Goal: Information Seeking & Learning: Learn about a topic

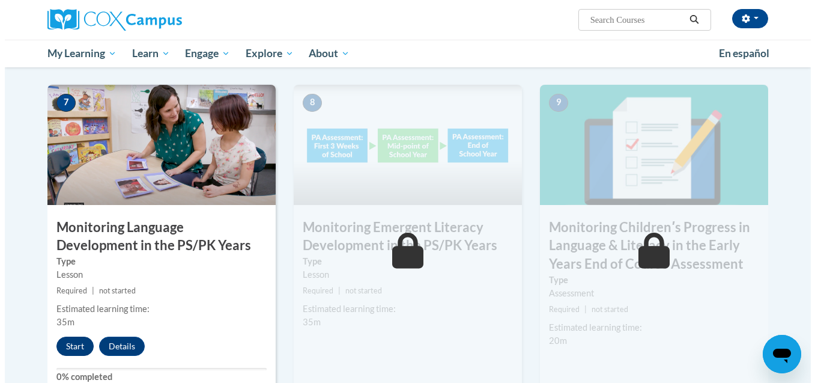
scroll to position [939, 0]
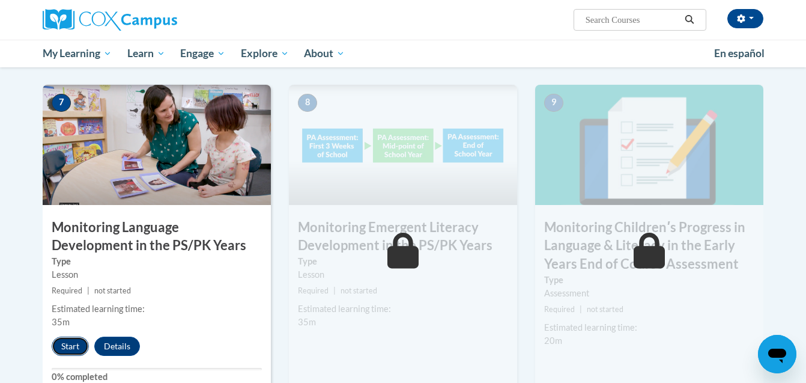
click at [67, 342] on button "Start" at bounding box center [70, 345] width 37 height 19
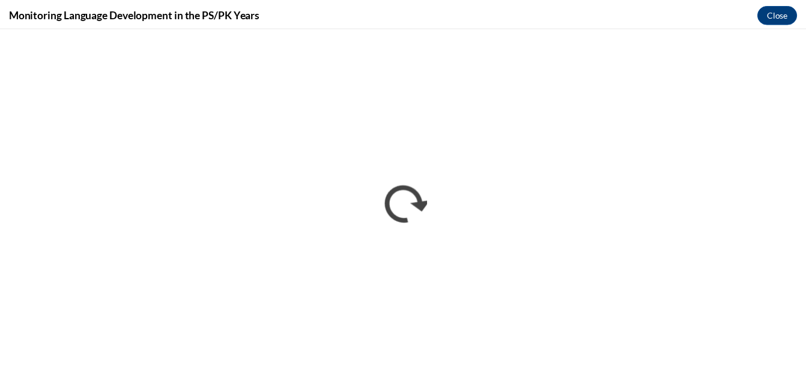
scroll to position [0, 0]
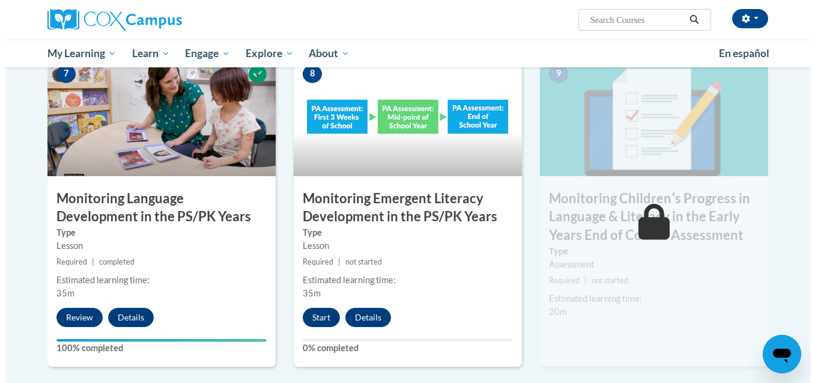
scroll to position [969, 0]
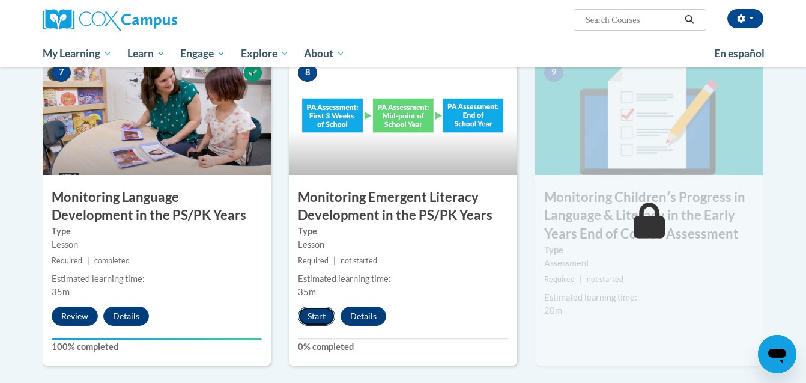
click at [326, 312] on button "Start" at bounding box center [316, 315] width 37 height 19
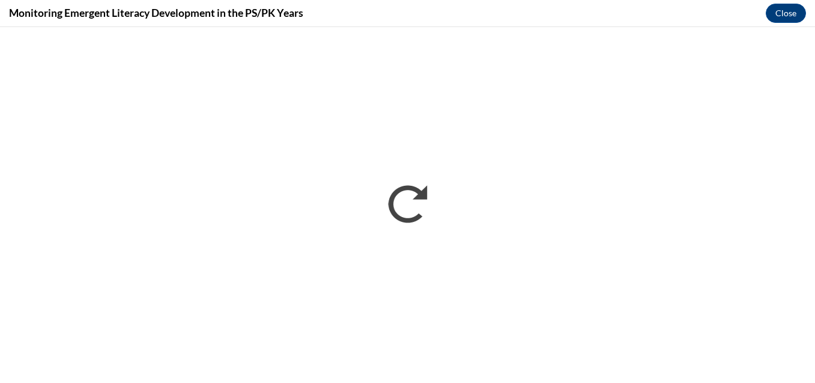
scroll to position [0, 0]
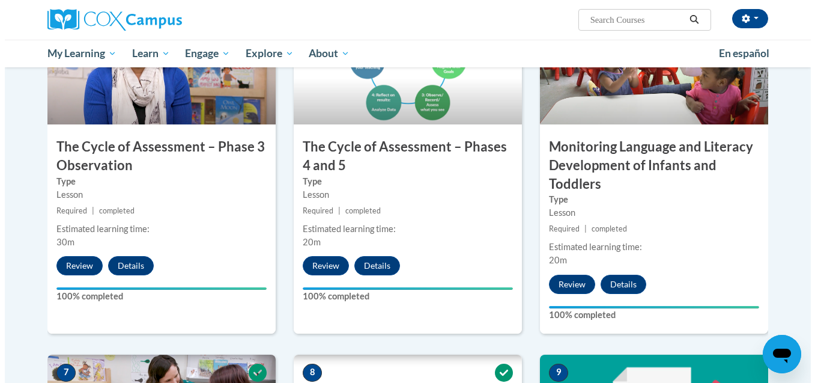
scroll to position [1004, 0]
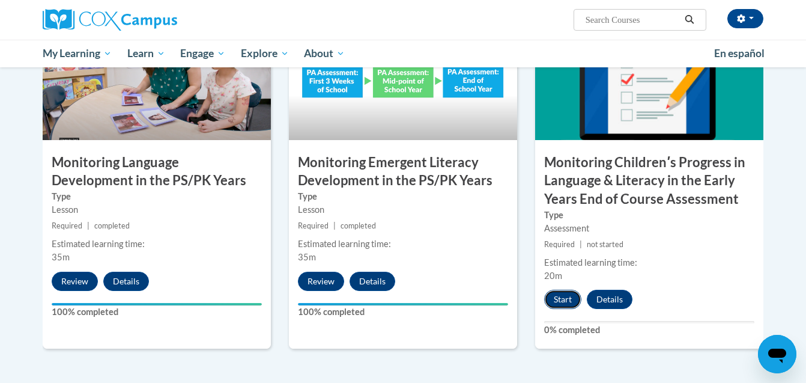
click at [571, 294] on button "Start" at bounding box center [562, 299] width 37 height 19
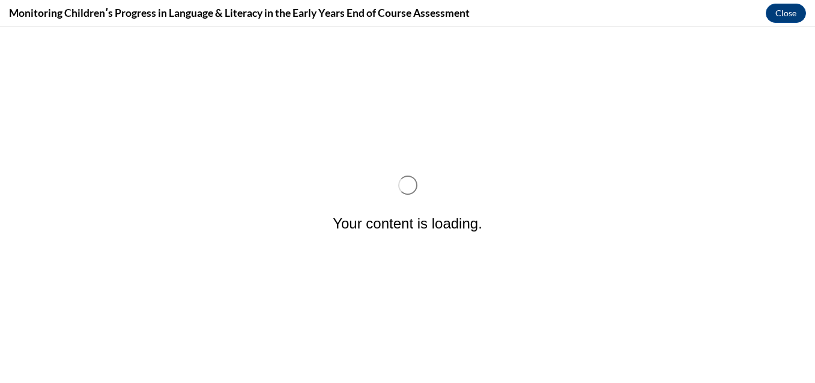
scroll to position [0, 0]
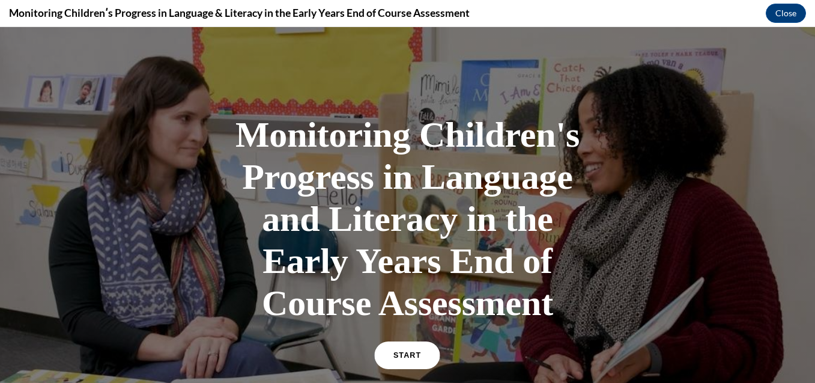
click at [397, 351] on span "START" at bounding box center [408, 355] width 28 height 9
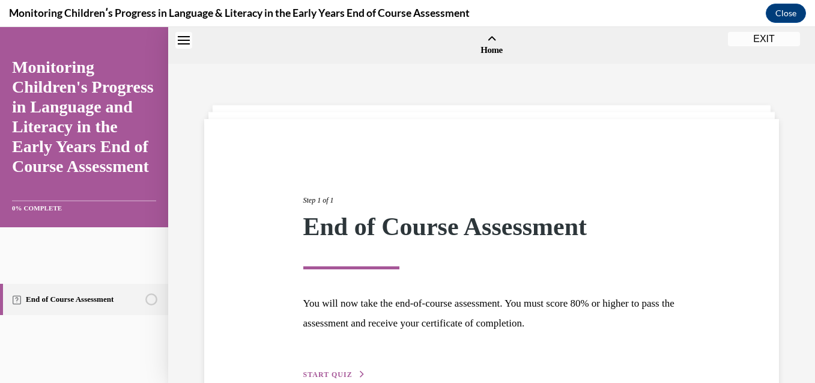
scroll to position [37, 0]
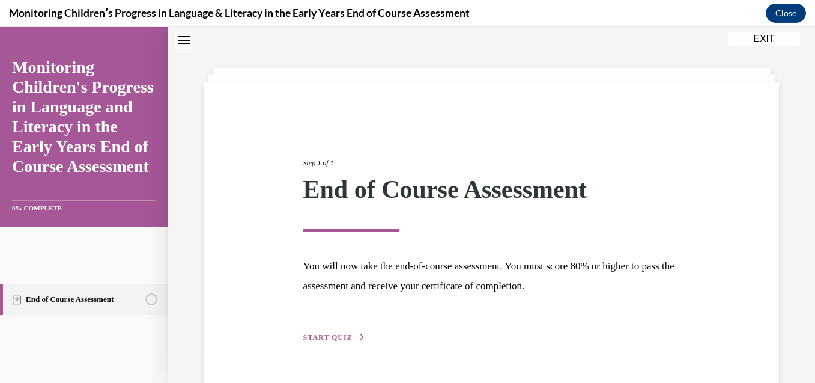
click at [338, 332] on button "START QUIZ" at bounding box center [334, 337] width 62 height 11
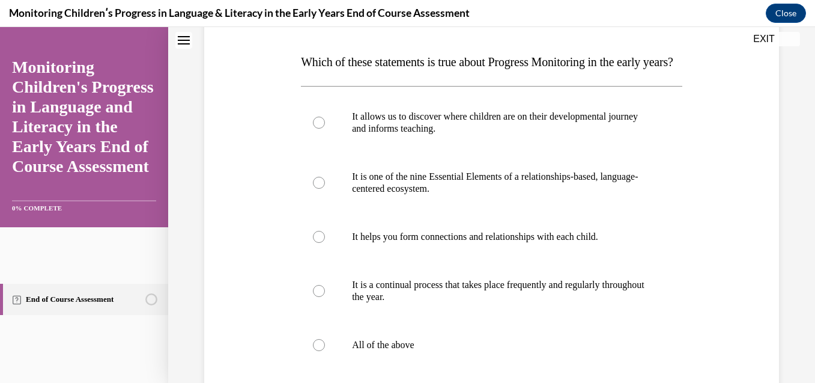
scroll to position [181, 0]
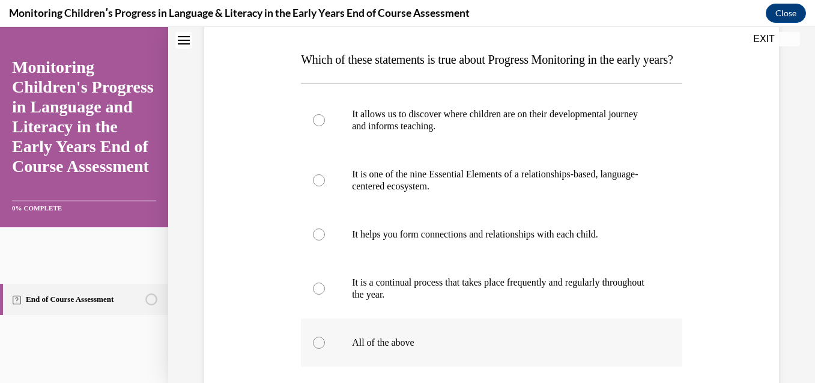
click at [416, 366] on label "All of the above" at bounding box center [492, 342] width 382 height 48
click at [325, 348] on input "All of the above" at bounding box center [319, 342] width 12 height 12
radio input "true"
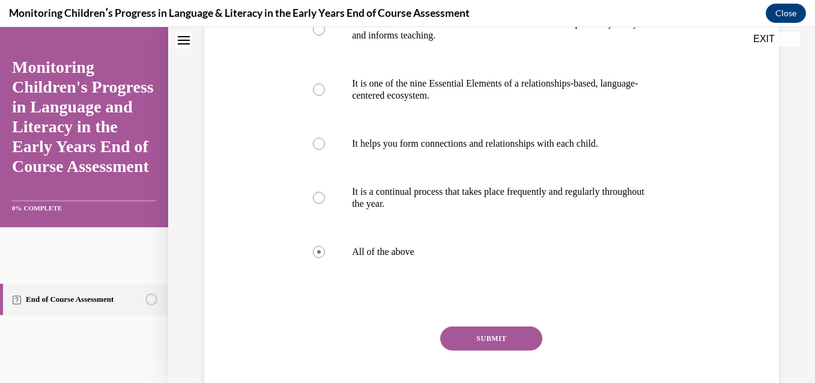
scroll to position [302, 0]
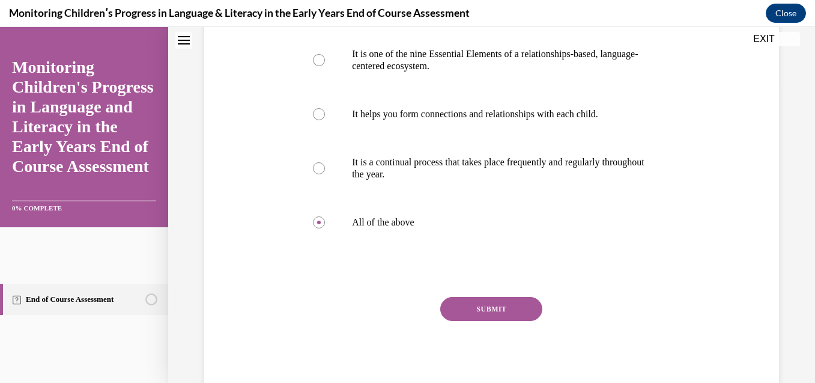
click at [488, 321] on button "SUBMIT" at bounding box center [491, 309] width 102 height 24
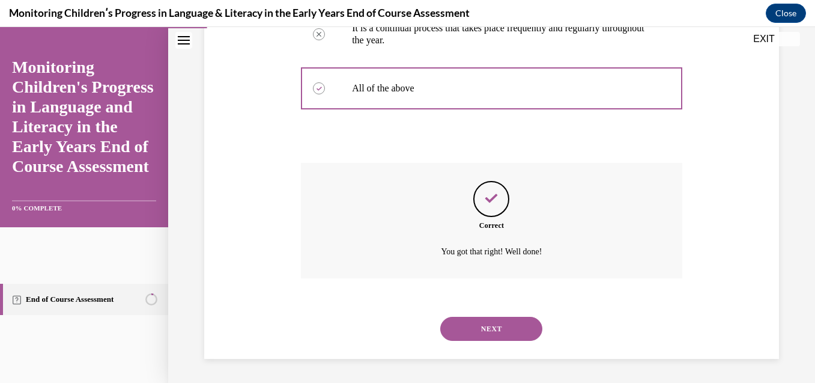
scroll to position [460, 0]
click at [488, 332] on button "NEXT" at bounding box center [491, 329] width 102 height 24
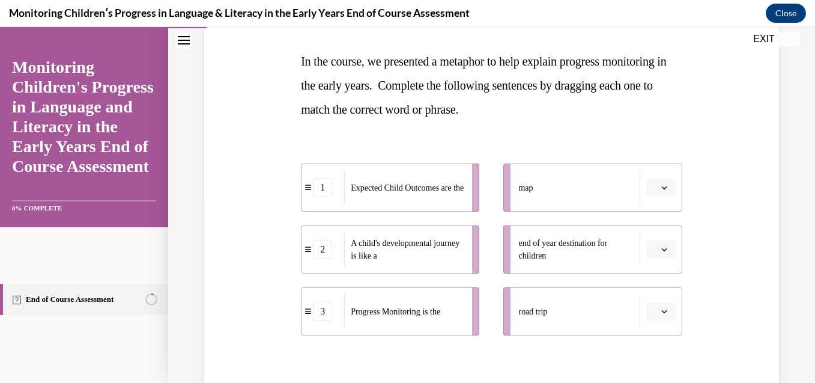
scroll to position [156, 0]
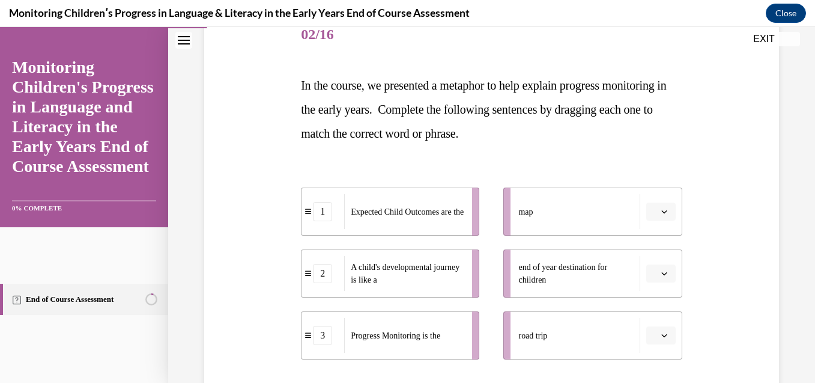
click at [451, 208] on span "Expected Child Outcomes are the" at bounding box center [407, 211] width 113 height 9
click at [522, 271] on span "end of year destination for children" at bounding box center [576, 273] width 115 height 25
click at [661, 275] on icon "button" at bounding box center [663, 273] width 5 height 3
click at [654, 204] on div "1" at bounding box center [652, 198] width 30 height 24
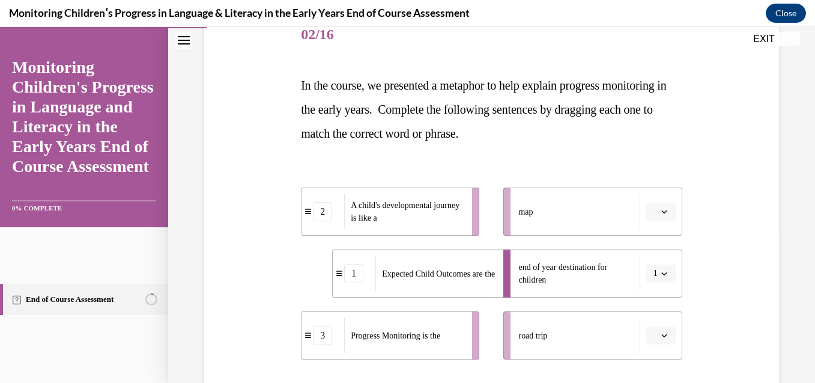
click at [654, 340] on span "Please select an option" at bounding box center [656, 335] width 4 height 12
click at [655, 275] on div "2" at bounding box center [652, 284] width 30 height 24
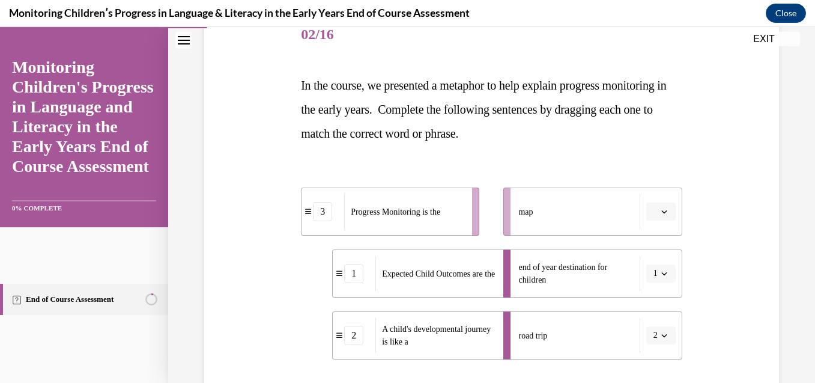
click at [665, 218] on button "button" at bounding box center [660, 211] width 29 height 18
click at [655, 308] on div "3" at bounding box center [652, 311] width 30 height 24
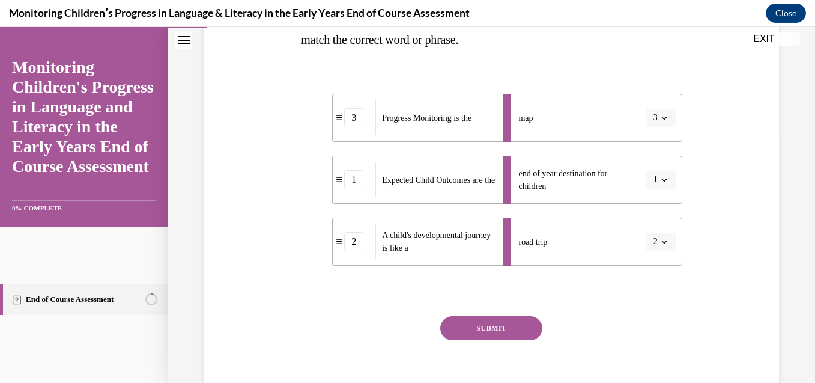
scroll to position [252, 0]
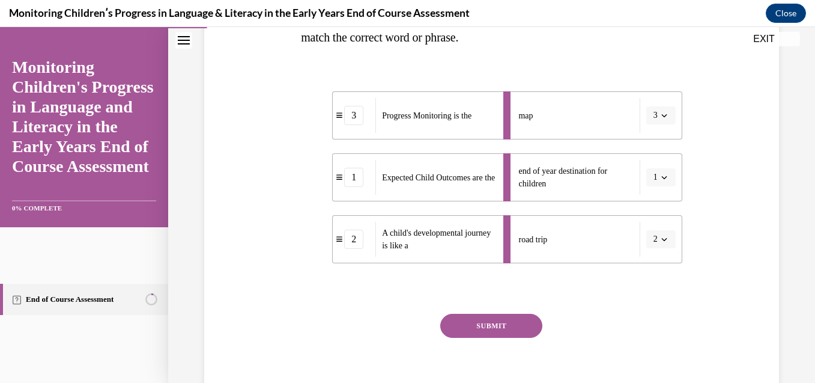
click at [488, 327] on button "SUBMIT" at bounding box center [491, 326] width 102 height 24
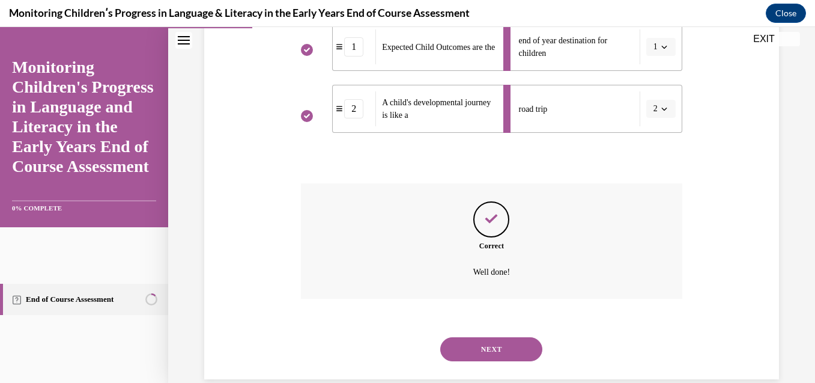
scroll to position [403, 0]
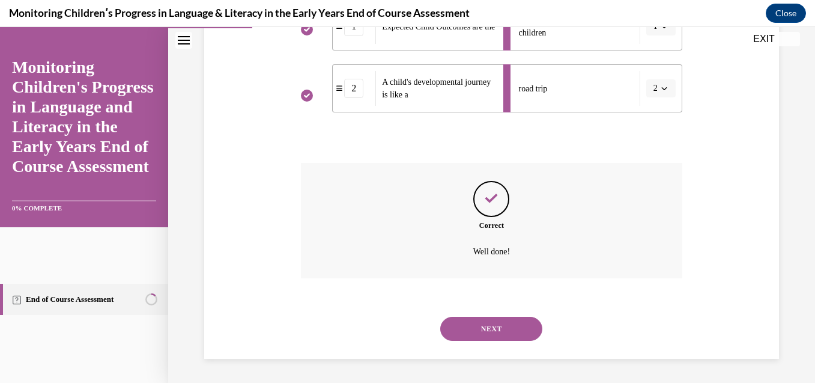
click at [488, 327] on button "NEXT" at bounding box center [491, 329] width 102 height 24
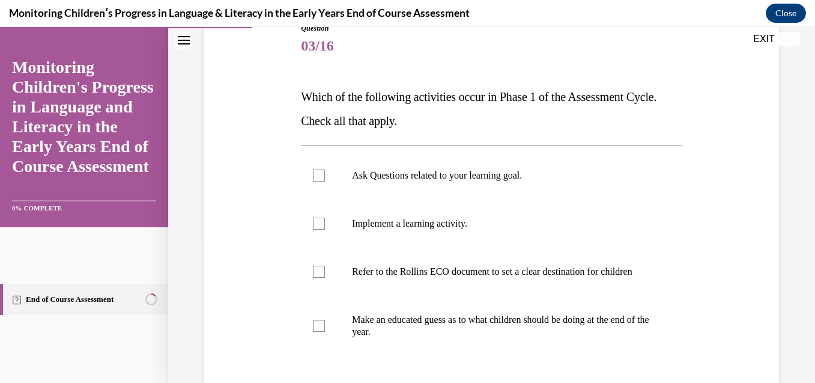
scroll to position [168, 0]
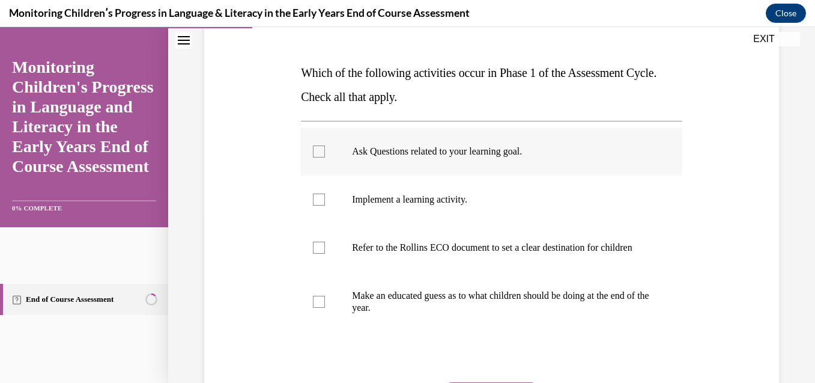
click at [511, 170] on label "Ask Questions related to your learning goal." at bounding box center [492, 151] width 382 height 48
click at [325, 157] on input "Ask Questions related to your learning goal." at bounding box center [319, 151] width 12 height 12
checkbox input "true"
click at [476, 240] on label "Refer to the Rollins ECO document to set a clear destination for children" at bounding box center [492, 248] width 382 height 48
click at [325, 242] on input "Refer to the Rollins ECO document to set a clear destination for children" at bounding box center [319, 248] width 12 height 12
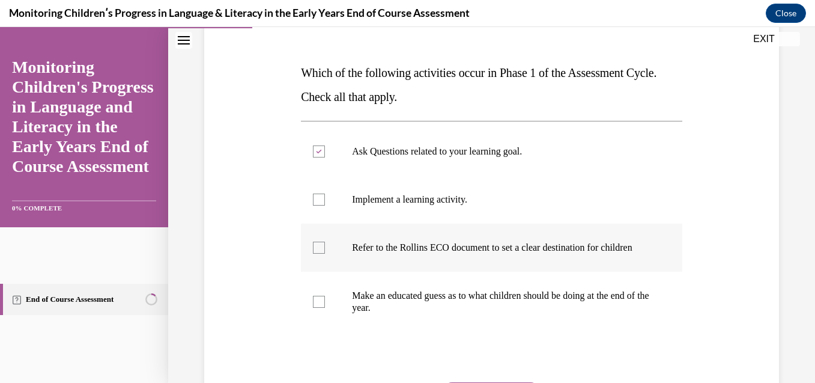
checkbox input "true"
click at [425, 314] on p "Make an educated guess as to what children should be doing at the end of the ye…" at bounding box center [502, 302] width 300 height 24
click at [325, 308] on input "Make an educated guess as to what children should be doing at the end of the ye…" at bounding box center [319, 302] width 12 height 12
checkbox input "true"
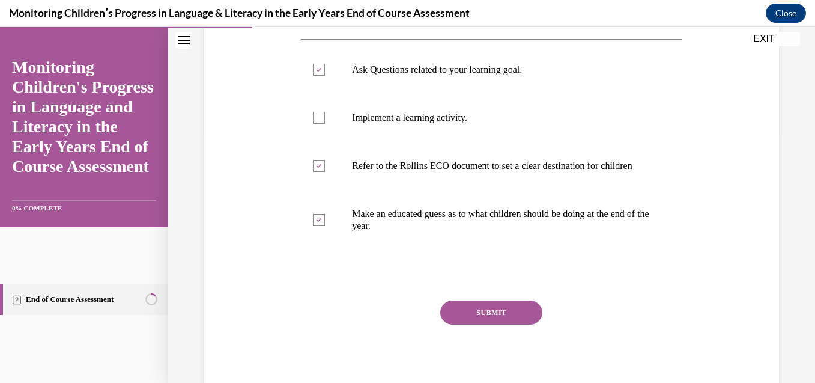
scroll to position [264, 0]
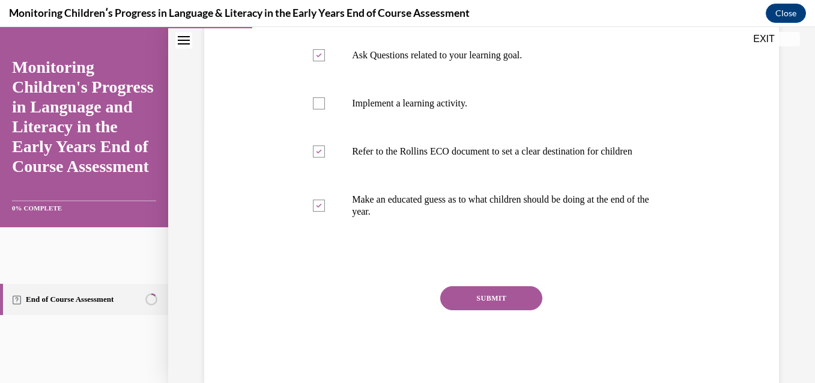
click at [458, 306] on button "SUBMIT" at bounding box center [491, 298] width 102 height 24
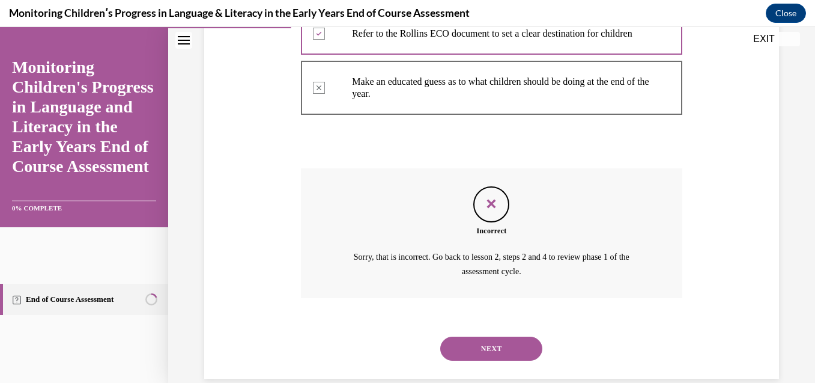
scroll to position [414, 0]
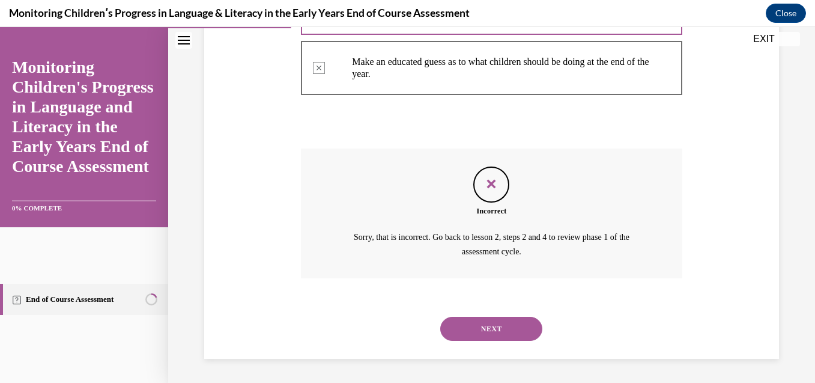
click at [480, 334] on button "NEXT" at bounding box center [491, 329] width 102 height 24
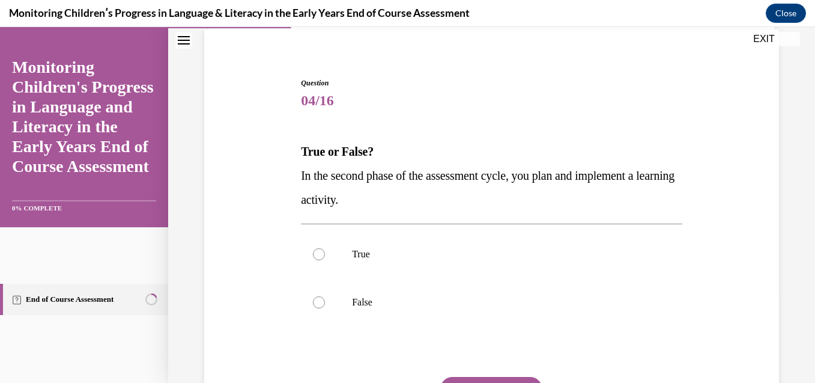
scroll to position [96, 0]
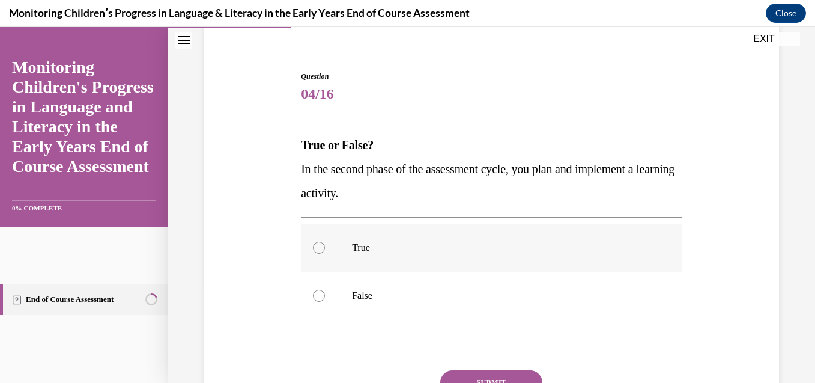
click at [357, 247] on p "True" at bounding box center [502, 248] width 300 height 12
click at [325, 247] on input "True" at bounding box center [319, 248] width 12 height 12
radio input "true"
click at [460, 373] on button "SUBMIT" at bounding box center [491, 382] width 102 height 24
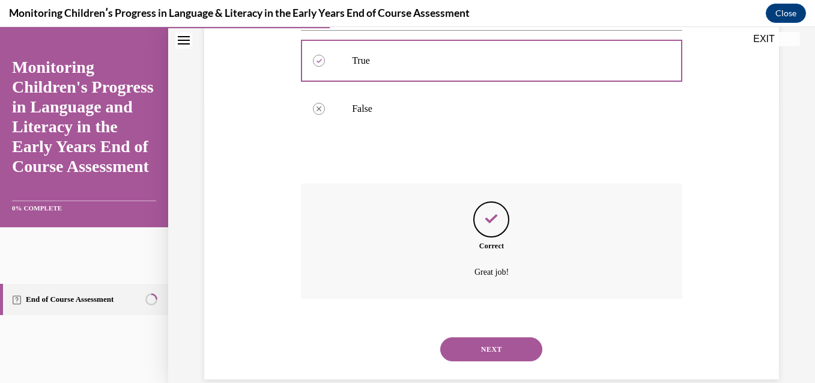
scroll to position [303, 0]
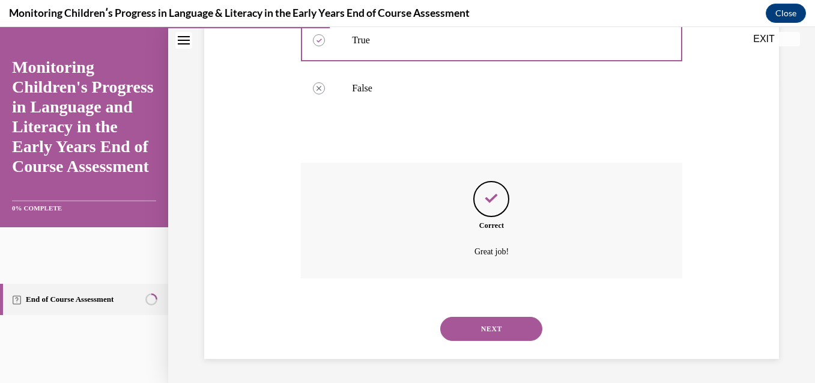
click at [510, 330] on button "NEXT" at bounding box center [491, 329] width 102 height 24
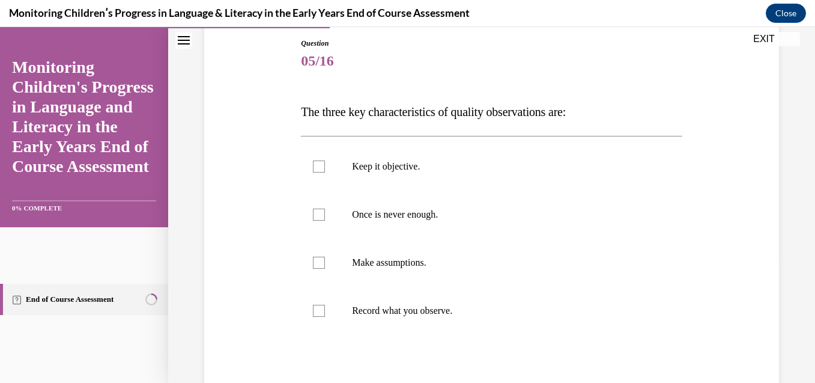
scroll to position [144, 0]
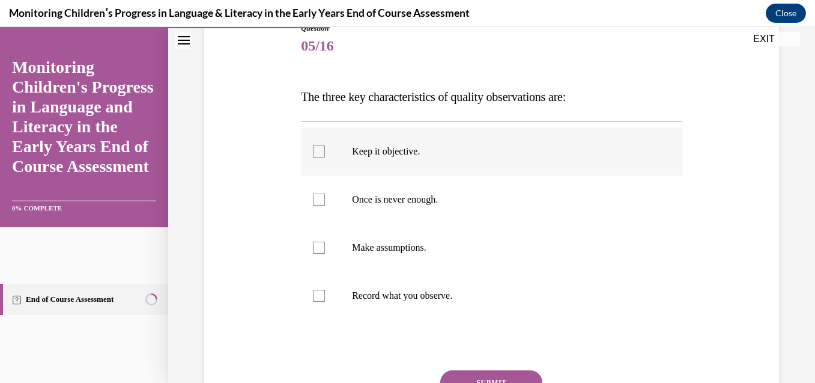
click at [379, 148] on p "Keep it objective." at bounding box center [502, 151] width 300 height 12
click at [325, 148] on input "Keep it objective." at bounding box center [319, 151] width 12 height 12
checkbox input "true"
click at [352, 205] on p "Once is never enough." at bounding box center [502, 199] width 300 height 12
click at [325, 205] on input "Once is never enough." at bounding box center [319, 199] width 12 height 12
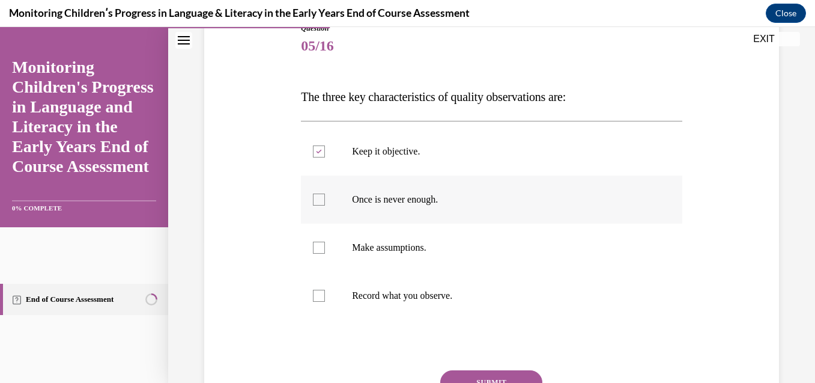
checkbox input "true"
click at [353, 293] on p "Record what you observe." at bounding box center [502, 296] width 300 height 12
click at [325, 293] on input "Record what you observe." at bounding box center [319, 296] width 12 height 12
checkbox input "true"
click at [481, 376] on button "SUBMIT" at bounding box center [491, 382] width 102 height 24
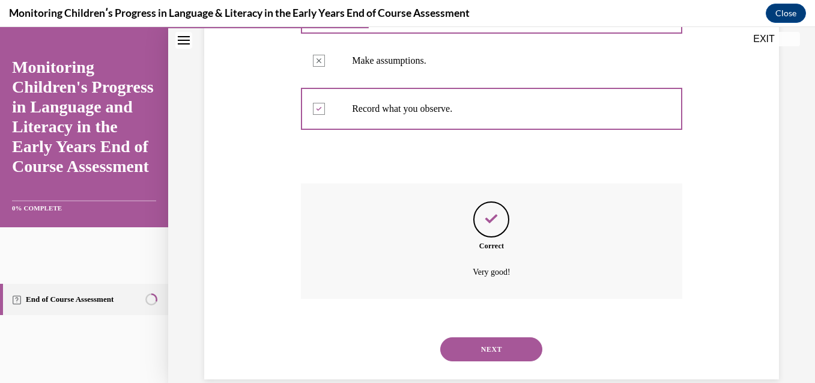
scroll to position [351, 0]
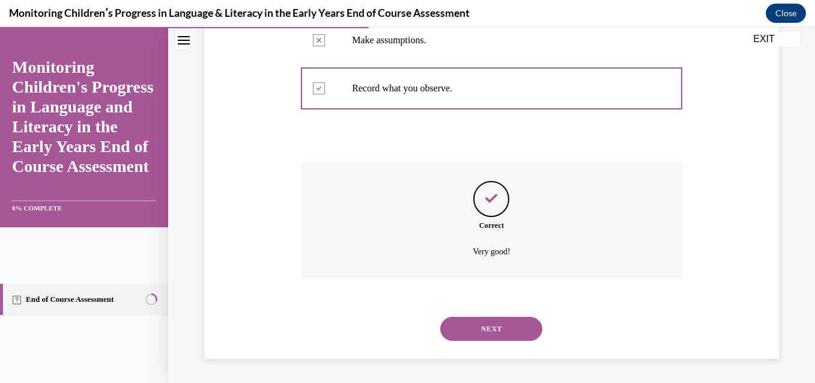
click at [482, 321] on button "NEXT" at bounding box center [491, 329] width 102 height 24
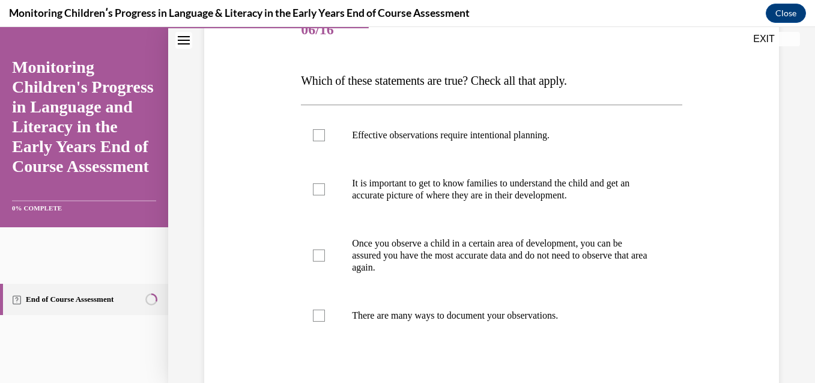
scroll to position [168, 0]
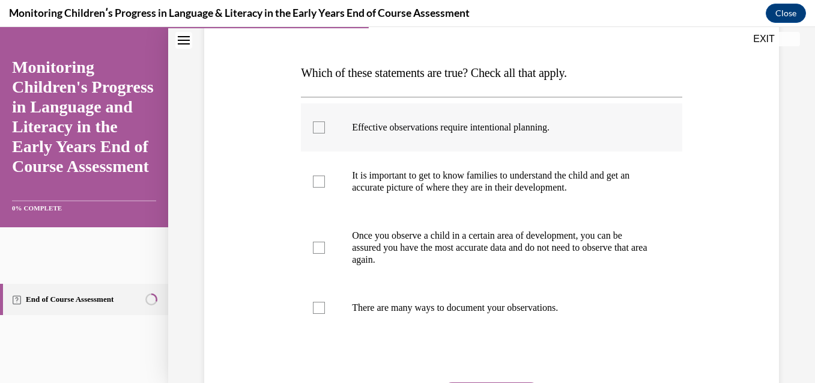
click at [512, 120] on label "Effective observations require intentional planning." at bounding box center [492, 127] width 382 height 48
click at [325, 121] on input "Effective observations require intentional planning." at bounding box center [319, 127] width 12 height 12
checkbox input "true"
click at [467, 175] on p "It is important to get to know families to understand the child and get an accu…" at bounding box center [502, 181] width 300 height 24
click at [325, 175] on input "It is important to get to know families to understand the child and get an accu…" at bounding box center [319, 181] width 12 height 12
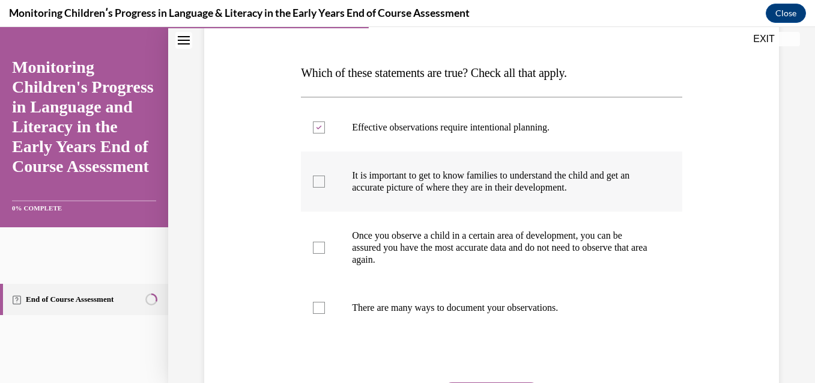
checkbox input "true"
click at [401, 308] on p "There are many ways to document your observations." at bounding box center [502, 308] width 300 height 12
click at [325, 308] on input "There are many ways to document your observations." at bounding box center [319, 308] width 12 height 12
checkbox input "true"
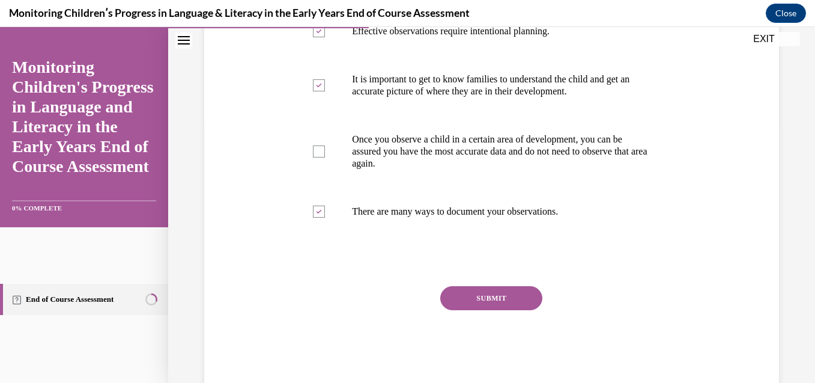
scroll to position [272, 0]
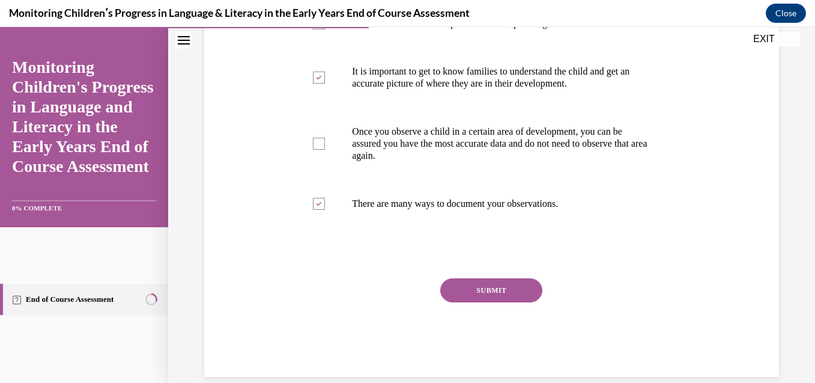
click at [494, 282] on button "SUBMIT" at bounding box center [491, 290] width 102 height 24
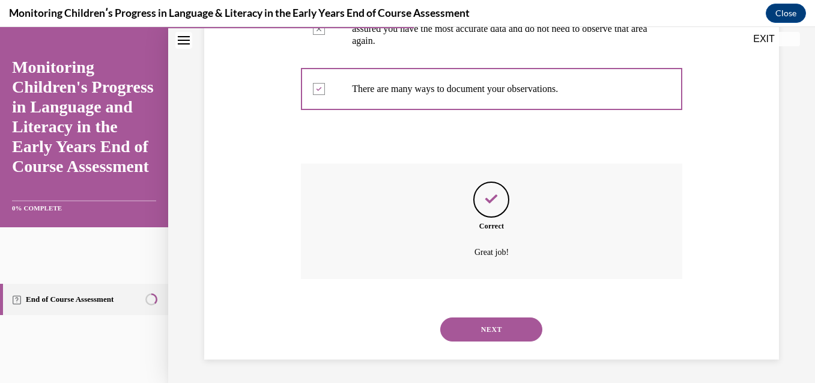
scroll to position [388, 0]
click at [493, 327] on button "NEXT" at bounding box center [491, 329] width 102 height 24
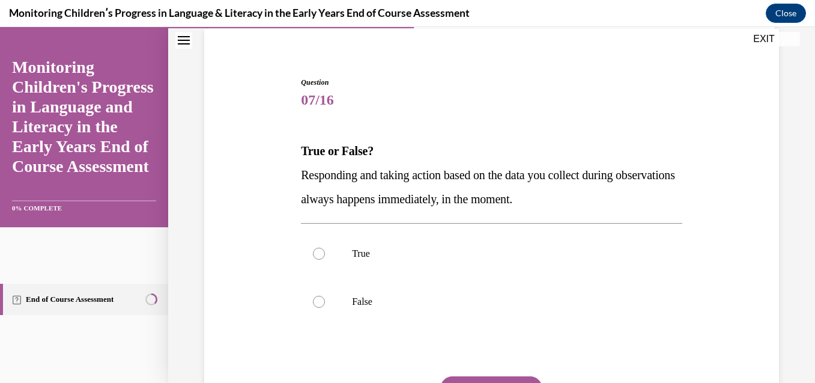
scroll to position [96, 0]
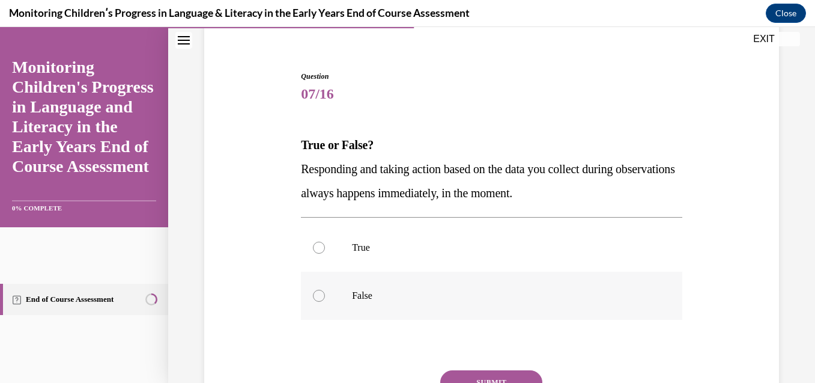
click at [437, 303] on label "False" at bounding box center [492, 296] width 382 height 48
click at [325, 302] on input "False" at bounding box center [319, 296] width 12 height 12
radio input "true"
click at [473, 377] on button "SUBMIT" at bounding box center [491, 382] width 102 height 24
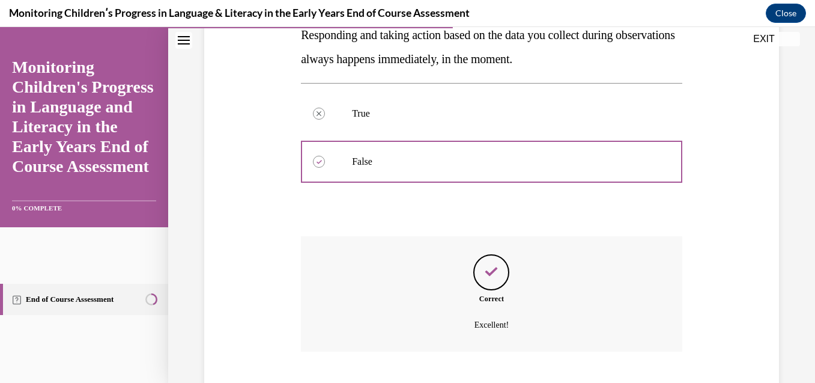
scroll to position [303, 0]
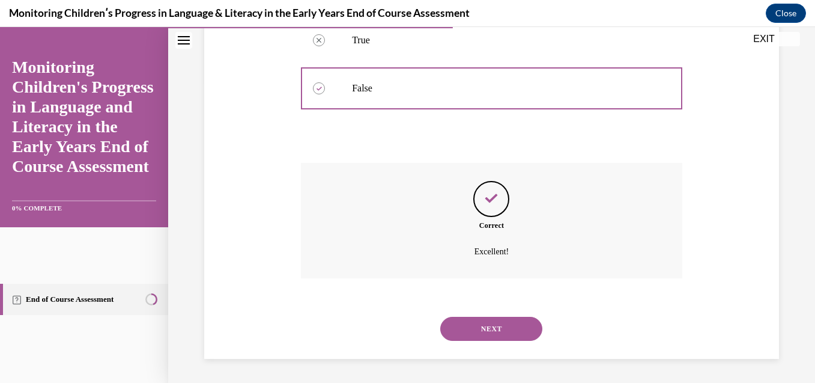
click at [513, 329] on button "NEXT" at bounding box center [491, 329] width 102 height 24
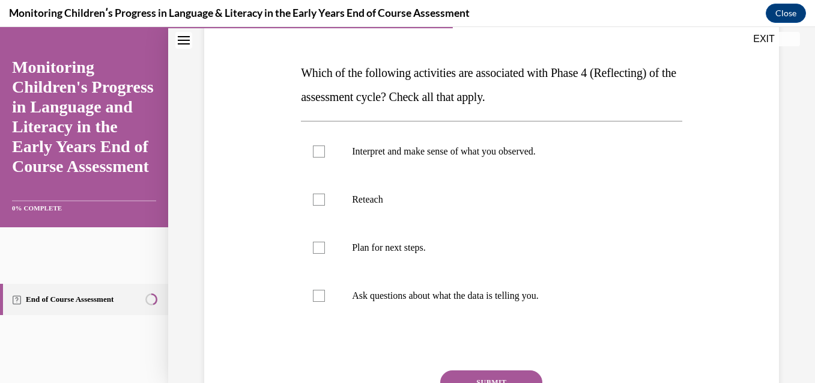
scroll to position [192, 0]
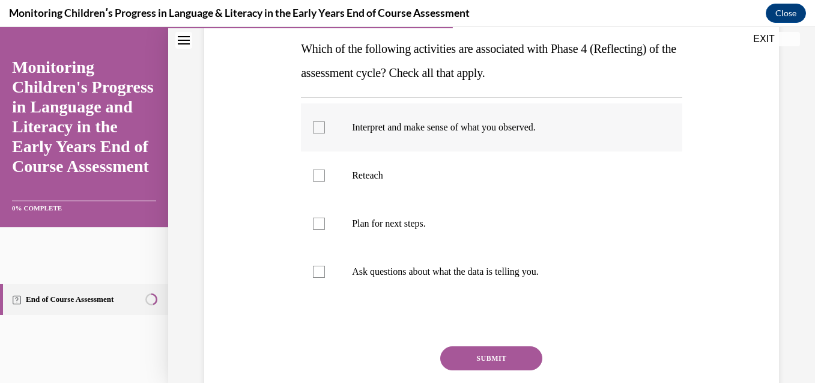
click at [473, 137] on label "Interpret and make sense of what you observed." at bounding box center [492, 127] width 382 height 48
click at [325, 133] on input "Interpret and make sense of what you observed." at bounding box center [319, 127] width 12 height 12
checkbox input "true"
click at [421, 219] on p "Plan for next steps." at bounding box center [502, 223] width 300 height 12
click at [325, 219] on input "Plan for next steps." at bounding box center [319, 223] width 12 height 12
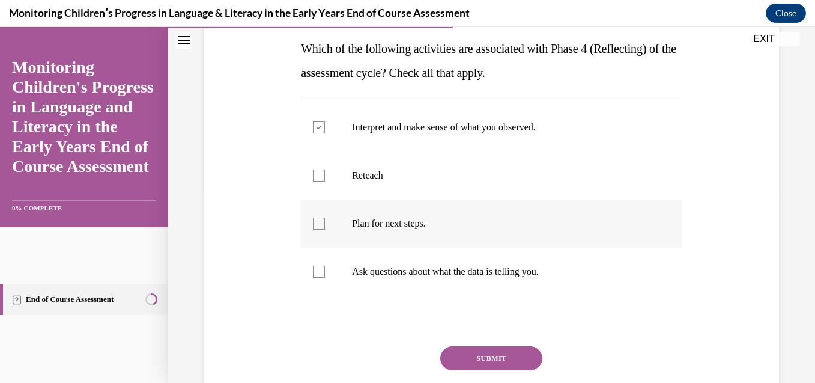
checkbox input "true"
click at [416, 272] on p "Ask questions about what the data is telling you." at bounding box center [502, 272] width 300 height 12
click at [325, 272] on input "Ask questions about what the data is telling you." at bounding box center [319, 272] width 12 height 12
checkbox input "true"
click at [476, 353] on button "SUBMIT" at bounding box center [491, 358] width 102 height 24
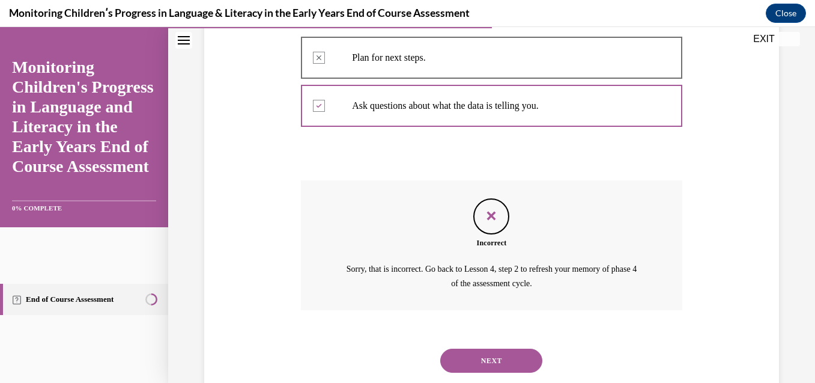
scroll to position [390, 0]
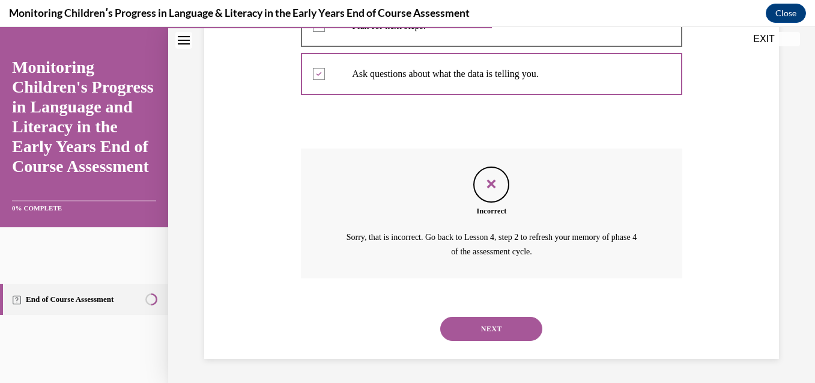
click at [496, 327] on button "NEXT" at bounding box center [491, 329] width 102 height 24
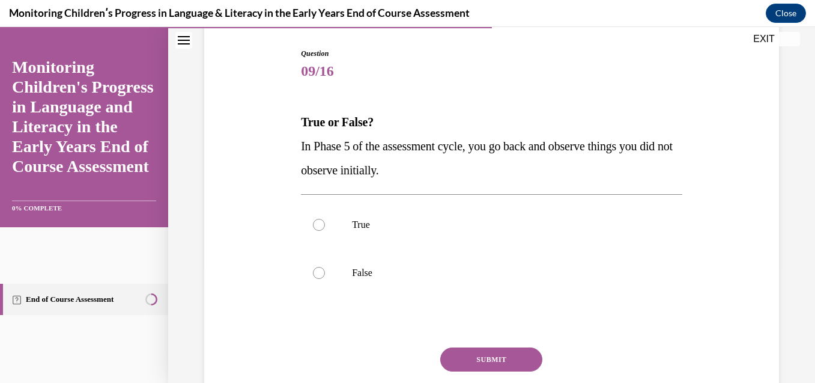
scroll to position [120, 0]
click at [434, 221] on p "True" at bounding box center [502, 223] width 300 height 12
click at [325, 221] on input "True" at bounding box center [319, 223] width 12 height 12
radio input "true"
click at [458, 350] on button "SUBMIT" at bounding box center [491, 358] width 102 height 24
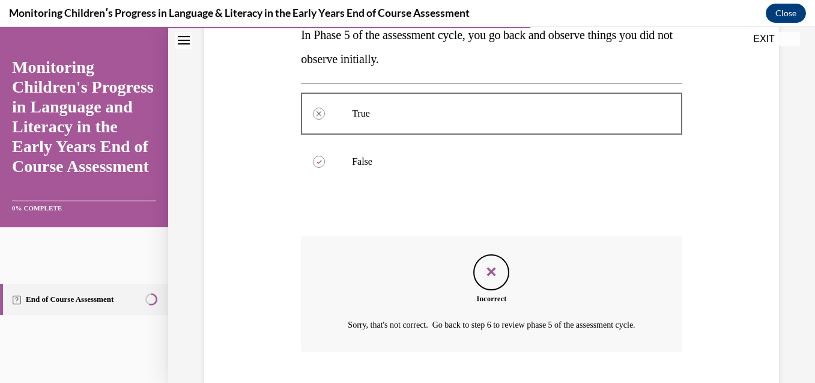
scroll to position [318, 0]
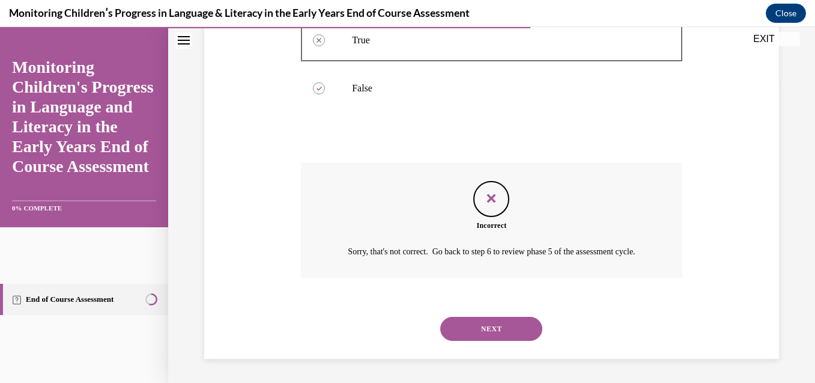
click at [480, 336] on button "NEXT" at bounding box center [491, 329] width 102 height 24
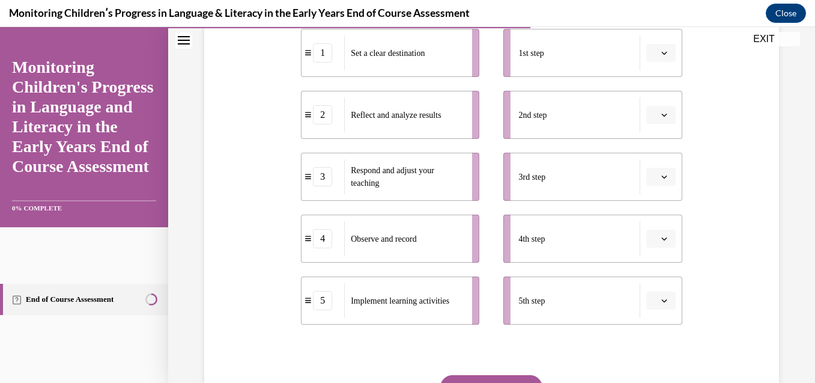
scroll to position [253, 0]
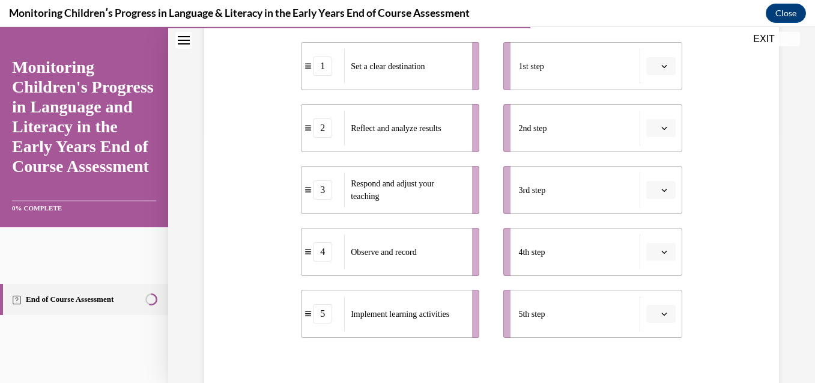
click at [660, 69] on span "button" at bounding box center [664, 66] width 8 height 8
click at [652, 111] on div "1" at bounding box center [652, 117] width 30 height 24
click at [664, 310] on button "button" at bounding box center [660, 314] width 29 height 18
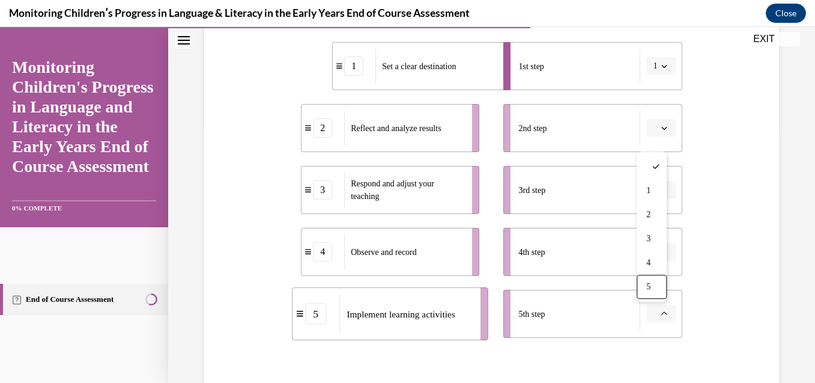
click at [654, 123] on span "Please select an option" at bounding box center [656, 128] width 4 height 12
click at [648, 272] on span "5" at bounding box center [648, 275] width 4 height 10
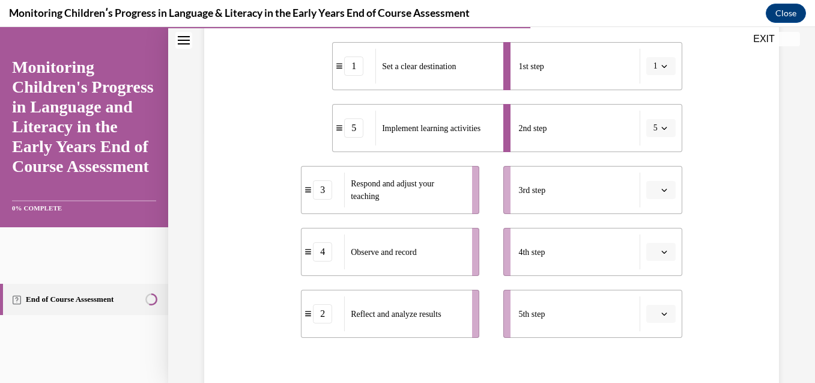
click at [667, 257] on button "button" at bounding box center [660, 252] width 29 height 18
click at [653, 179] on div "3" at bounding box center [652, 177] width 30 height 24
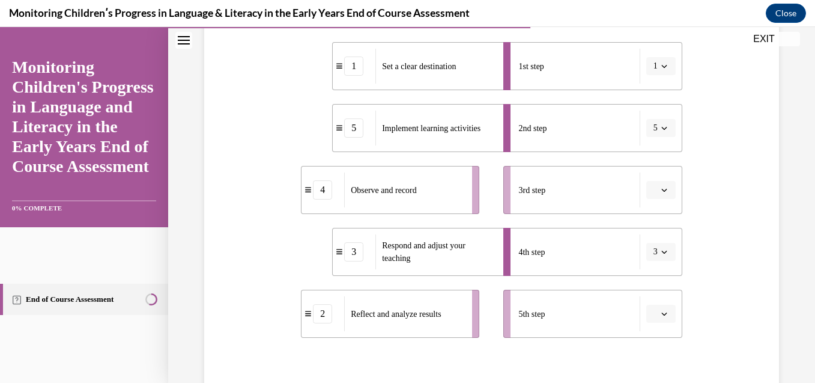
click at [654, 315] on span "Please select an option" at bounding box center [656, 314] width 4 height 12
click at [653, 264] on div "4" at bounding box center [652, 263] width 30 height 24
click at [646, 192] on button "button" at bounding box center [660, 190] width 29 height 18
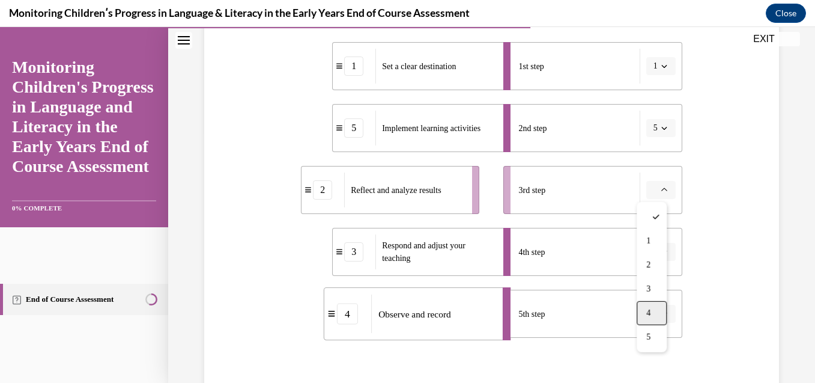
click at [655, 301] on div "4" at bounding box center [652, 313] width 30 height 24
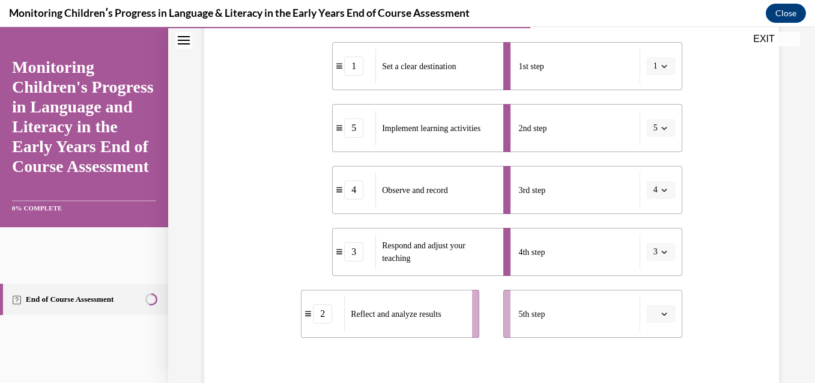
click at [669, 240] on li "4th step 3" at bounding box center [592, 252] width 178 height 48
click at [657, 245] on button "3" at bounding box center [660, 252] width 29 height 18
click at [654, 149] on div "2" at bounding box center [649, 153] width 30 height 24
click at [660, 316] on span "button" at bounding box center [664, 313] width 8 height 8
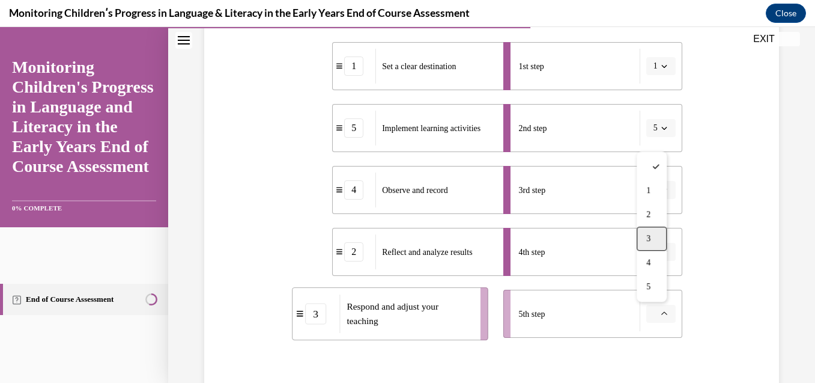
click at [657, 233] on div "3" at bounding box center [652, 239] width 30 height 24
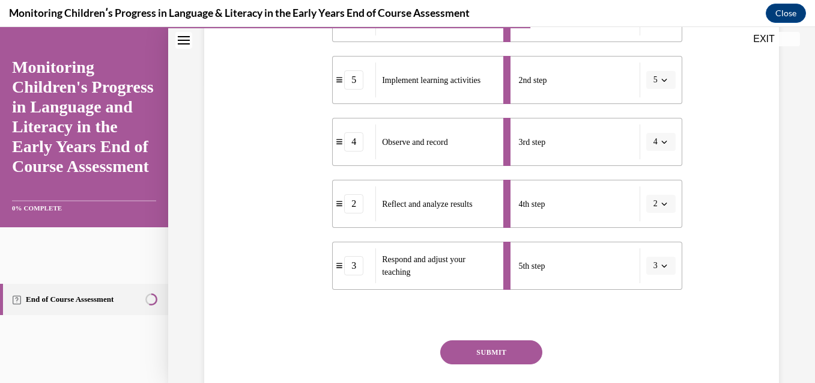
scroll to position [325, 0]
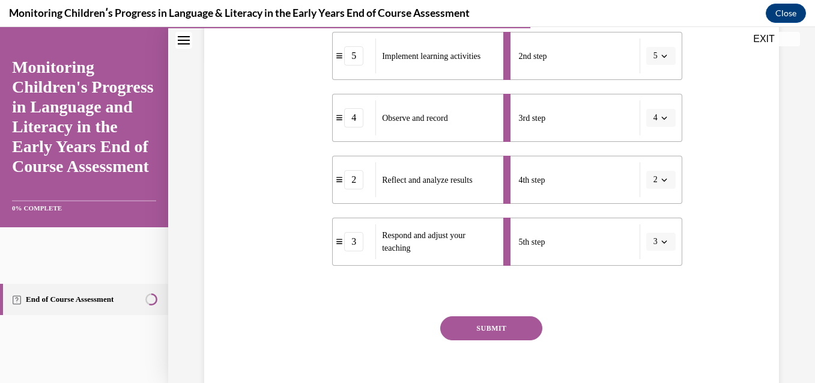
click at [505, 333] on button "SUBMIT" at bounding box center [491, 328] width 102 height 24
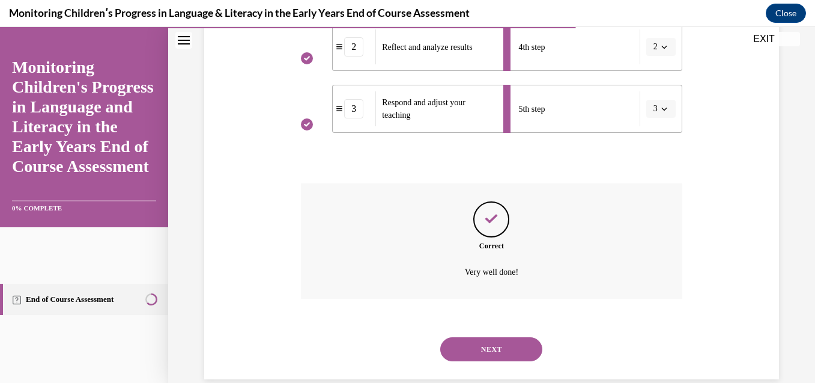
scroll to position [478, 0]
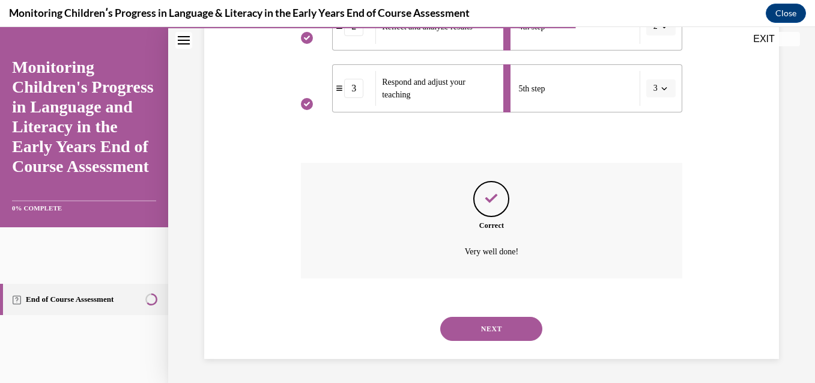
click at [505, 333] on button "NEXT" at bounding box center [491, 329] width 102 height 24
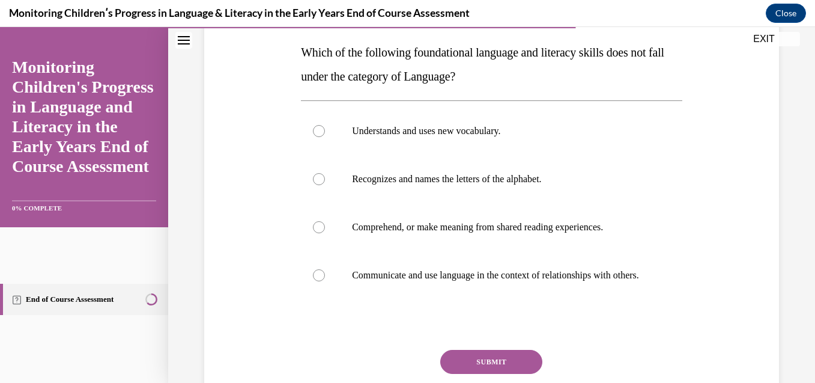
scroll to position [192, 0]
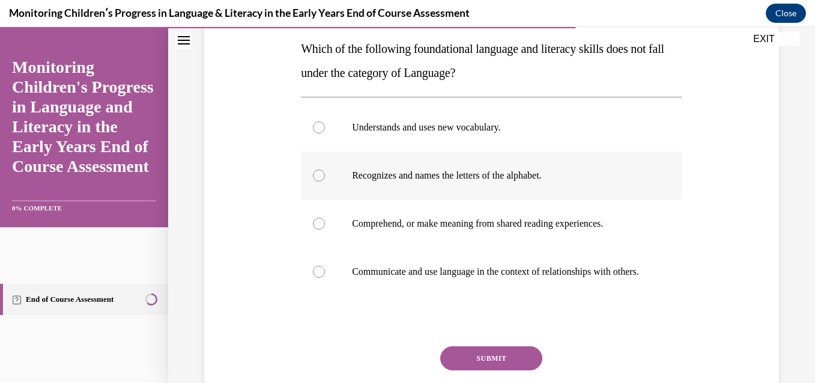
click at [508, 175] on p "Recognizes and names the letters of the alphabet." at bounding box center [502, 175] width 300 height 12
click at [325, 175] on input "Recognizes and names the letters of the alphabet." at bounding box center [319, 175] width 12 height 12
radio input "true"
click at [481, 368] on button "SUBMIT" at bounding box center [491, 358] width 102 height 24
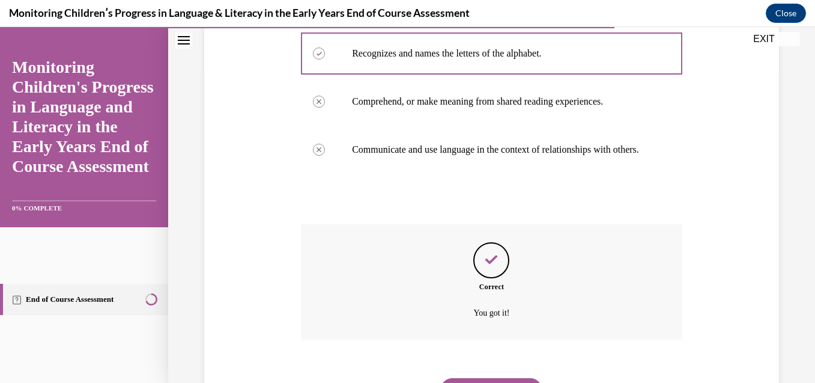
scroll to position [388, 0]
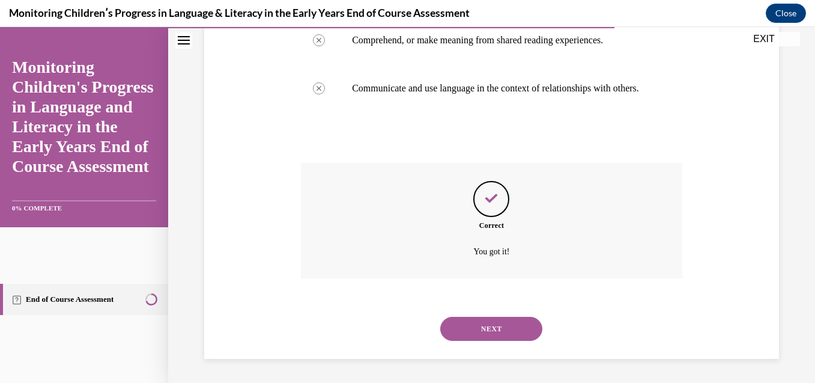
click at [487, 321] on button "NEXT" at bounding box center [491, 329] width 102 height 24
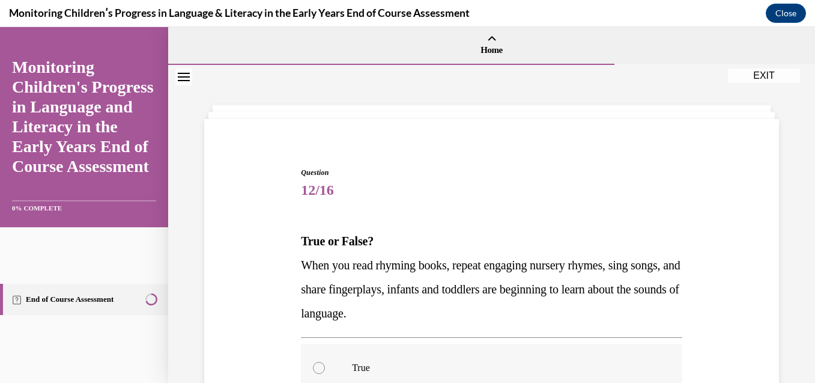
click at [358, 368] on p "True" at bounding box center [502, 368] width 300 height 12
click at [325, 368] on input "True" at bounding box center [319, 368] width 12 height 12
radio input "true"
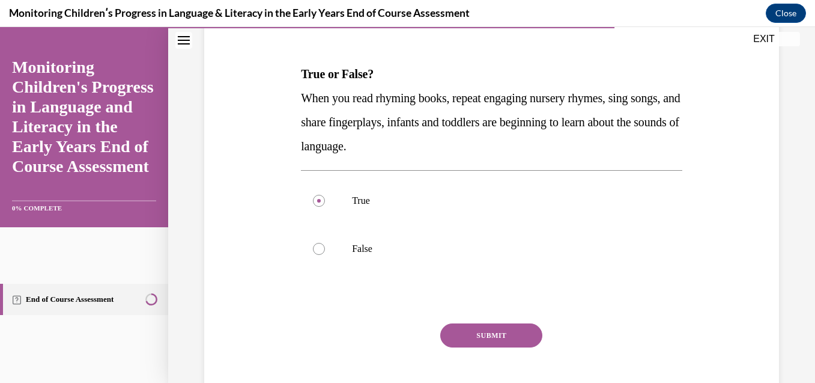
scroll to position [168, 0]
click at [518, 321] on div "Question 12/16 True or False? When you read rhyming books, repeat engaging nurs…" at bounding box center [492, 210] width 382 height 422
click at [514, 327] on button "SUBMIT" at bounding box center [491, 334] width 102 height 24
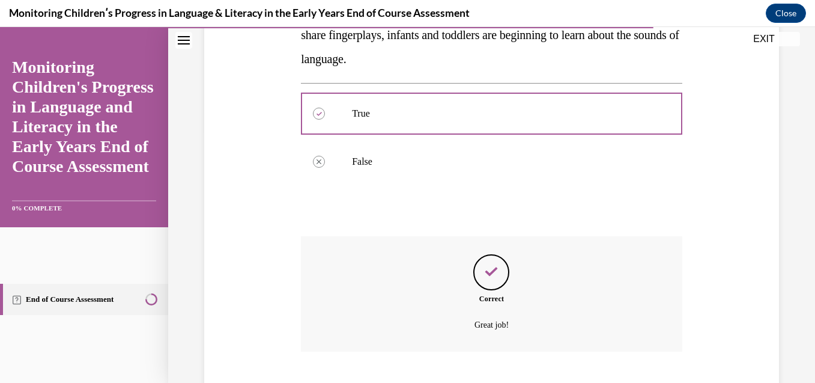
scroll to position [327, 0]
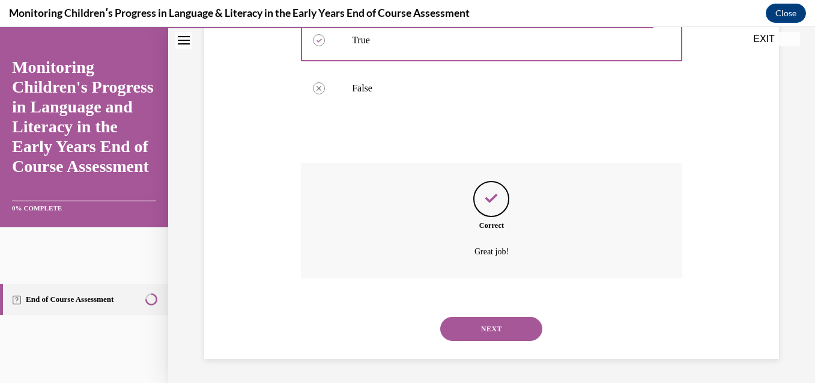
click at [512, 319] on button "NEXT" at bounding box center [491, 329] width 102 height 24
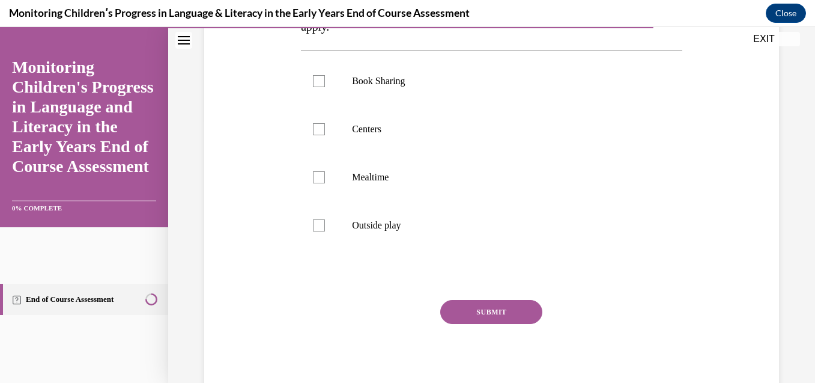
scroll to position [264, 0]
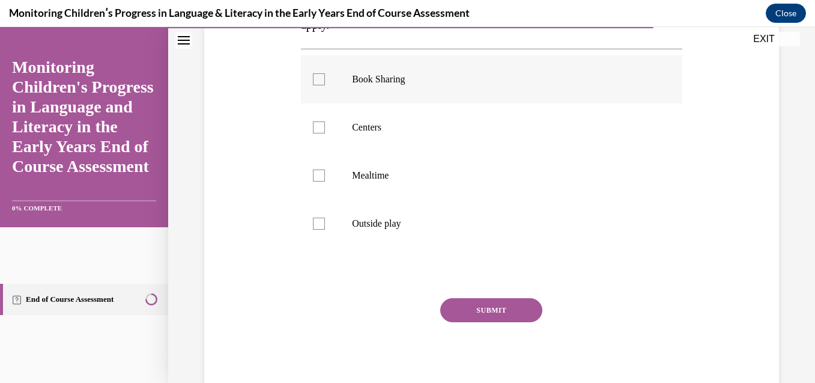
click at [392, 82] on p "Book Sharing" at bounding box center [502, 79] width 300 height 12
click at [325, 82] on input "Book Sharing" at bounding box center [319, 79] width 12 height 12
checkbox input "true"
click at [365, 128] on p "Centers" at bounding box center [502, 127] width 300 height 12
click at [325, 128] on input "Centers" at bounding box center [319, 127] width 12 height 12
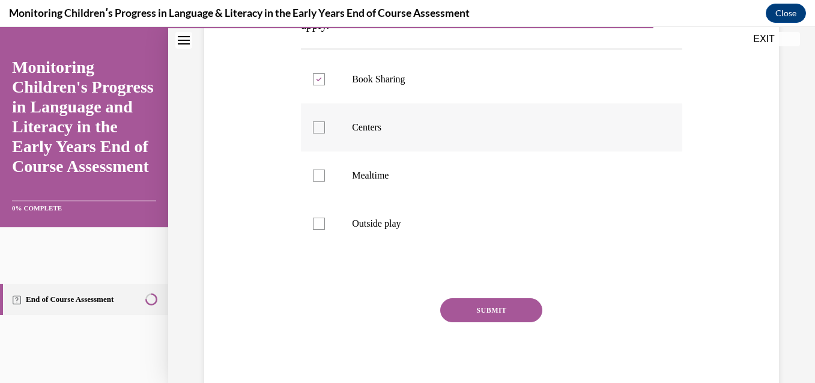
checkbox input "true"
click at [453, 308] on button "SUBMIT" at bounding box center [491, 310] width 102 height 24
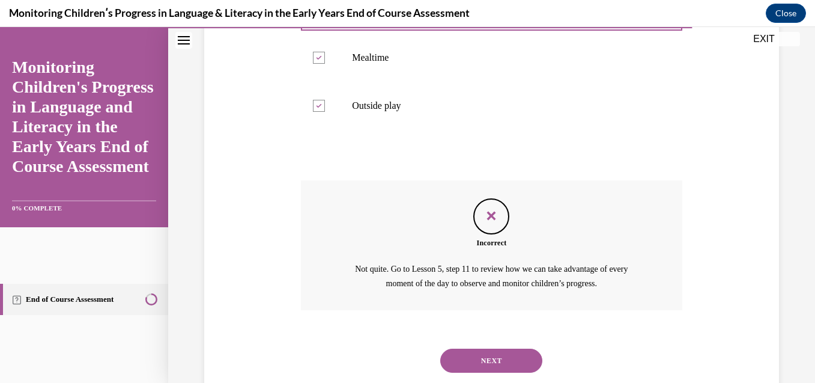
scroll to position [414, 0]
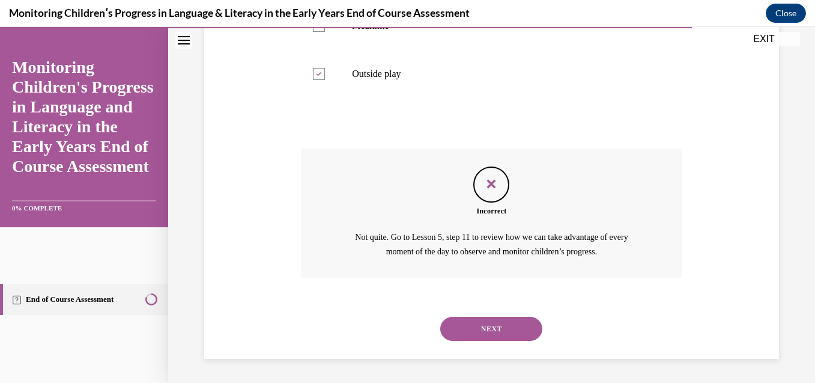
click at [463, 329] on button "NEXT" at bounding box center [491, 329] width 102 height 24
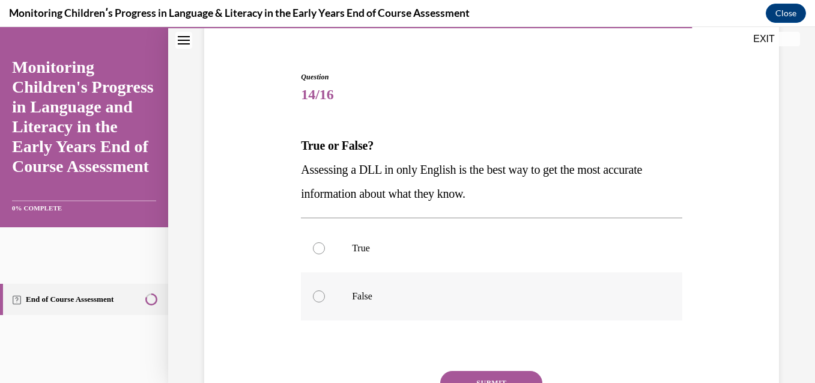
scroll to position [96, 0]
click at [314, 297] on div at bounding box center [319, 296] width 12 height 12
click at [314, 297] on input "False" at bounding box center [319, 296] width 12 height 12
radio input "true"
click at [466, 373] on button "SUBMIT" at bounding box center [491, 382] width 102 height 24
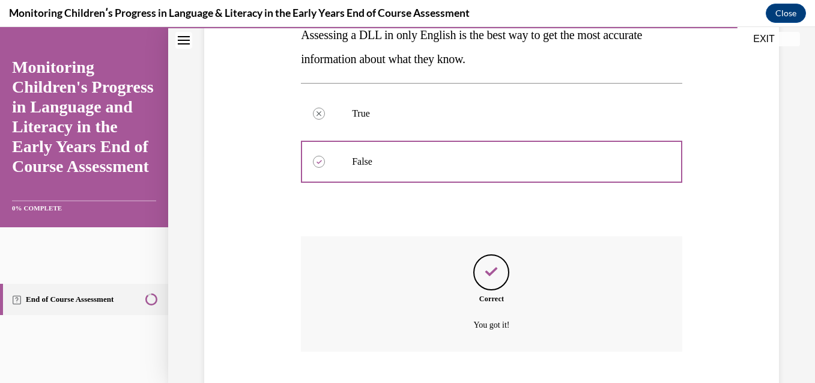
scroll to position [303, 0]
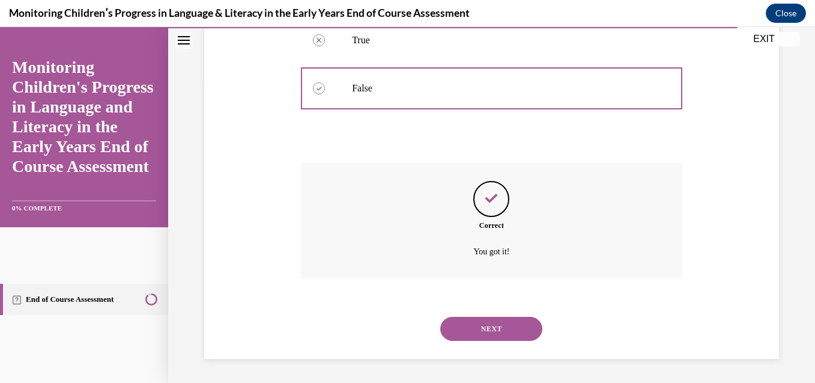
click at [476, 332] on button "NEXT" at bounding box center [491, 329] width 102 height 24
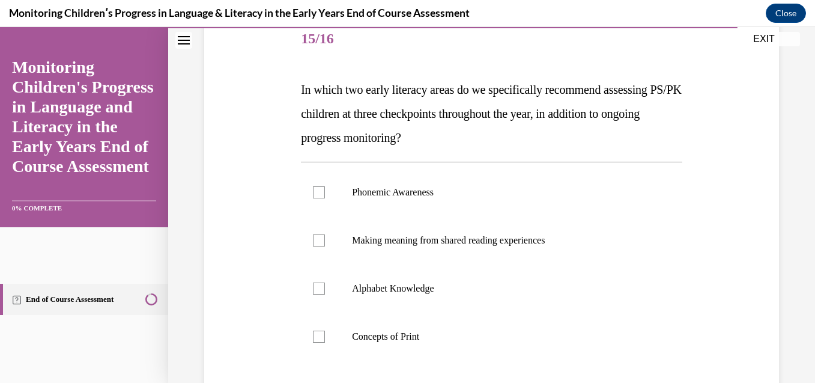
scroll to position [168, 0]
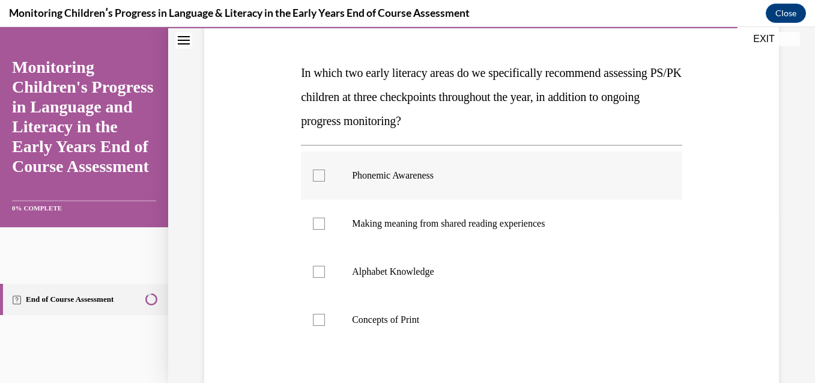
click at [407, 171] on p "Phonemic Awareness" at bounding box center [502, 175] width 300 height 12
click at [325, 171] on input "Phonemic Awareness" at bounding box center [319, 175] width 12 height 12
checkbox input "true"
click at [399, 271] on p "Alphabet Knowledge" at bounding box center [502, 272] width 300 height 12
click at [325, 271] on input "Alphabet Knowledge" at bounding box center [319, 272] width 12 height 12
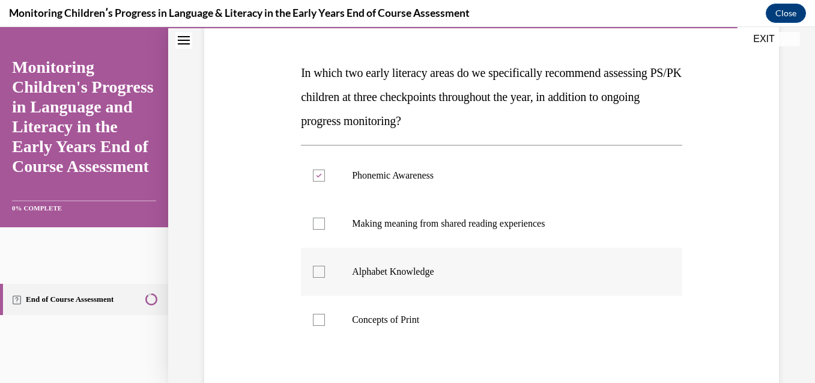
checkbox input "true"
click at [392, 320] on p "Concepts of Print" at bounding box center [502, 320] width 300 height 12
click at [325, 320] on input "Concepts of Print" at bounding box center [319, 320] width 12 height 12
checkbox input "true"
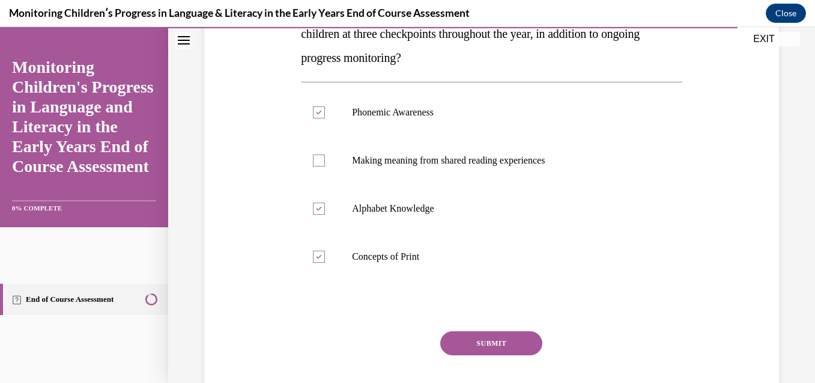
scroll to position [240, 0]
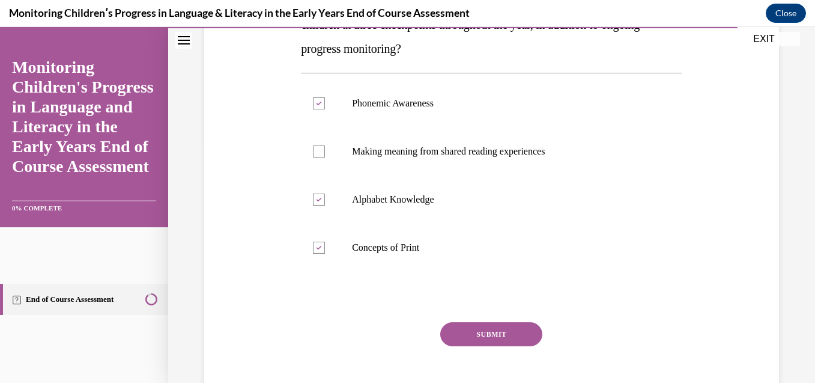
click at [485, 331] on button "SUBMIT" at bounding box center [491, 334] width 102 height 24
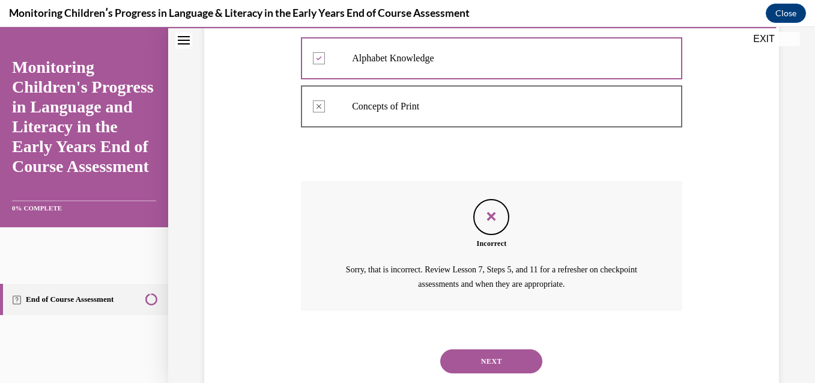
scroll to position [414, 0]
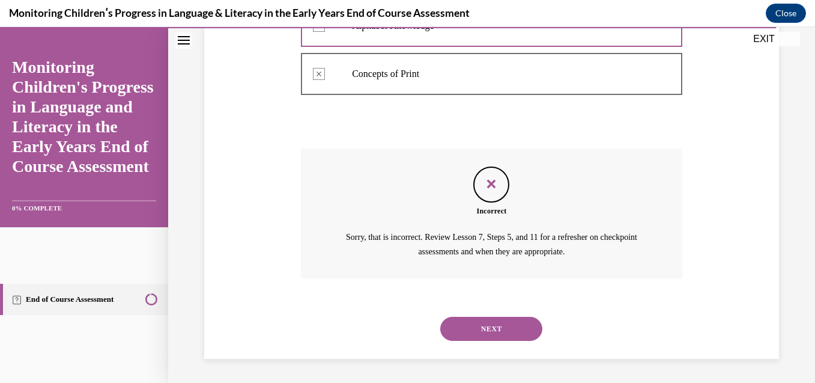
click at [485, 343] on div "NEXT" at bounding box center [492, 329] width 382 height 48
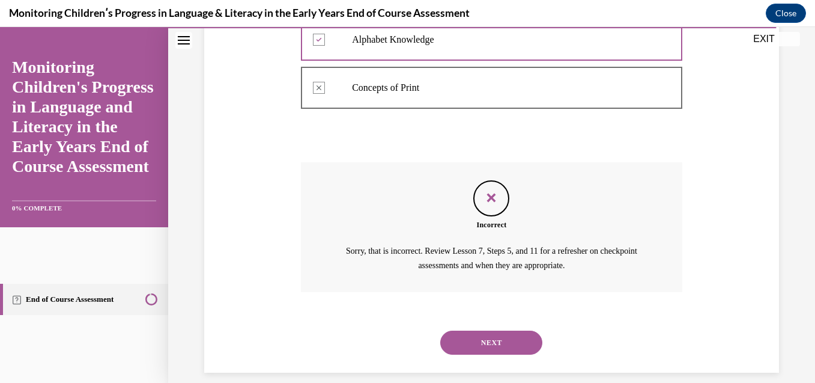
scroll to position [410, 0]
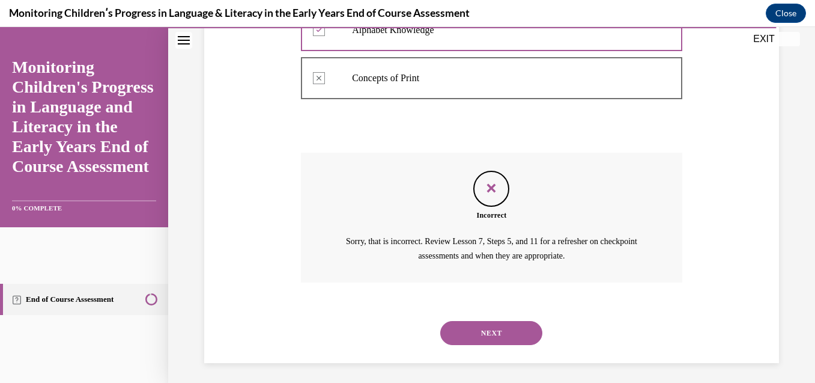
click at [525, 328] on button "NEXT" at bounding box center [491, 333] width 102 height 24
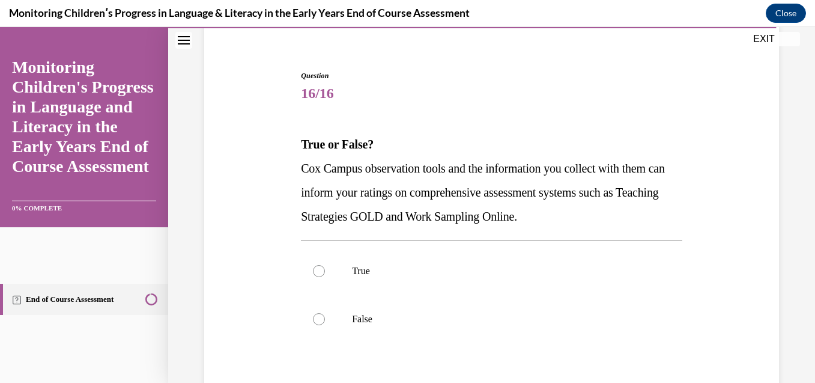
scroll to position [120, 0]
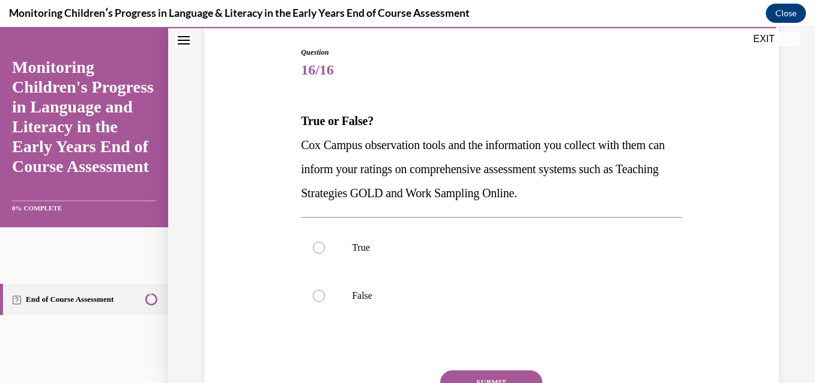
click at [561, 144] on span "Cox Campus observation tools and the information you collect with them can info…" at bounding box center [483, 168] width 364 height 61
click at [321, 249] on div at bounding box center [319, 248] width 12 height 12
click at [321, 249] on input "True" at bounding box center [319, 248] width 12 height 12
radio input "true"
click at [468, 377] on button "SUBMIT" at bounding box center [491, 382] width 102 height 24
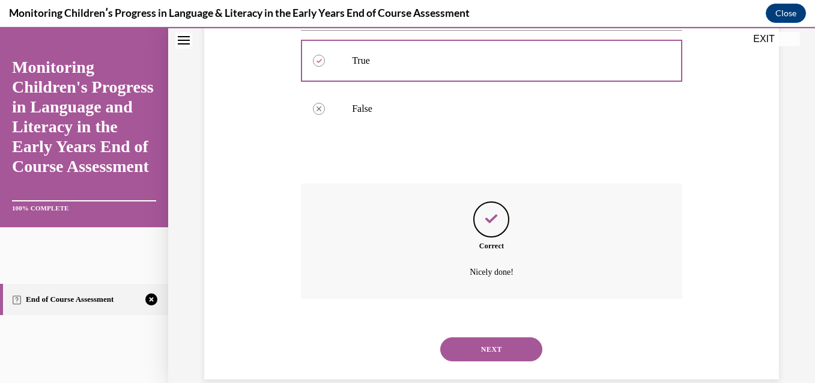
scroll to position [327, 0]
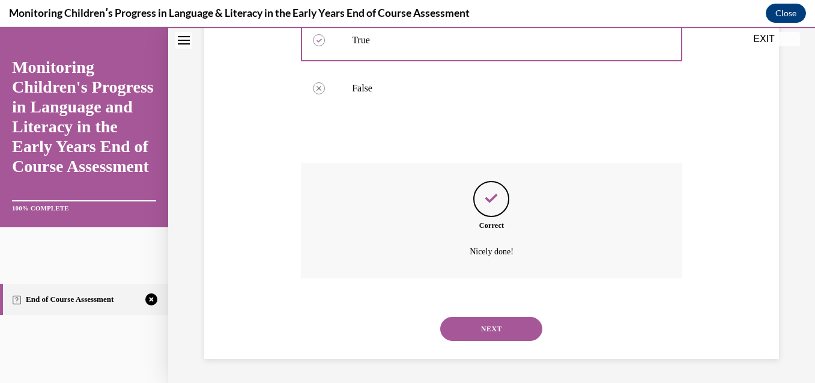
click at [486, 330] on button "NEXT" at bounding box center [491, 329] width 102 height 24
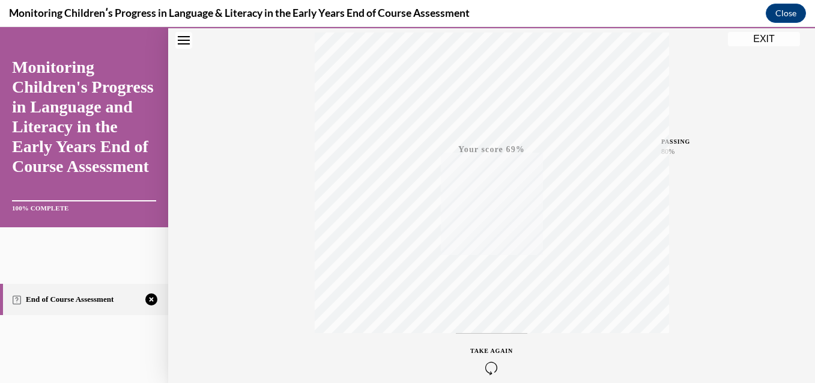
scroll to position [260, 0]
click at [488, 311] on icon "button" at bounding box center [491, 309] width 43 height 13
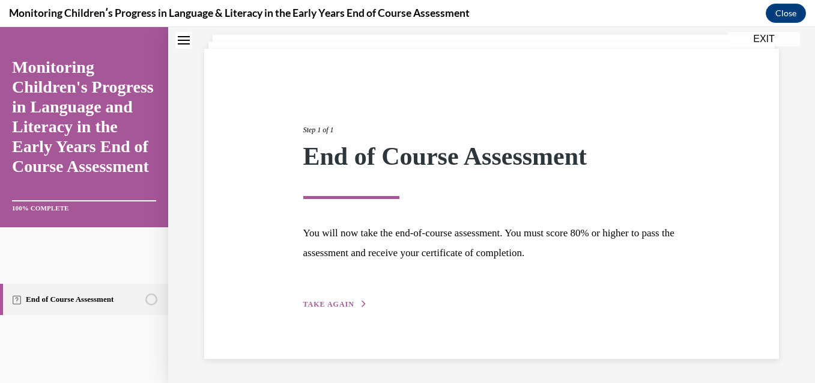
scroll to position [70, 0]
click at [323, 300] on span "TAKE AGAIN" at bounding box center [328, 304] width 51 height 8
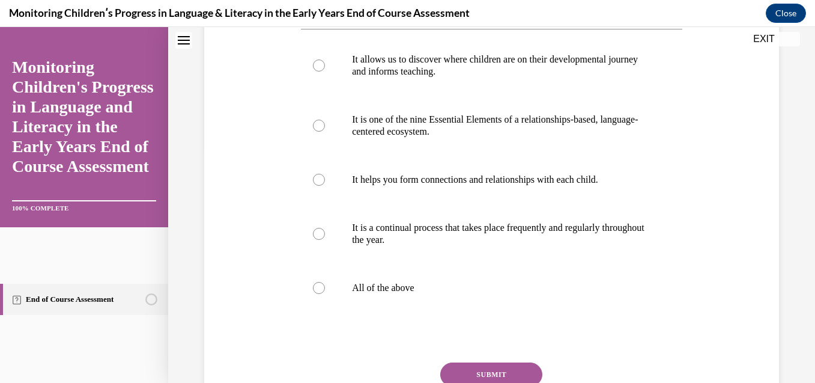
scroll to position [239, 0]
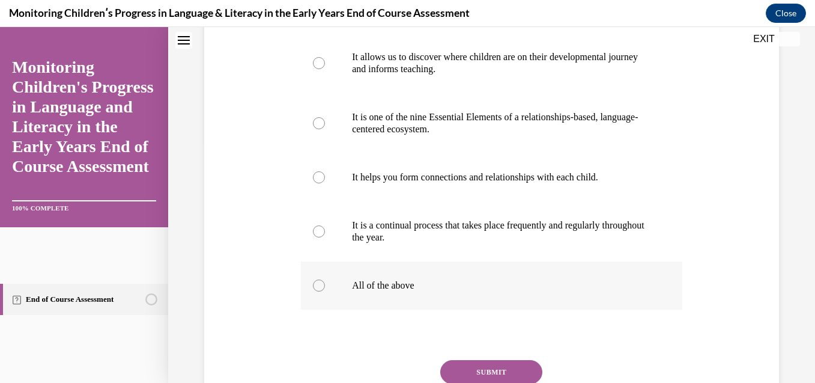
click at [358, 309] on label "All of the above" at bounding box center [492, 285] width 382 height 48
click at [325, 291] on input "All of the above" at bounding box center [319, 285] width 12 height 12
radio input "true"
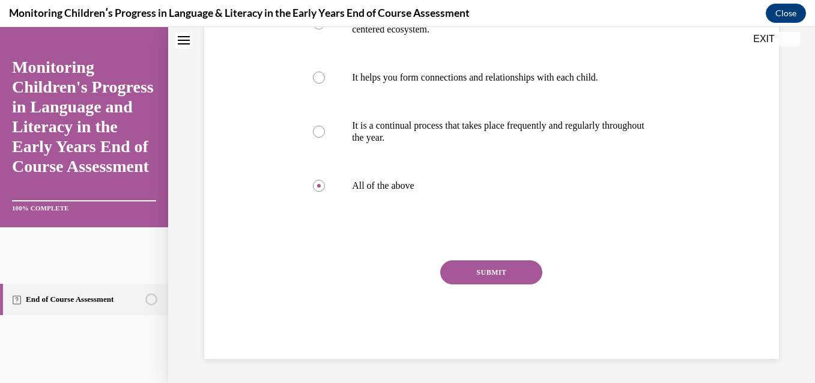
scroll to position [362, 0]
click at [512, 276] on button "SUBMIT" at bounding box center [491, 272] width 102 height 24
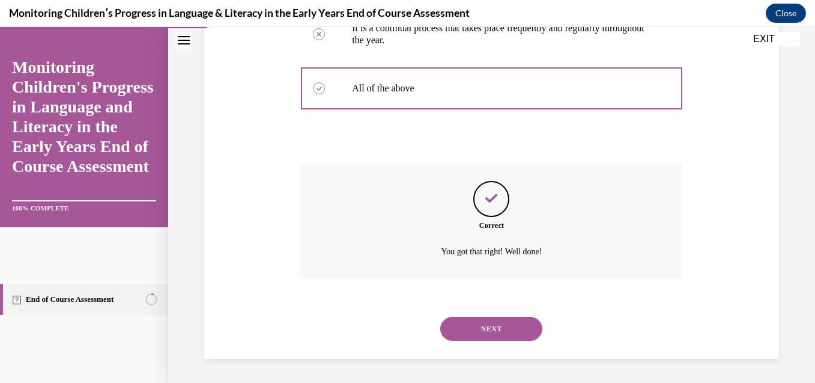
scroll to position [460, 0]
click at [504, 325] on button "NEXT" at bounding box center [491, 329] width 102 height 24
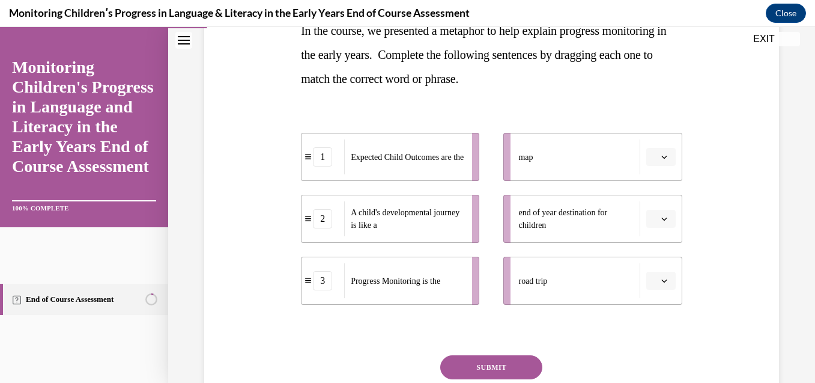
scroll to position [216, 0]
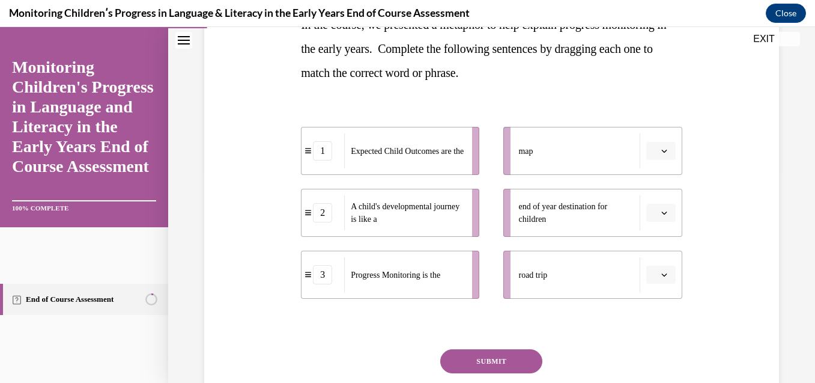
click at [654, 155] on span "Please select an option" at bounding box center [656, 151] width 4 height 12
click at [648, 253] on span "3" at bounding box center [648, 250] width 4 height 10
click at [664, 219] on button "button" at bounding box center [660, 213] width 29 height 18
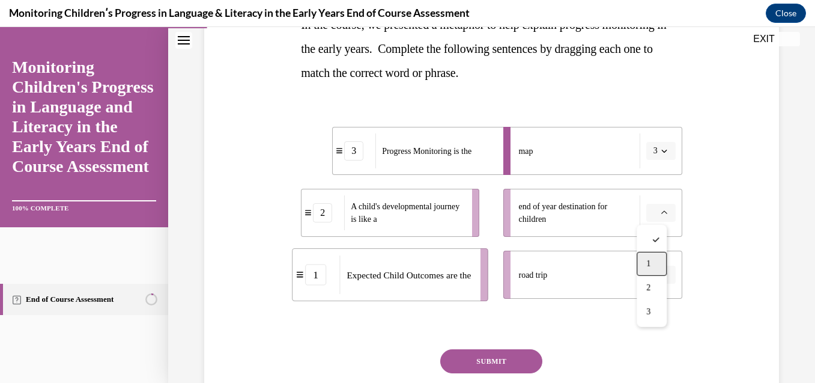
click at [646, 264] on div "1" at bounding box center [652, 264] width 30 height 24
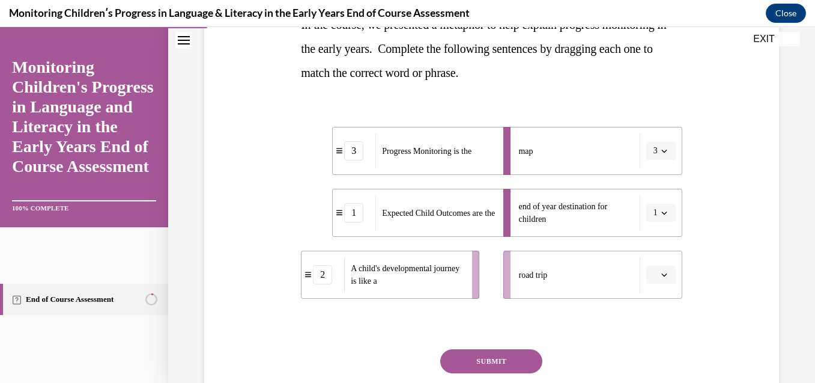
click at [664, 280] on button "button" at bounding box center [660, 275] width 29 height 18
click at [653, 226] on div "2" at bounding box center [652, 223] width 30 height 24
click at [500, 360] on button "SUBMIT" at bounding box center [491, 361] width 102 height 24
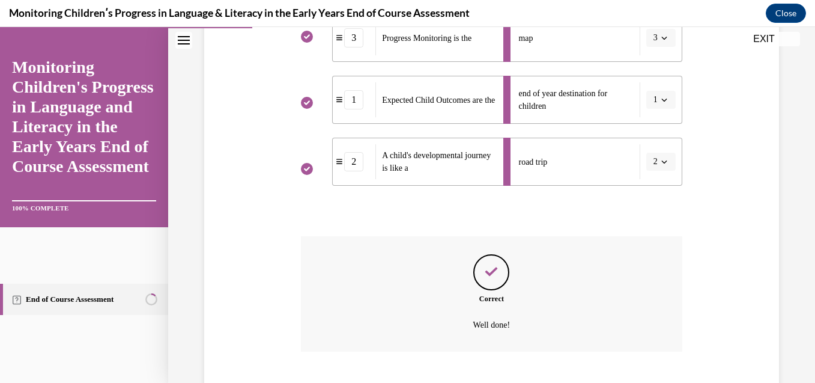
scroll to position [403, 0]
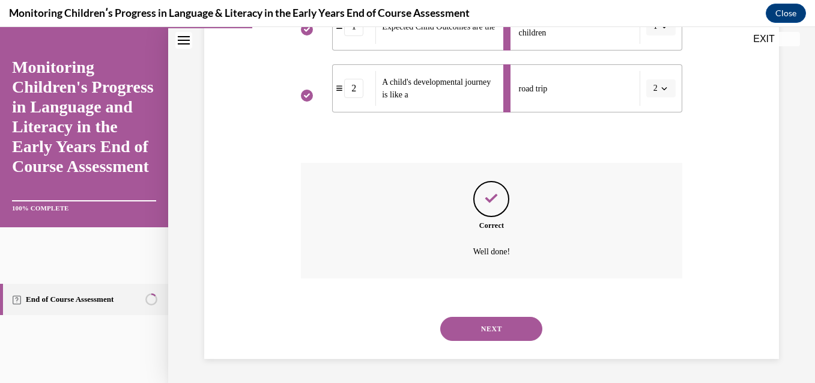
click at [499, 333] on button "NEXT" at bounding box center [491, 329] width 102 height 24
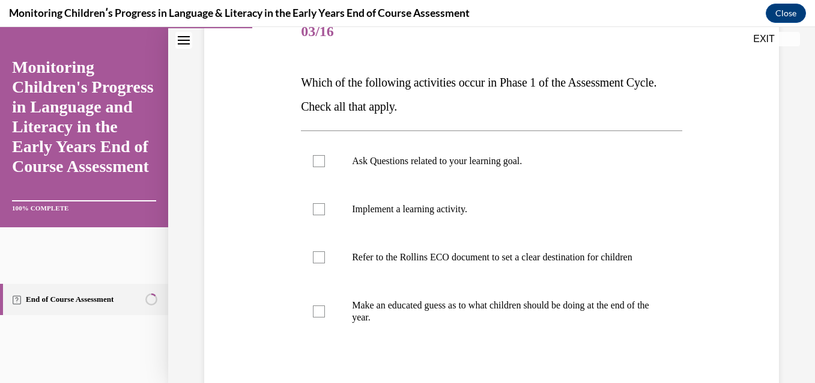
scroll to position [176, 0]
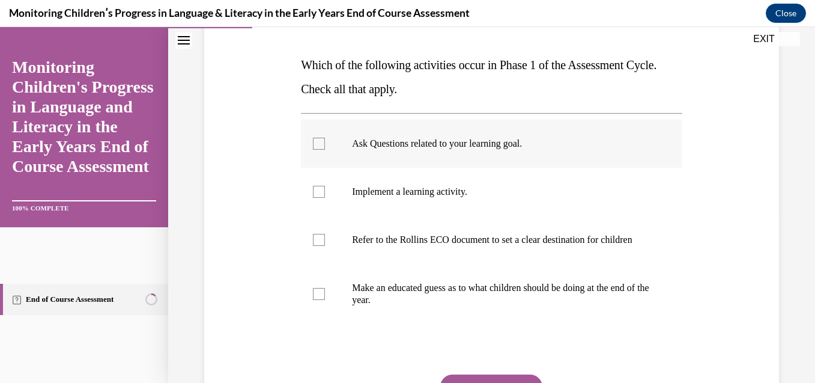
click at [444, 154] on label "Ask Questions related to your learning goal." at bounding box center [492, 144] width 382 height 48
click at [325, 150] on input "Ask Questions related to your learning goal." at bounding box center [319, 144] width 12 height 12
checkbox input "true"
click at [423, 190] on p "Implement a learning activity." at bounding box center [502, 192] width 300 height 12
click at [325, 190] on input "Implement a learning activity." at bounding box center [319, 192] width 12 height 12
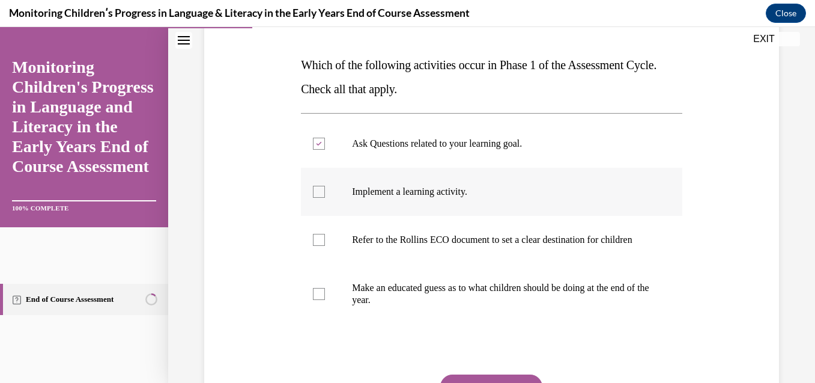
checkbox input "true"
click at [385, 244] on p "Refer to the Rollins ECO document to set a clear destination for children" at bounding box center [502, 240] width 300 height 12
click at [325, 244] on input "Refer to the Rollins ECO document to set a clear destination for children" at bounding box center [319, 240] width 12 height 12
checkbox input "true"
click at [356, 306] on p "Make an educated guess as to what children should be doing at the end of the ye…" at bounding box center [502, 294] width 300 height 24
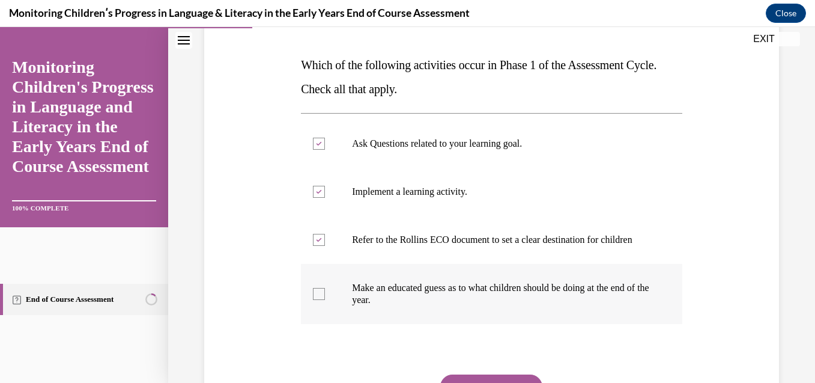
click at [325, 300] on input "Make an educated guess as to what children should be doing at the end of the ye…" at bounding box center [319, 294] width 12 height 12
checkbox input "true"
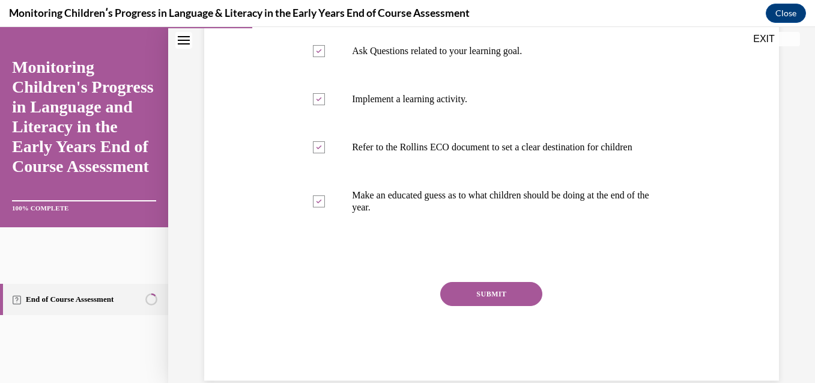
scroll to position [272, 0]
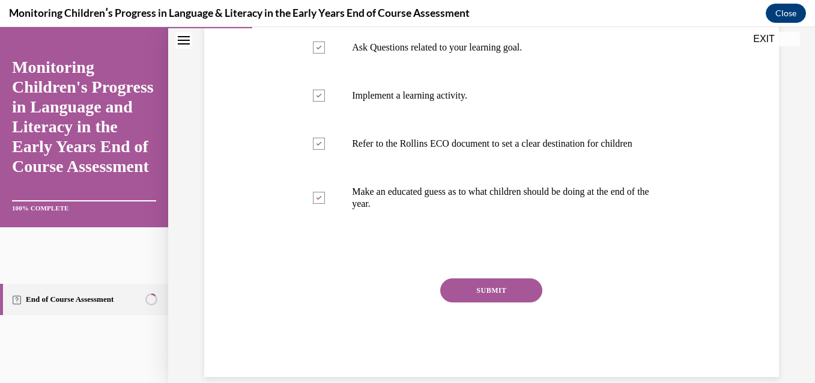
click at [514, 299] on button "SUBMIT" at bounding box center [491, 290] width 102 height 24
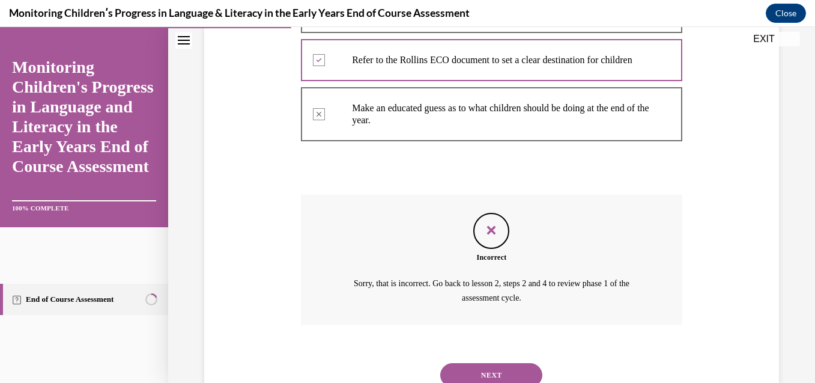
scroll to position [414, 0]
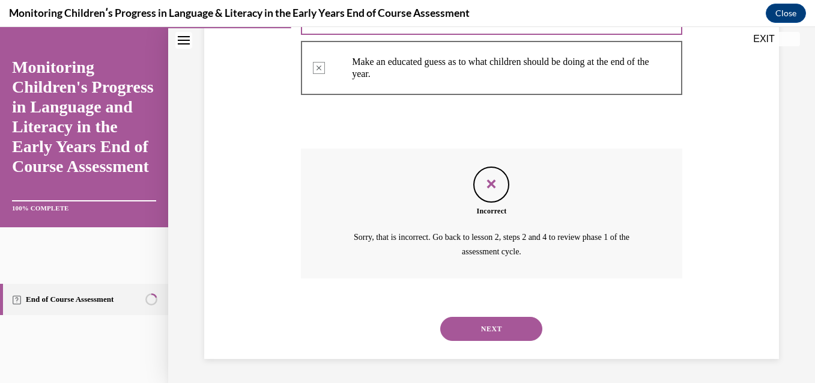
click at [512, 320] on button "NEXT" at bounding box center [491, 329] width 102 height 24
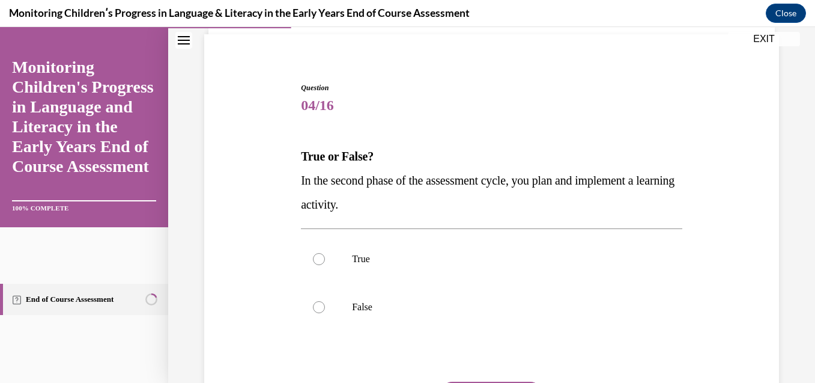
scroll to position [96, 0]
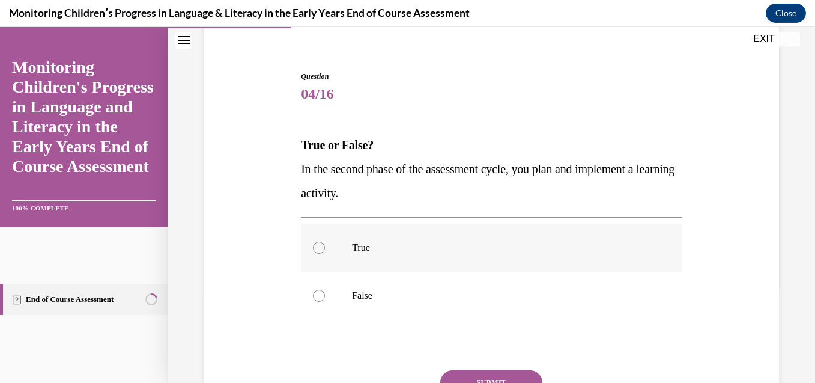
click at [354, 244] on p "True" at bounding box center [502, 248] width 300 height 12
click at [325, 244] on input "True" at bounding box center [319, 248] width 12 height 12
radio input "true"
click at [336, 299] on label "False" at bounding box center [492, 296] width 382 height 48
click at [325, 299] on input "False" at bounding box center [319, 296] width 12 height 12
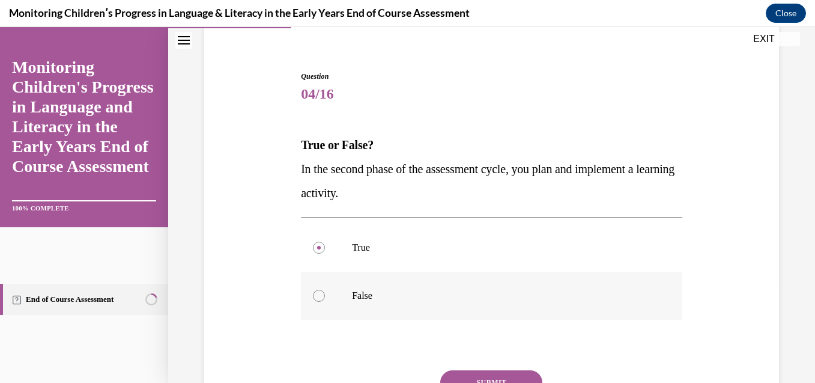
radio input "true"
click at [356, 244] on p "True" at bounding box center [502, 248] width 300 height 12
click at [325, 244] on input "True" at bounding box center [319, 248] width 12 height 12
radio input "true"
click at [454, 374] on button "SUBMIT" at bounding box center [491, 382] width 102 height 24
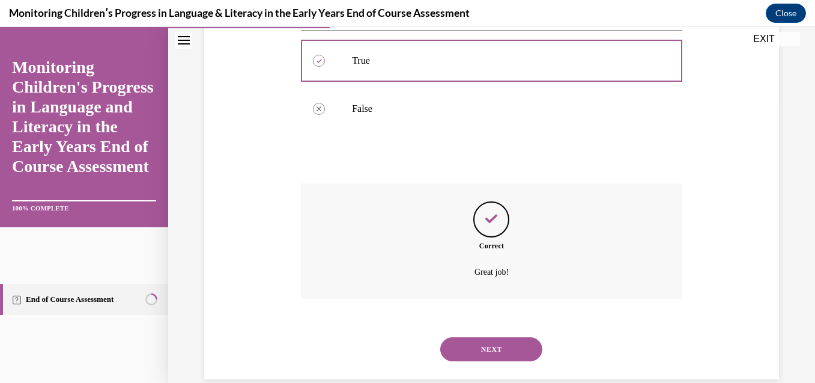
scroll to position [303, 0]
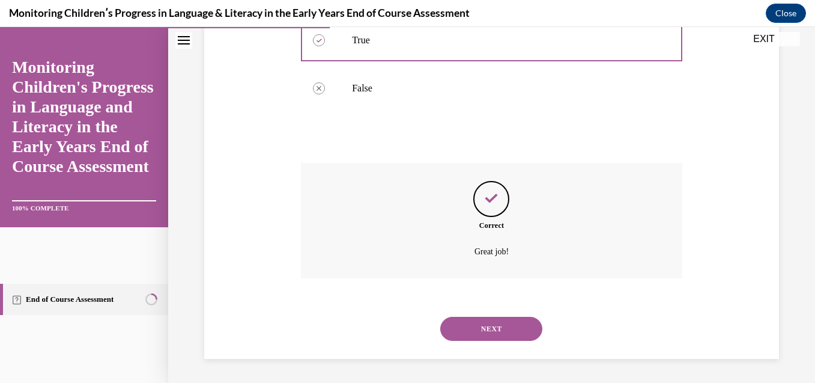
click at [482, 320] on button "NEXT" at bounding box center [491, 329] width 102 height 24
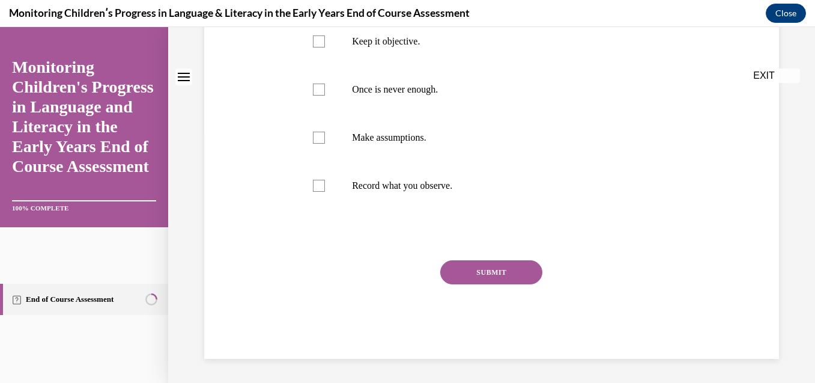
scroll to position [0, 0]
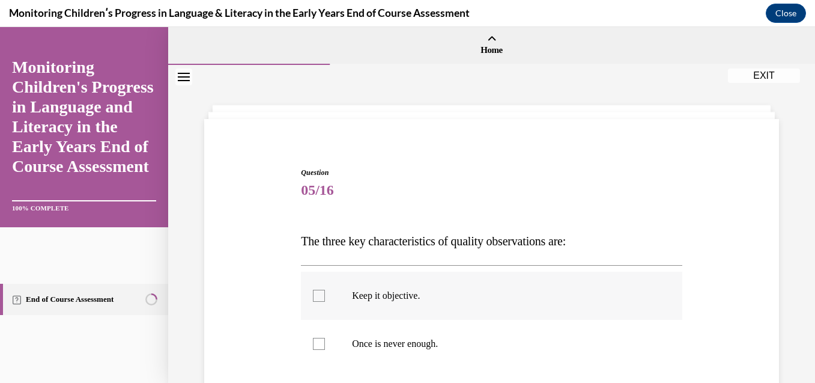
click at [388, 306] on label "Keep it objective." at bounding box center [492, 296] width 382 height 48
click at [325, 302] on input "Keep it objective." at bounding box center [319, 296] width 12 height 12
checkbox input "true"
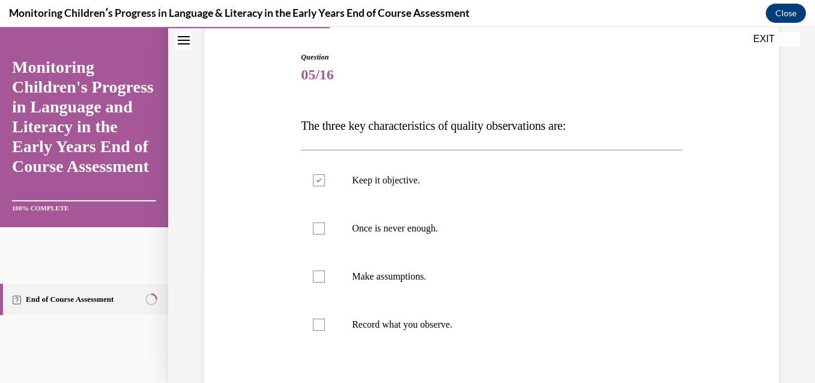
scroll to position [120, 0]
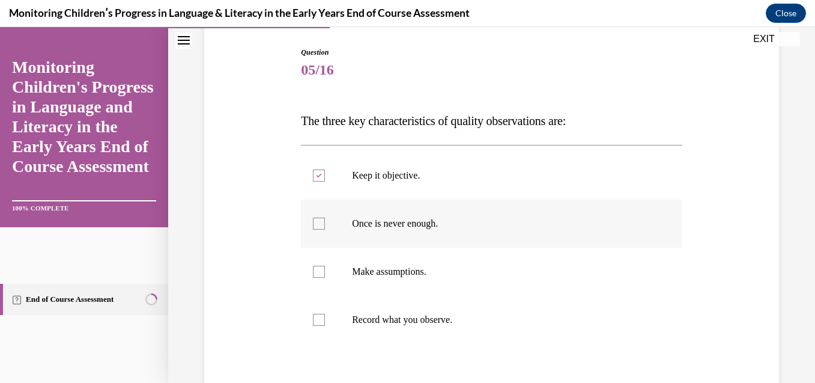
click at [389, 229] on p "Once is never enough." at bounding box center [502, 223] width 300 height 12
click at [325, 229] on input "Once is never enough." at bounding box center [319, 223] width 12 height 12
checkbox input "true"
click at [365, 272] on p "Make assumptions." at bounding box center [502, 272] width 300 height 12
click at [325, 272] on input "Make assumptions." at bounding box center [319, 272] width 12 height 12
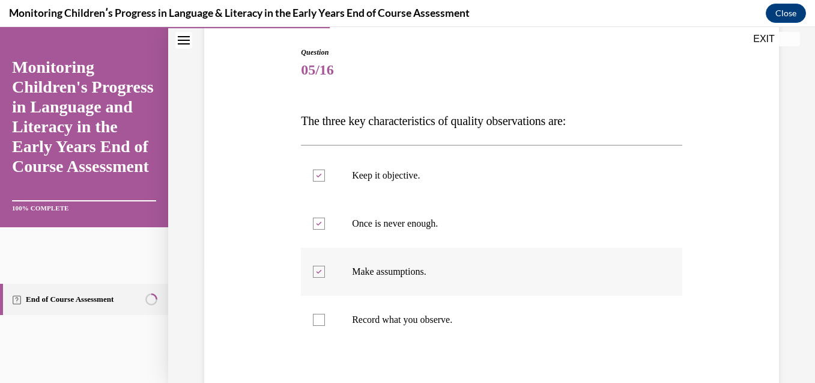
click at [365, 274] on p "Make assumptions." at bounding box center [502, 272] width 300 height 12
click at [325, 274] on input "Make assumptions." at bounding box center [319, 272] width 12 height 12
checkbox input "false"
click at [362, 315] on p "Record what you observe." at bounding box center [502, 320] width 300 height 12
click at [325, 315] on input "Record what you observe." at bounding box center [319, 320] width 12 height 12
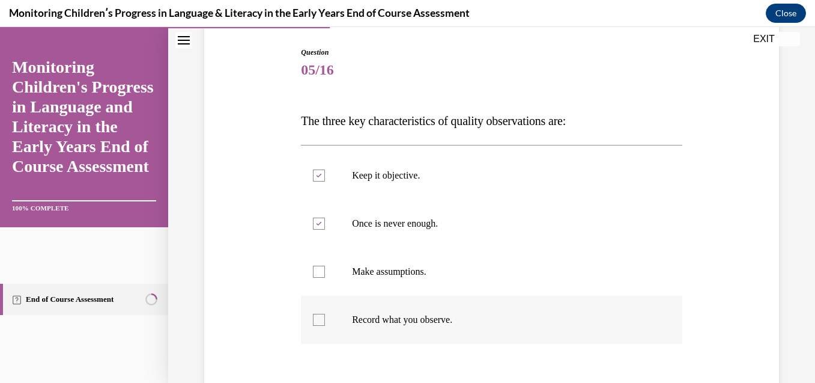
checkbox input "true"
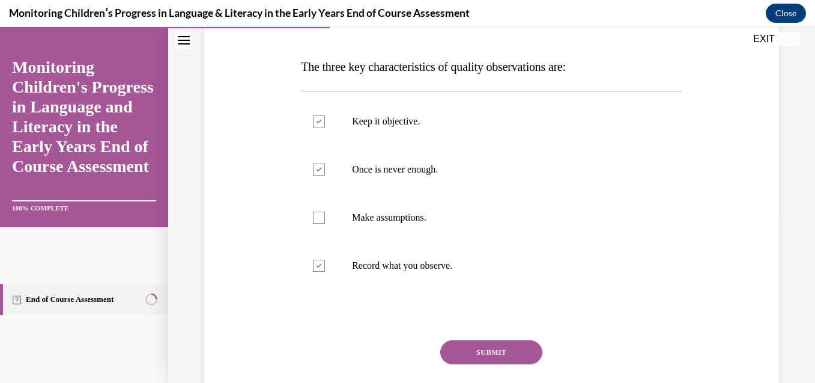
scroll to position [192, 0]
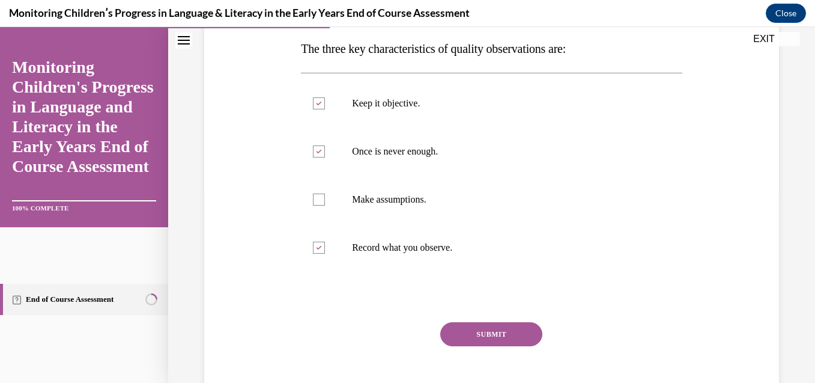
click at [496, 338] on button "SUBMIT" at bounding box center [491, 334] width 102 height 24
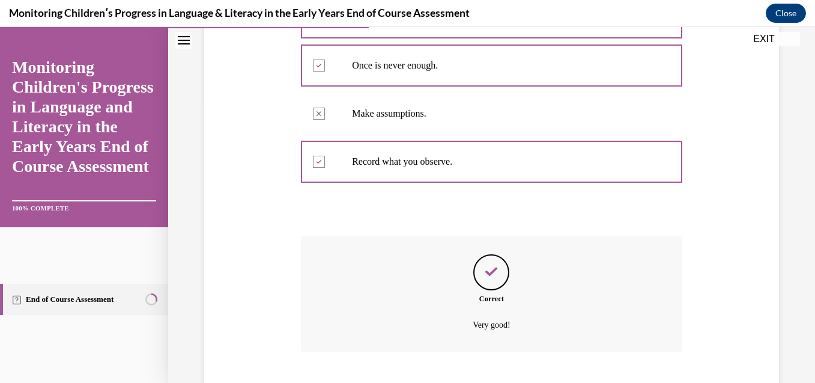
scroll to position [351, 0]
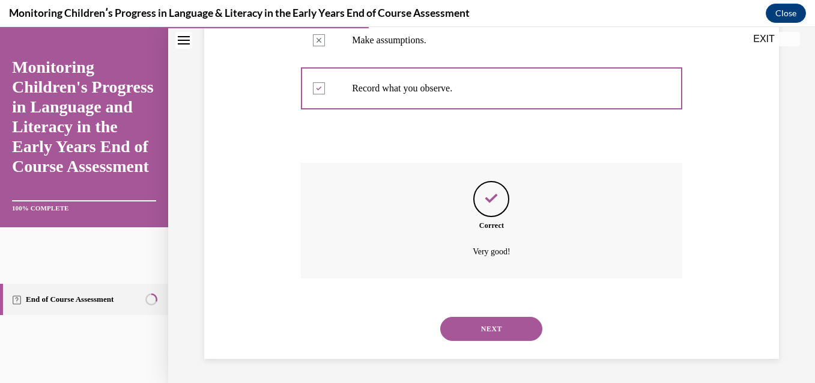
click at [496, 338] on button "NEXT" at bounding box center [491, 329] width 102 height 24
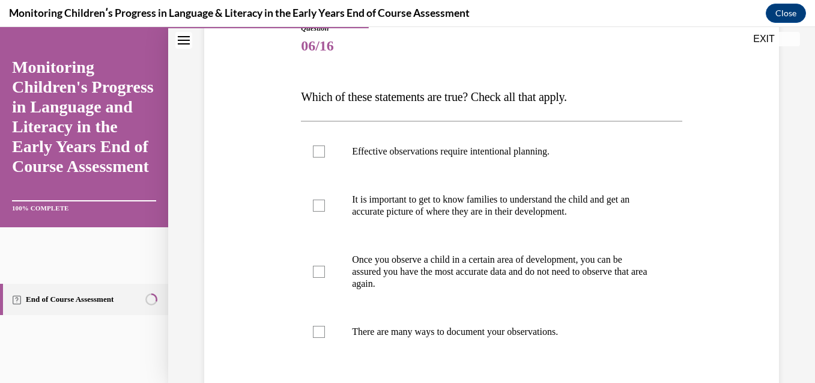
scroll to position [168, 0]
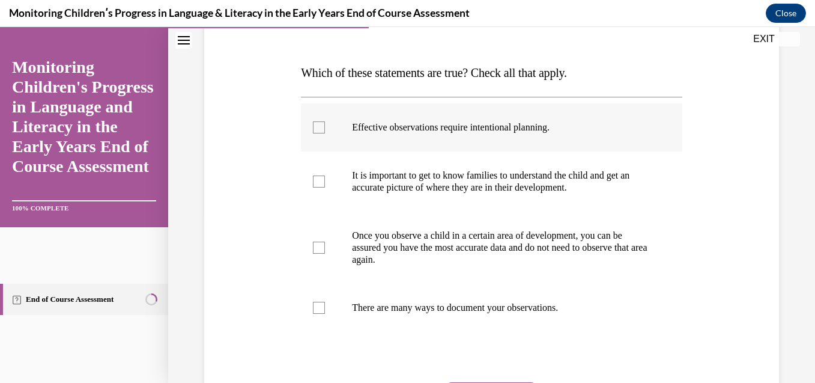
click at [539, 135] on label "Effective observations require intentional planning." at bounding box center [492, 127] width 382 height 48
click at [325, 133] on input "Effective observations require intentional planning." at bounding box center [319, 127] width 12 height 12
checkbox input "true"
click at [506, 180] on p "It is important to get to know families to understand the child and get an accu…" at bounding box center [502, 181] width 300 height 24
click at [325, 180] on input "It is important to get to know families to understand the child and get an accu…" at bounding box center [319, 181] width 12 height 12
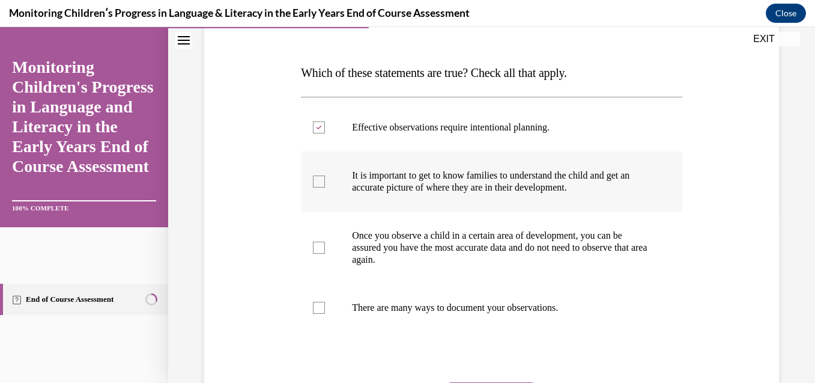
checkbox input "true"
click at [472, 254] on p "Once you observe a child in a certain area of development, you can be assured y…" at bounding box center [502, 248] width 300 height 36
click at [325, 254] on input "Once you observe a child in a certain area of development, you can be assured y…" at bounding box center [319, 248] width 12 height 12
checkbox input "true"
click at [430, 315] on label "There are many ways to document your observations." at bounding box center [492, 308] width 382 height 48
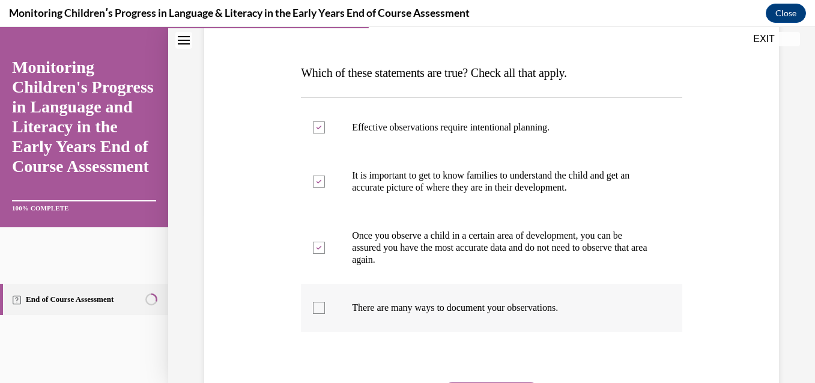
click at [325, 314] on input "There are many ways to document your observations." at bounding box center [319, 308] width 12 height 12
checkbox input "true"
click at [567, 246] on p "Once you observe a child in a certain area of development, you can be assured y…" at bounding box center [502, 248] width 300 height 36
click at [325, 246] on input "Once you observe a child in a certain area of development, you can be assured y…" at bounding box center [319, 248] width 12 height 12
checkbox input "false"
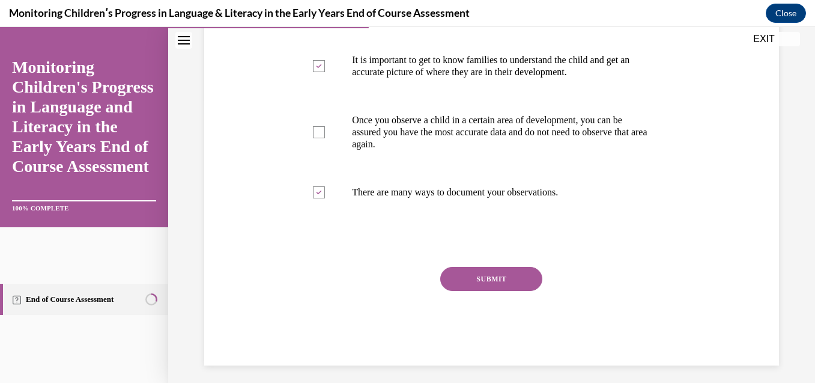
scroll to position [288, 0]
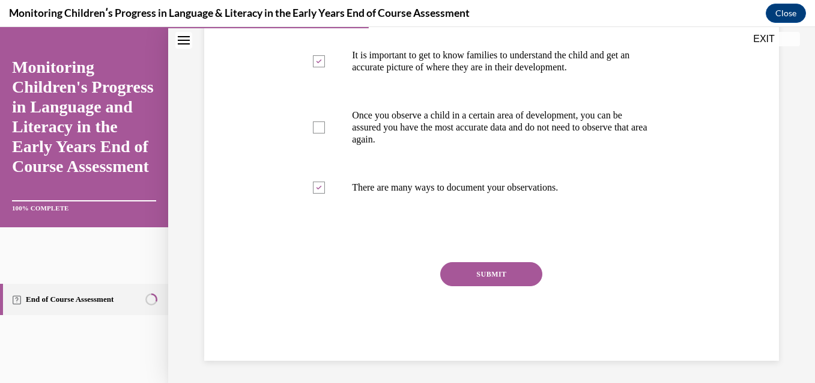
click at [502, 273] on button "SUBMIT" at bounding box center [491, 274] width 102 height 24
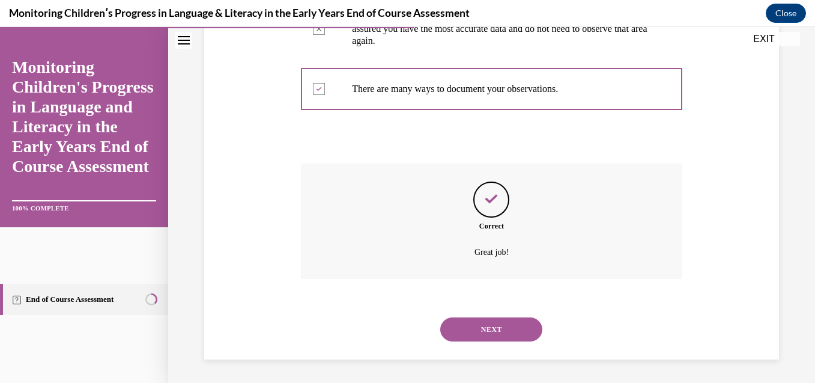
scroll to position [388, 0]
click at [487, 321] on button "NEXT" at bounding box center [491, 329] width 102 height 24
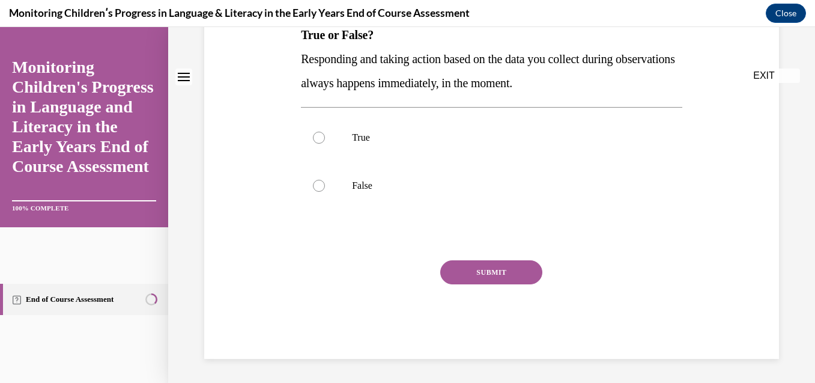
scroll to position [0, 0]
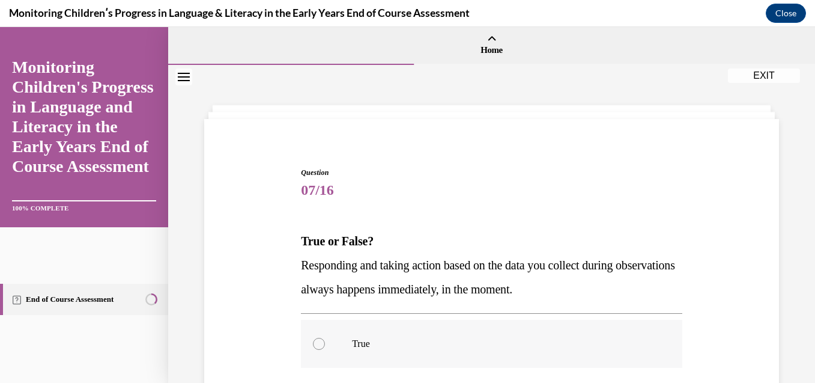
click at [359, 341] on p "True" at bounding box center [502, 344] width 300 height 12
click at [325, 341] on input "True" at bounding box center [319, 344] width 12 height 12
radio input "true"
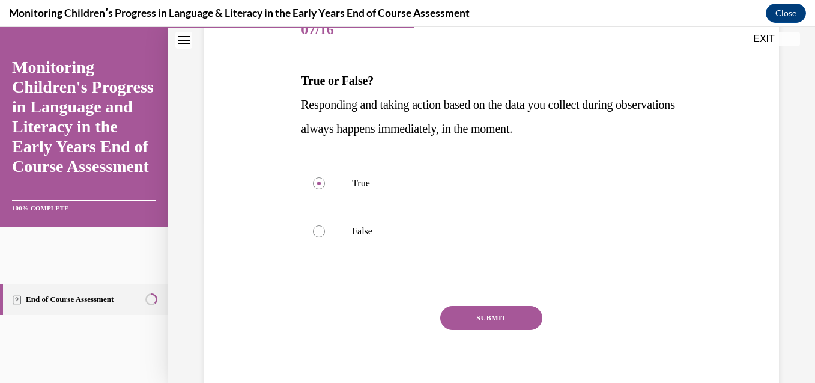
scroll to position [168, 0]
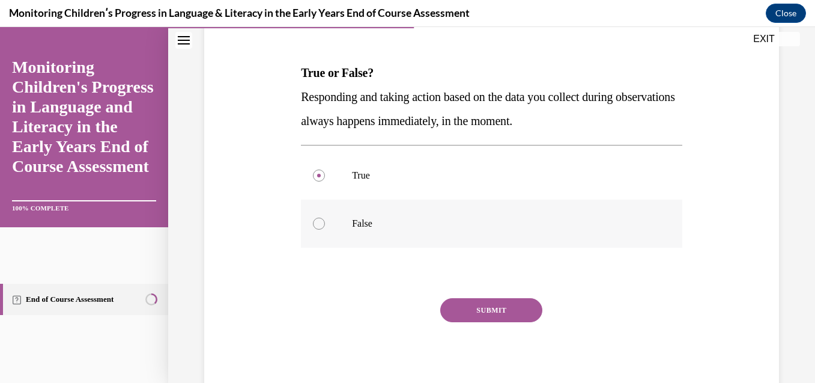
click at [357, 222] on p "False" at bounding box center [502, 223] width 300 height 12
click at [325, 222] on input "False" at bounding box center [319, 223] width 12 height 12
radio input "true"
click at [470, 306] on button "SUBMIT" at bounding box center [491, 310] width 102 height 24
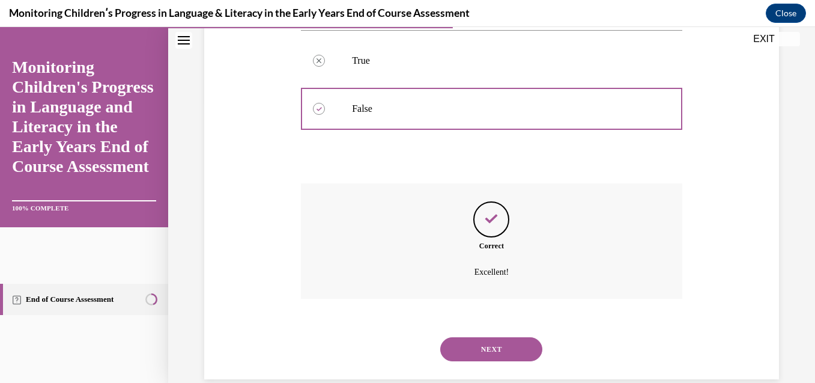
scroll to position [303, 0]
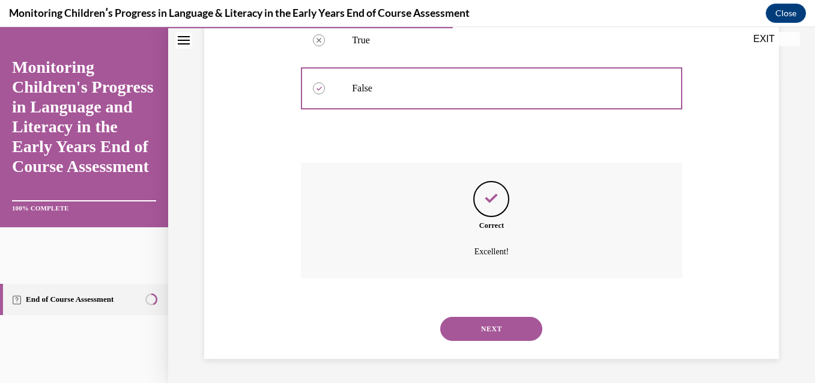
click at [517, 333] on button "NEXT" at bounding box center [491, 329] width 102 height 24
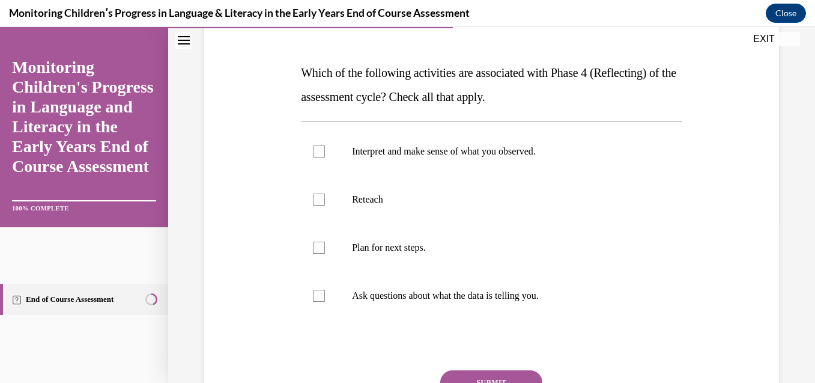
scroll to position [192, 0]
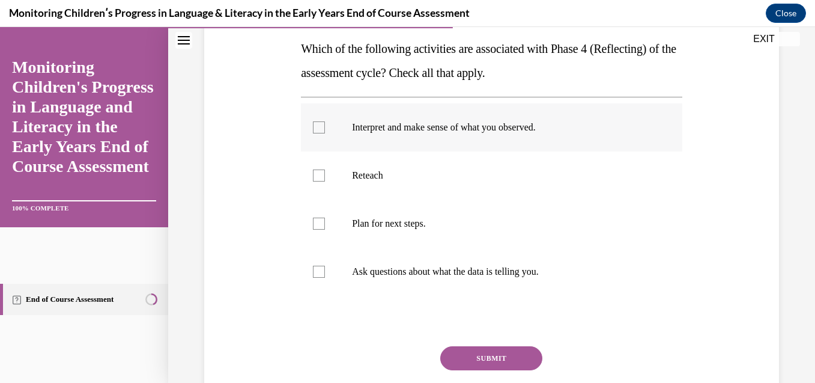
click at [532, 130] on p "Interpret and make sense of what you observed." at bounding box center [502, 127] width 300 height 12
click at [325, 130] on input "Interpret and make sense of what you observed." at bounding box center [319, 127] width 12 height 12
checkbox input "true"
click at [377, 214] on label "Plan for next steps." at bounding box center [492, 223] width 382 height 48
click at [325, 217] on input "Plan for next steps." at bounding box center [319, 223] width 12 height 12
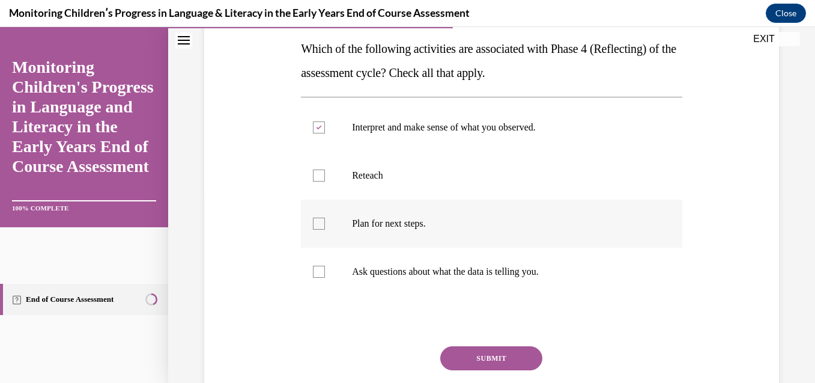
checkbox input "true"
click at [363, 275] on p "Ask questions about what the data is telling you." at bounding box center [502, 272] width 300 height 12
click at [325, 275] on input "Ask questions about what the data is telling you." at bounding box center [319, 272] width 12 height 12
checkbox input "true"
click at [474, 358] on button "SUBMIT" at bounding box center [491, 358] width 102 height 24
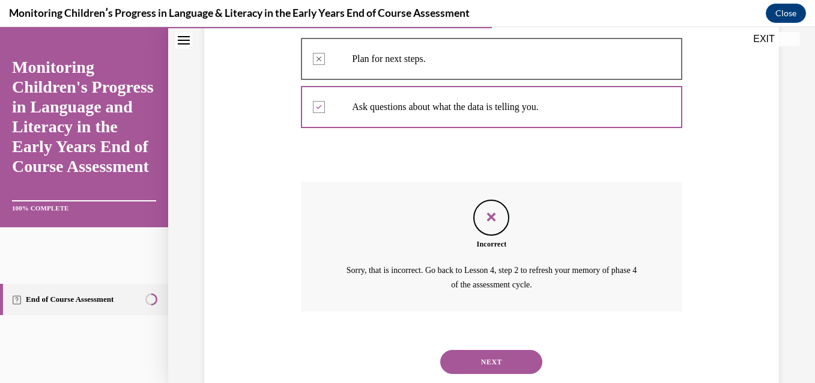
scroll to position [381, 0]
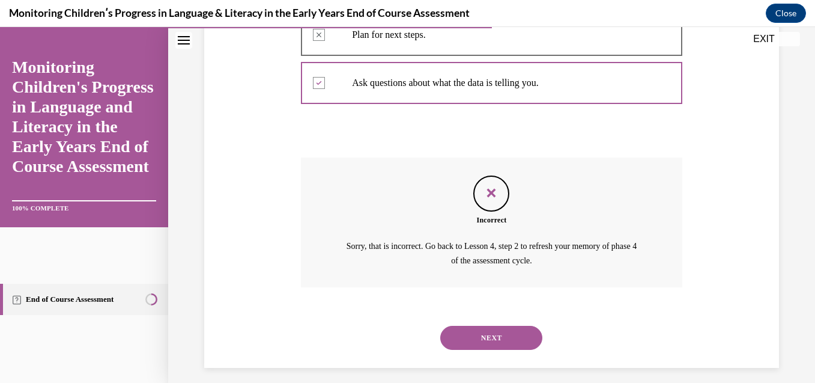
click at [484, 335] on button "NEXT" at bounding box center [491, 338] width 102 height 24
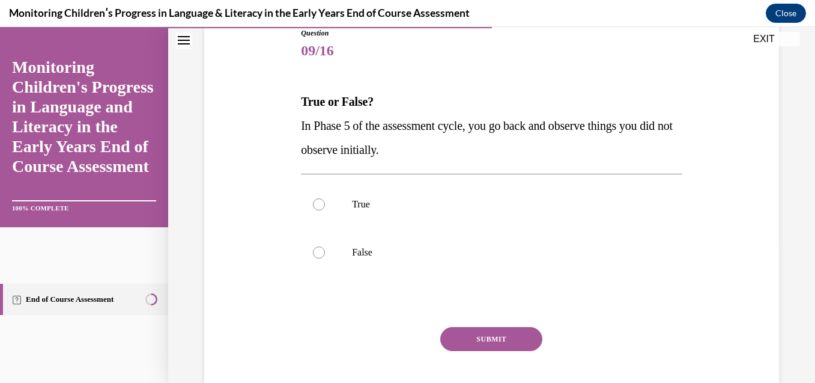
scroll to position [144, 0]
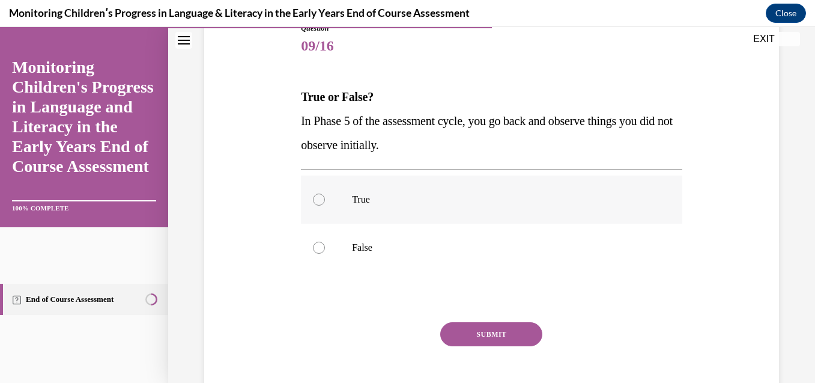
click at [359, 201] on p "True" at bounding box center [502, 199] width 300 height 12
click at [325, 201] on input "True" at bounding box center [319, 199] width 12 height 12
radio input "true"
click at [472, 335] on button "SUBMIT" at bounding box center [491, 334] width 102 height 24
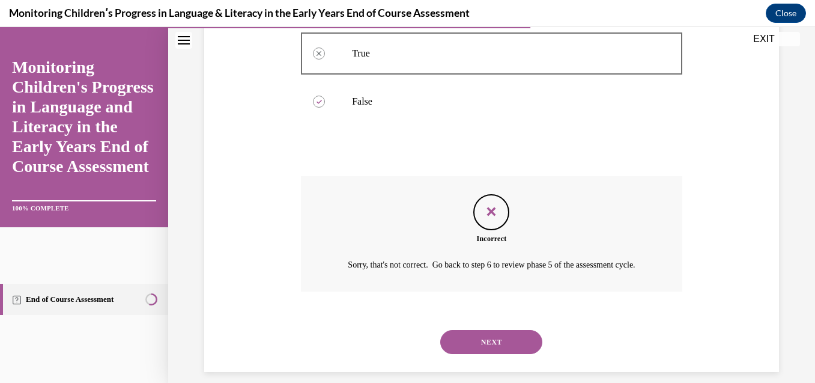
scroll to position [290, 0]
click at [513, 354] on button "NEXT" at bounding box center [491, 342] width 102 height 24
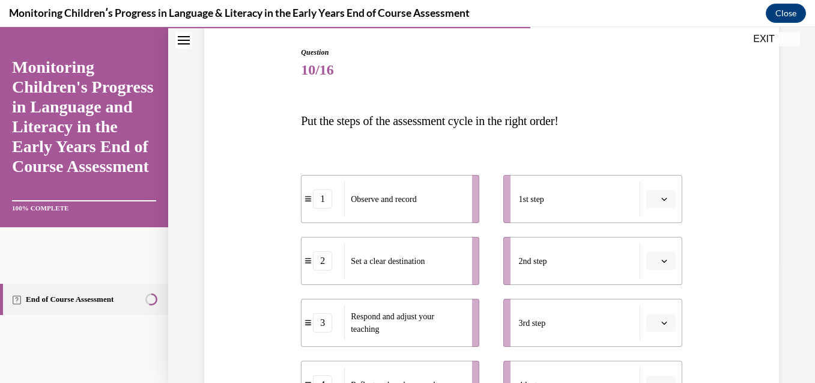
scroll to position [200, 0]
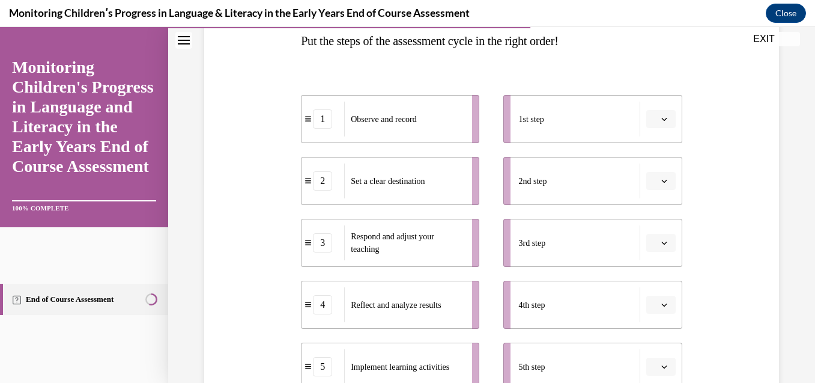
click at [660, 120] on span "button" at bounding box center [664, 119] width 8 height 8
click at [649, 189] on span "2" at bounding box center [648, 194] width 4 height 10
click at [649, 189] on button "button" at bounding box center [660, 181] width 29 height 18
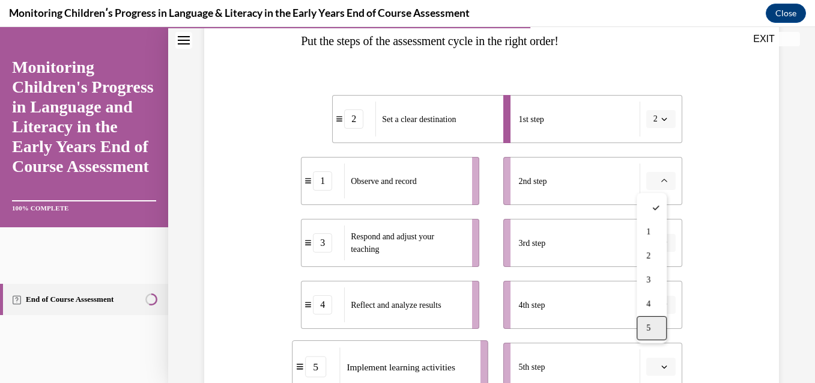
click at [645, 318] on div "5" at bounding box center [652, 328] width 30 height 24
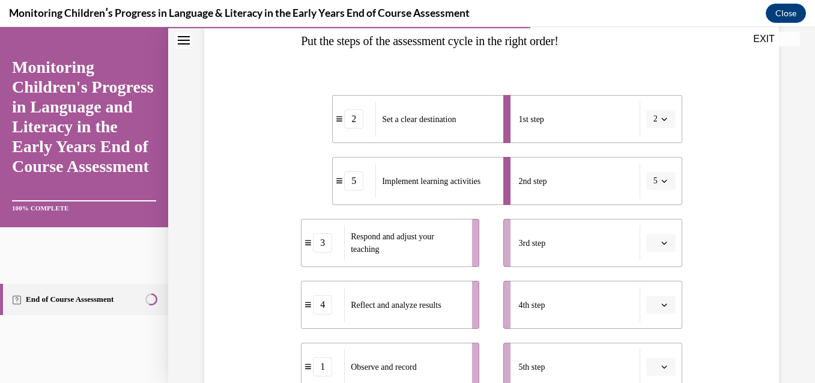
click at [652, 247] on button "button" at bounding box center [660, 243] width 29 height 18
click at [648, 118] on span "1" at bounding box center [648, 120] width 4 height 10
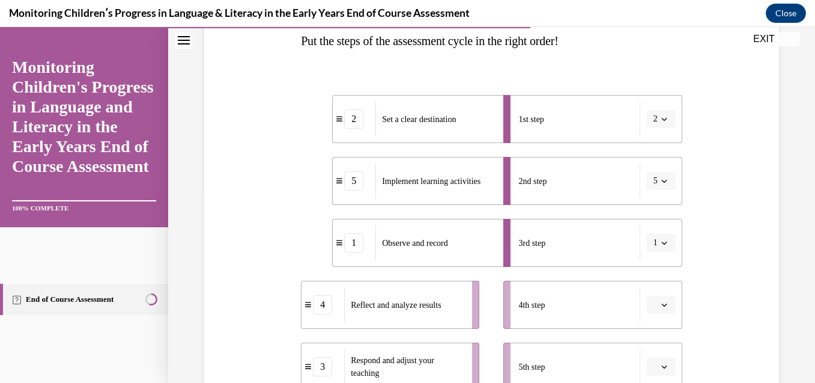
click at [660, 308] on span "button" at bounding box center [664, 304] width 8 height 8
click at [650, 263] on div "4" at bounding box center [652, 254] width 30 height 24
click at [661, 365] on icon "button" at bounding box center [664, 366] width 6 height 6
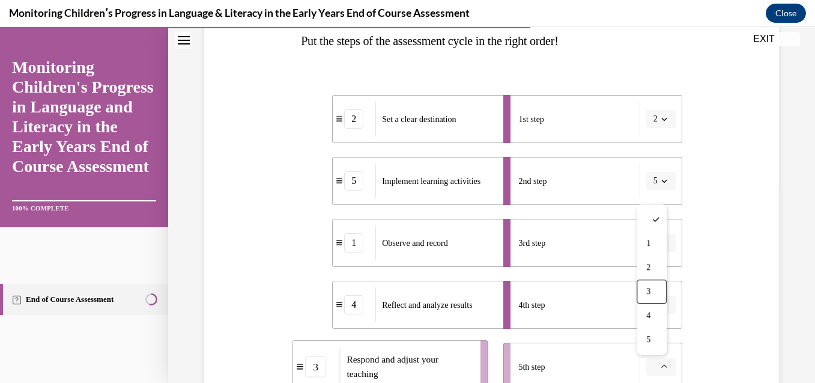
click at [668, 287] on li "4th step 4" at bounding box center [592, 305] width 178 height 48
click at [660, 369] on span "button" at bounding box center [664, 366] width 8 height 8
click at [655, 301] on div "3" at bounding box center [652, 291] width 30 height 24
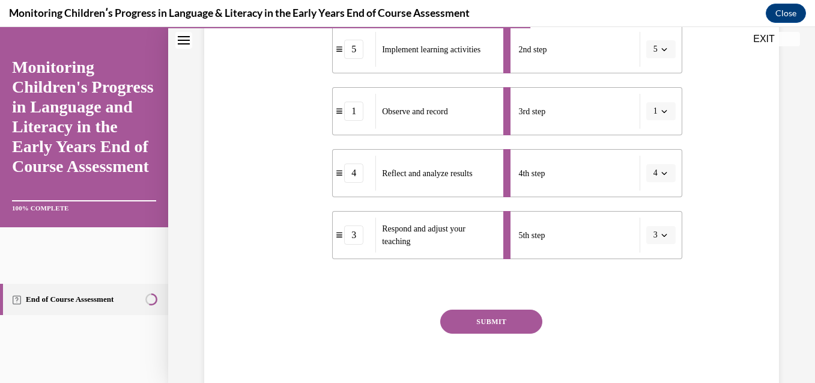
scroll to position [344, 0]
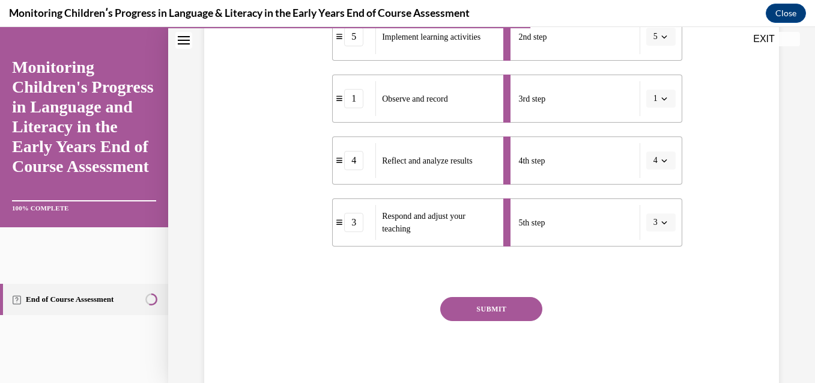
click at [481, 312] on button "SUBMIT" at bounding box center [491, 309] width 102 height 24
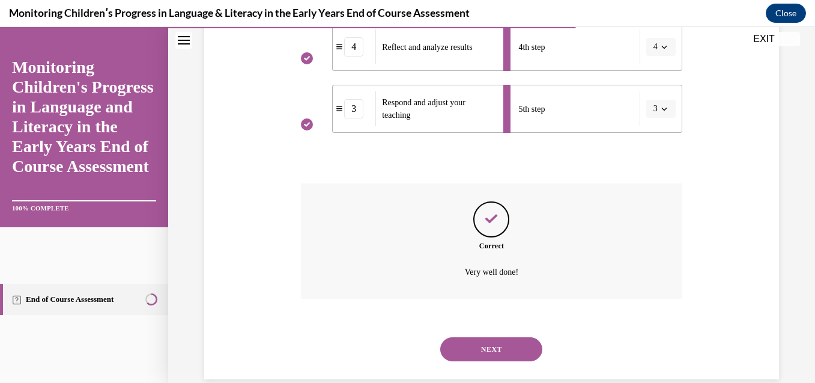
scroll to position [478, 0]
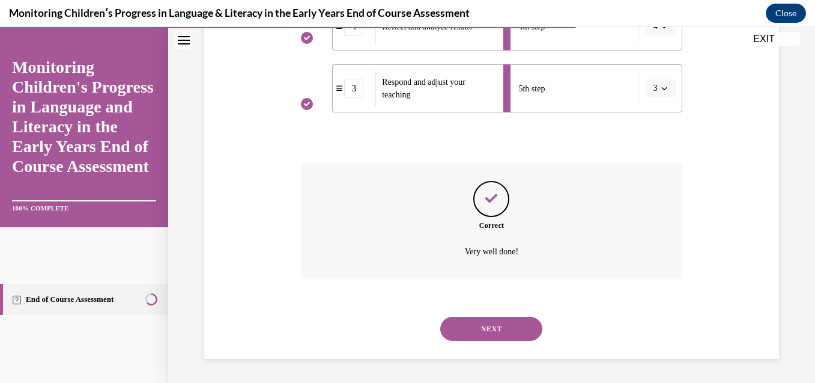
click at [481, 321] on button "NEXT" at bounding box center [491, 329] width 102 height 24
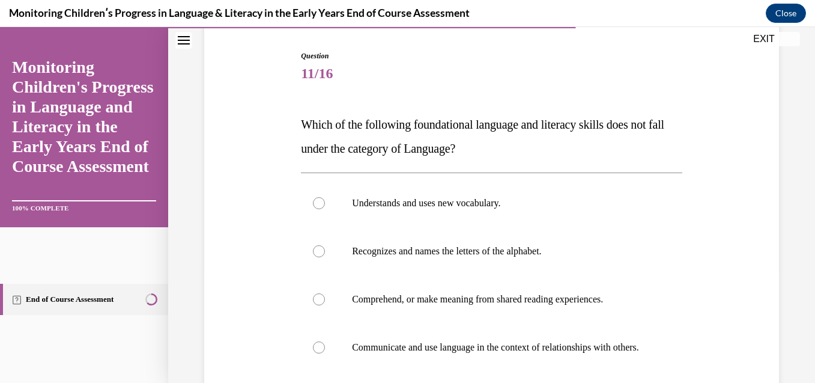
scroll to position [120, 0]
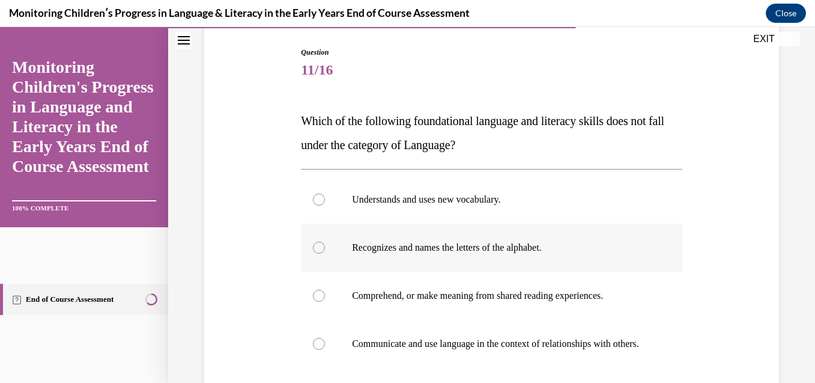
click at [536, 243] on p "Recognizes and names the letters of the alphabet." at bounding box center [502, 248] width 300 height 12
click at [325, 243] on input "Recognizes and names the letters of the alphabet." at bounding box center [319, 248] width 12 height 12
radio input "true"
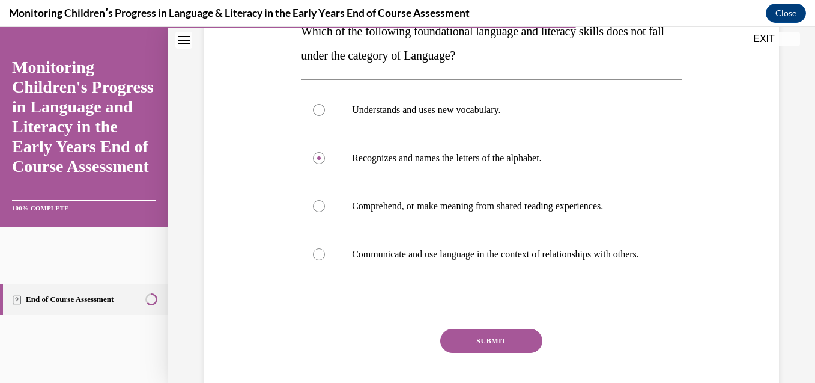
scroll to position [216, 0]
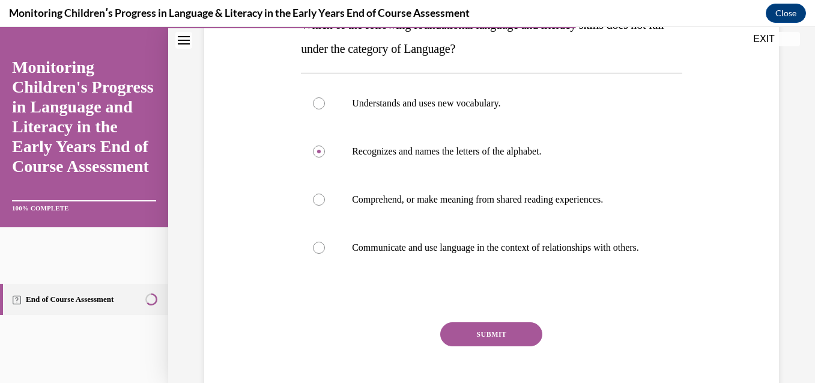
click at [504, 346] on button "SUBMIT" at bounding box center [491, 334] width 102 height 24
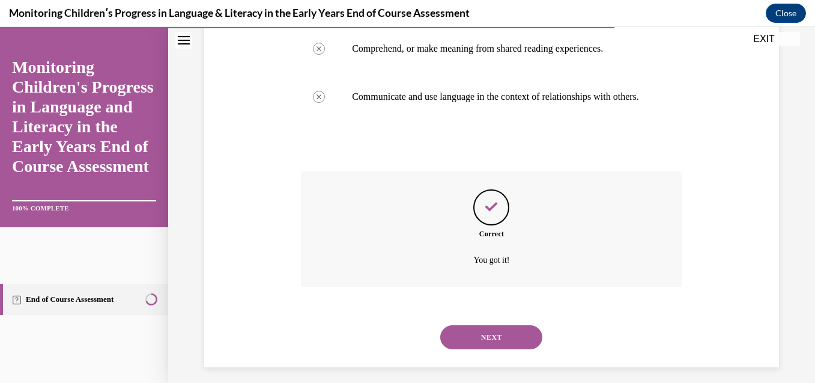
scroll to position [388, 0]
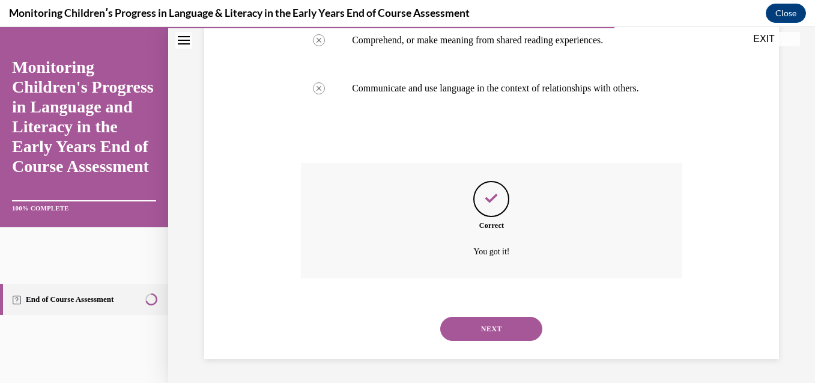
click at [506, 332] on button "NEXT" at bounding box center [491, 329] width 102 height 24
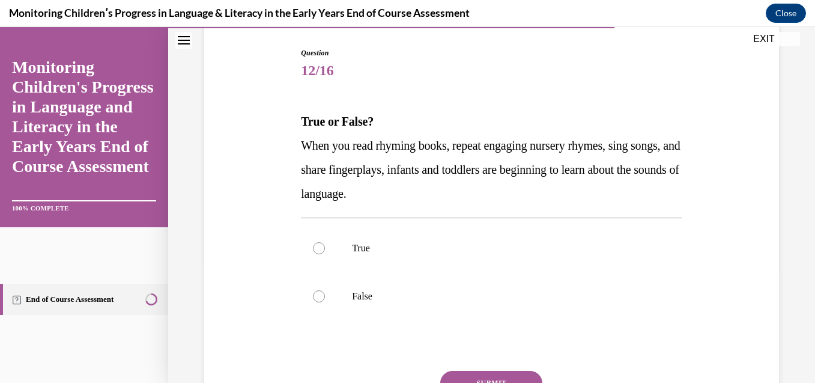
scroll to position [144, 0]
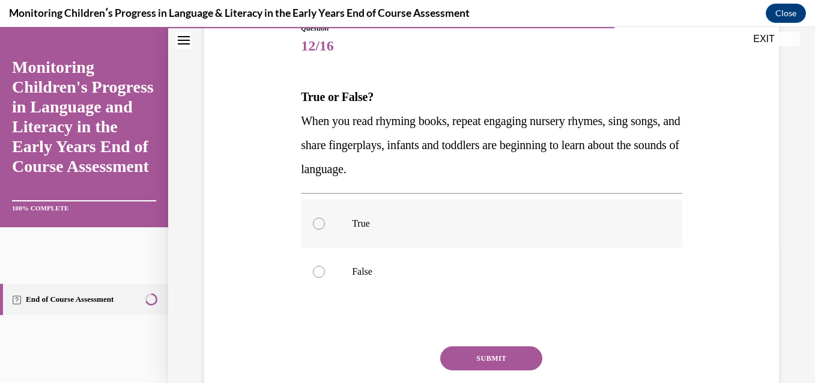
click at [359, 227] on p "True" at bounding box center [502, 223] width 300 height 12
click at [325, 227] on input "True" at bounding box center [319, 223] width 12 height 12
radio input "true"
click at [449, 360] on button "SUBMIT" at bounding box center [491, 358] width 102 height 24
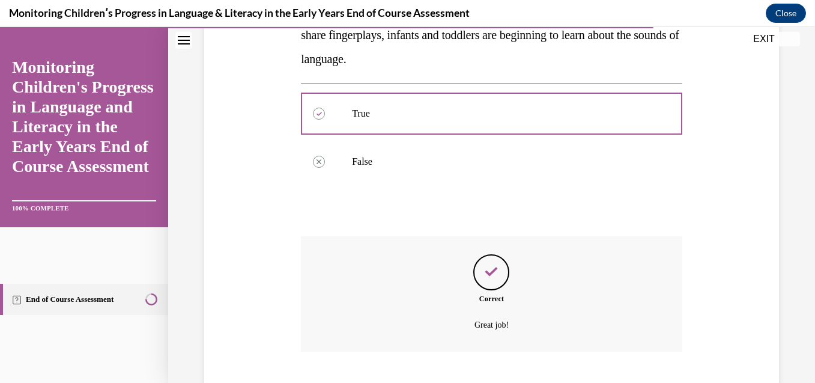
scroll to position [327, 0]
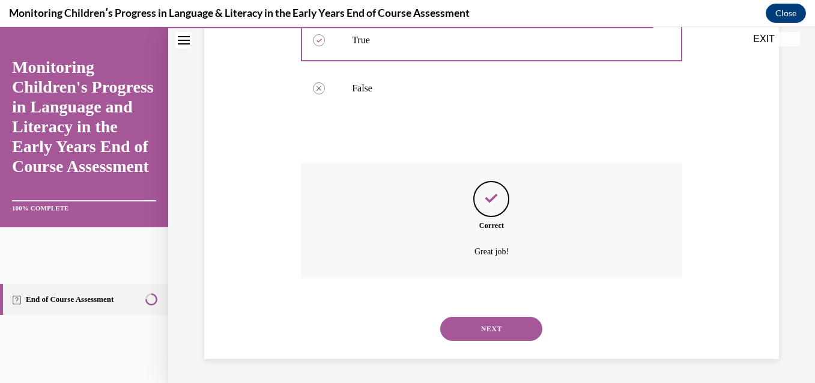
click at [517, 330] on button "NEXT" at bounding box center [491, 329] width 102 height 24
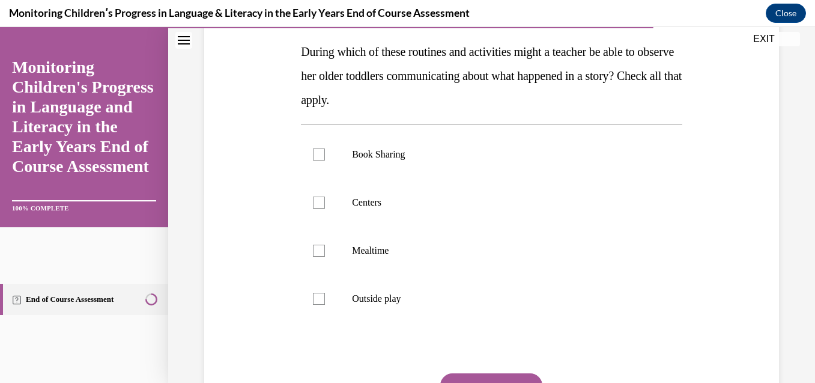
scroll to position [192, 0]
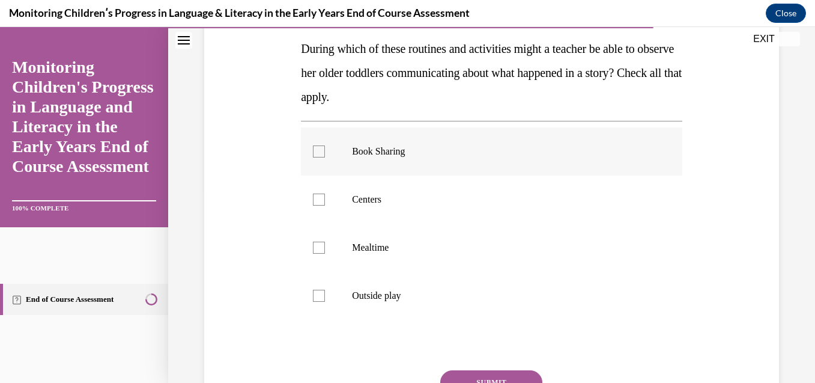
click at [369, 154] on p "Book Sharing" at bounding box center [502, 151] width 300 height 12
click at [325, 154] on input "Book Sharing" at bounding box center [319, 151] width 12 height 12
checkbox input "true"
click at [360, 200] on p "Centers" at bounding box center [502, 199] width 300 height 12
click at [325, 200] on input "Centers" at bounding box center [319, 199] width 12 height 12
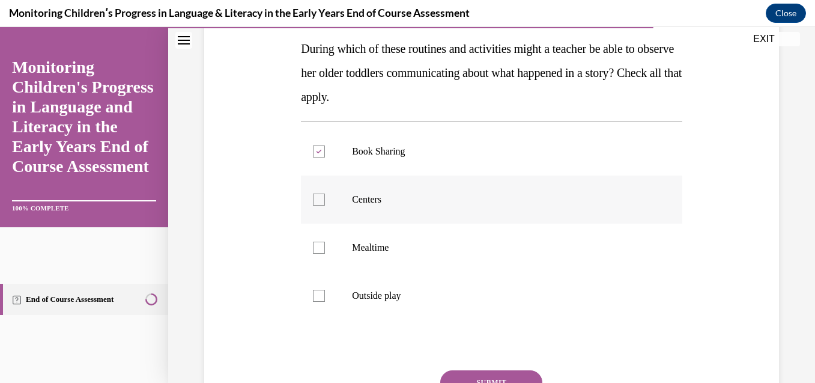
checkbox input "true"
click at [473, 373] on button "SUBMIT" at bounding box center [491, 382] width 102 height 24
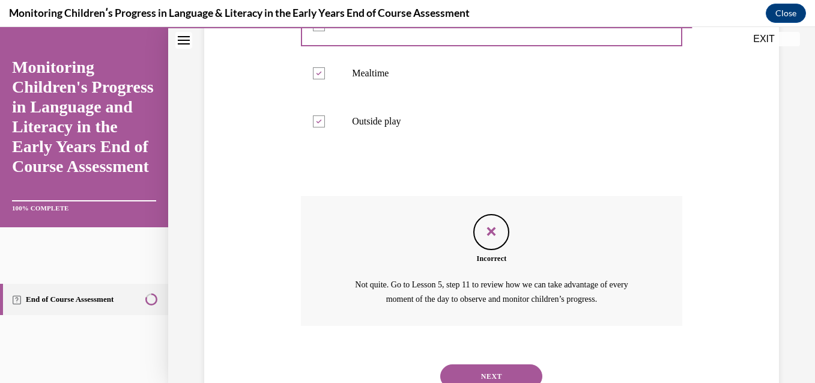
scroll to position [382, 0]
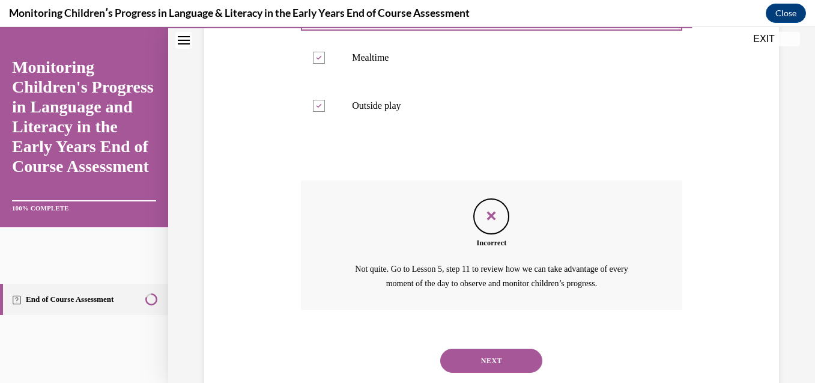
click at [505, 358] on button "NEXT" at bounding box center [491, 360] width 102 height 24
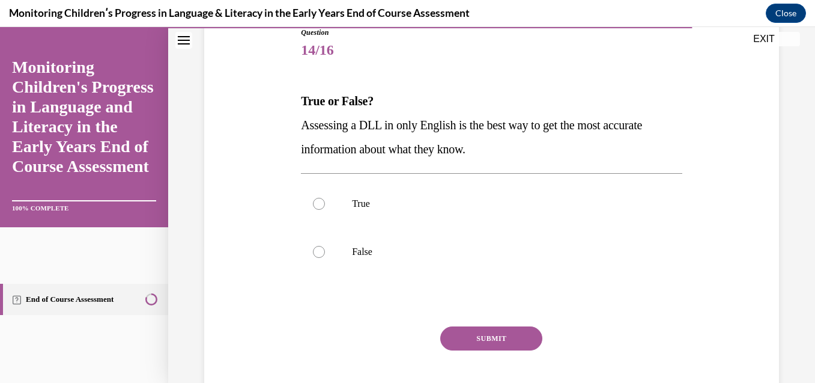
scroll to position [141, 0]
click at [320, 254] on div at bounding box center [319, 251] width 12 height 12
click at [320, 254] on input "False" at bounding box center [319, 251] width 12 height 12
radio input "true"
click at [455, 341] on button "SUBMIT" at bounding box center [491, 337] width 102 height 24
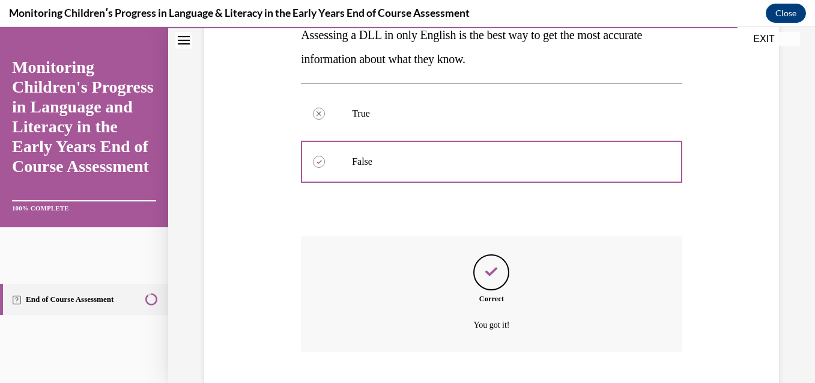
scroll to position [303, 0]
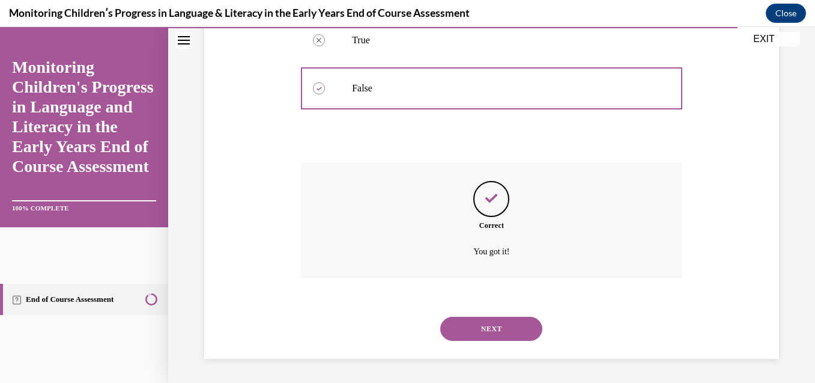
click at [509, 331] on button "NEXT" at bounding box center [491, 329] width 102 height 24
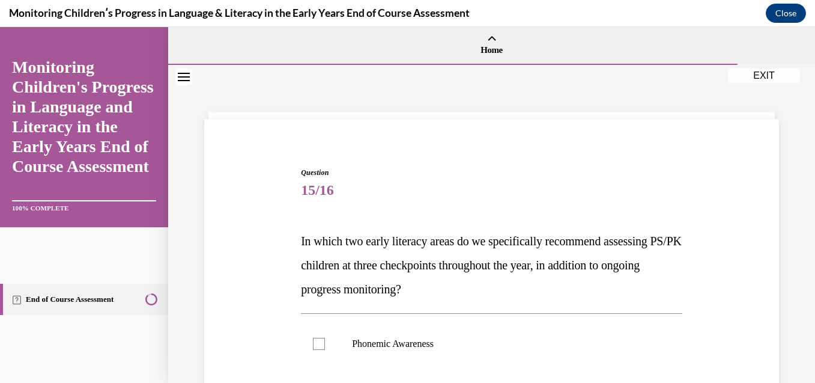
scroll to position [302, 0]
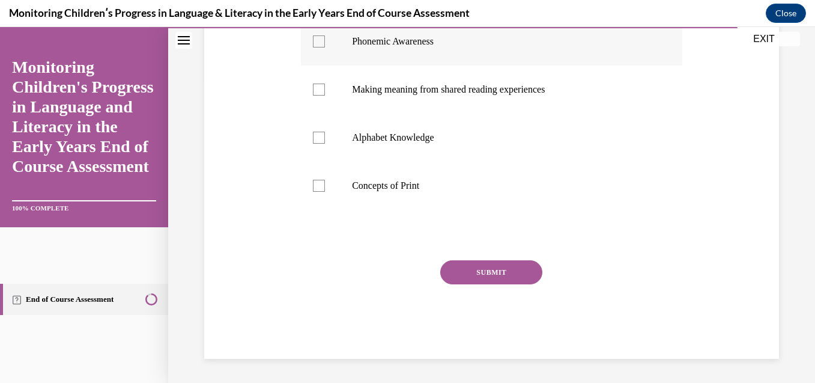
click at [451, 52] on label "Phonemic Awareness" at bounding box center [492, 41] width 382 height 48
click at [325, 47] on input "Phonemic Awareness" at bounding box center [319, 41] width 12 height 12
checkbox input "true"
click at [391, 148] on label "Alphabet Knowledge" at bounding box center [492, 138] width 382 height 48
click at [325, 144] on input "Alphabet Knowledge" at bounding box center [319, 138] width 12 height 12
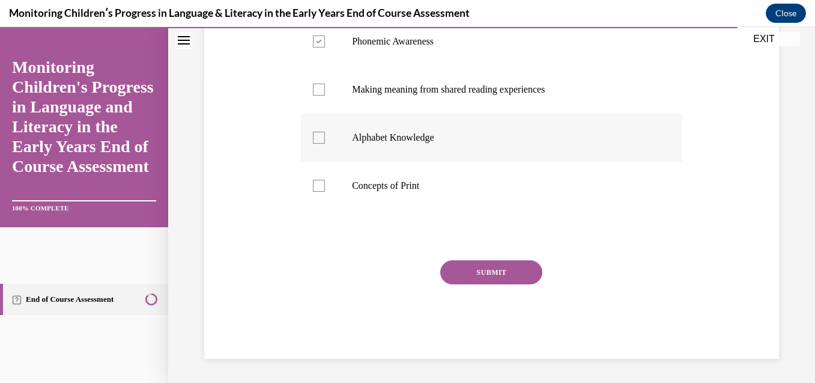
checkbox input "true"
click at [476, 268] on button "SUBMIT" at bounding box center [491, 272] width 102 height 24
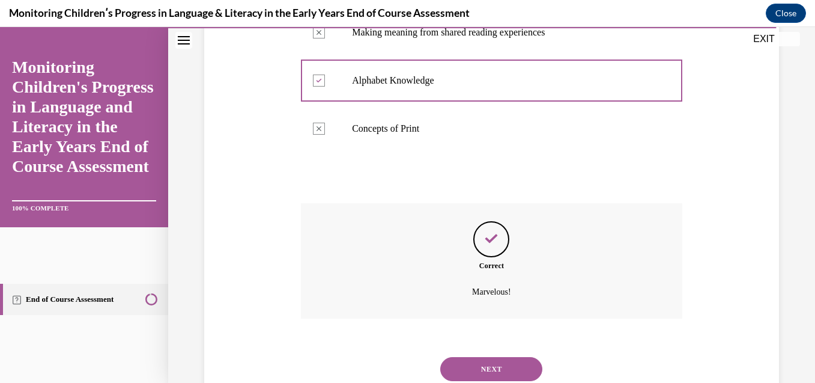
scroll to position [400, 0]
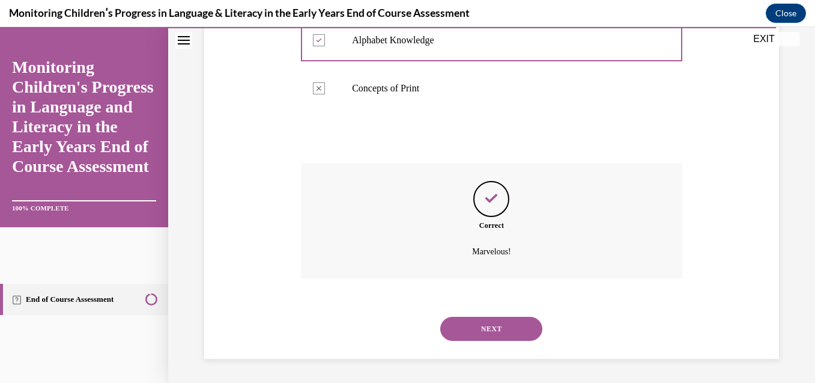
click at [478, 323] on button "NEXT" at bounding box center [491, 329] width 102 height 24
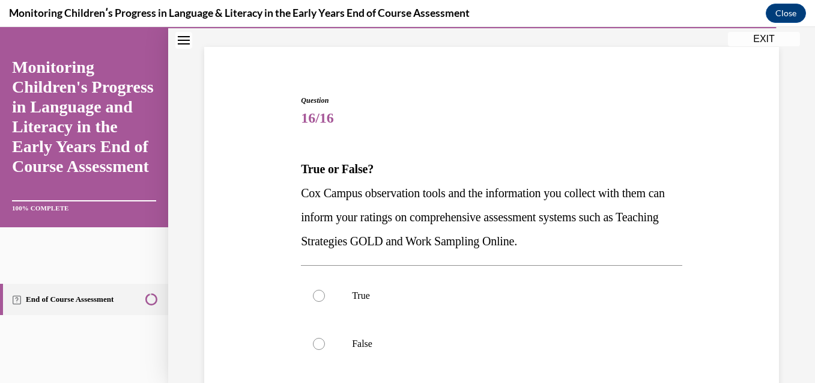
scroll to position [88, 0]
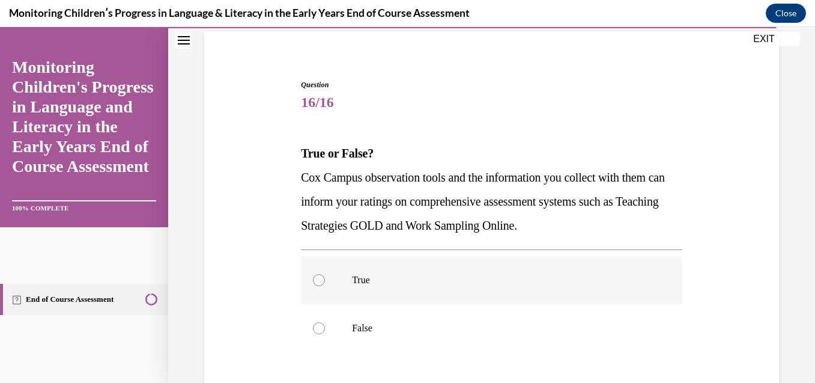
click at [353, 284] on p "True" at bounding box center [502, 280] width 300 height 12
click at [325, 284] on input "True" at bounding box center [319, 280] width 12 height 12
radio input "true"
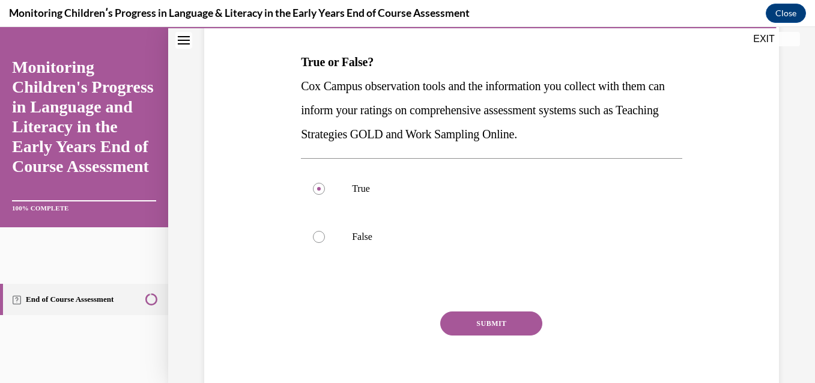
scroll to position [208, 0]
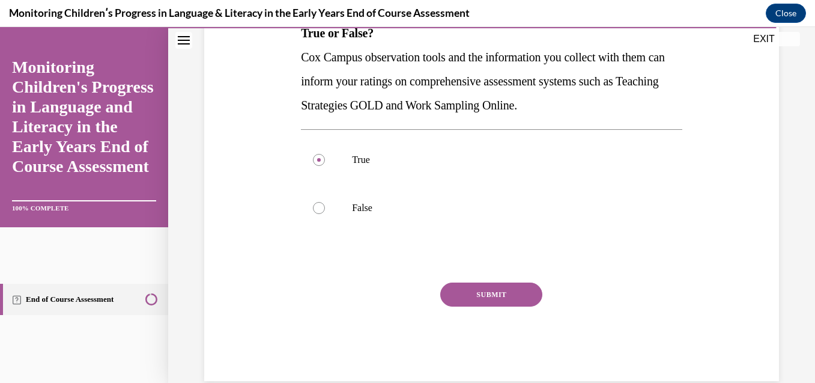
click at [504, 293] on button "SUBMIT" at bounding box center [491, 294] width 102 height 24
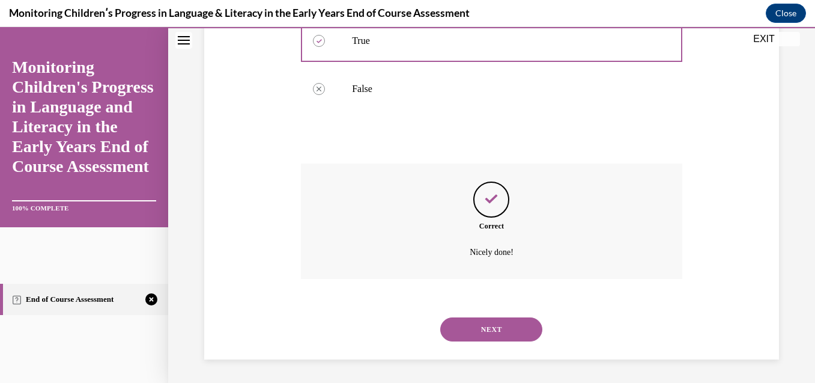
scroll to position [327, 0]
click at [502, 336] on button "NEXT" at bounding box center [491, 329] width 102 height 24
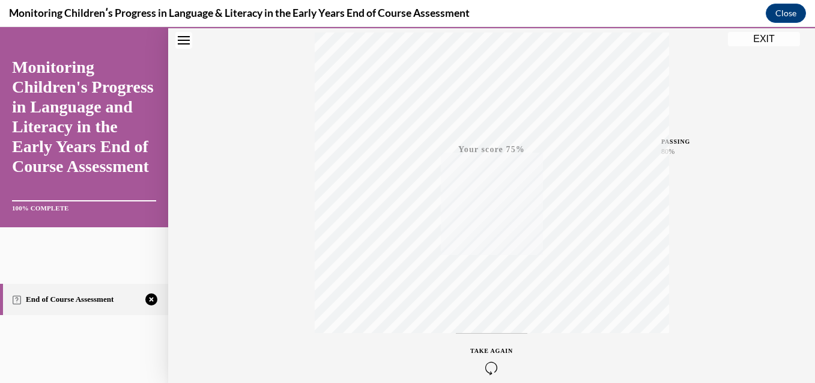
scroll to position [260, 0]
click at [487, 301] on div "TAKE AGAIN" at bounding box center [491, 302] width 43 height 28
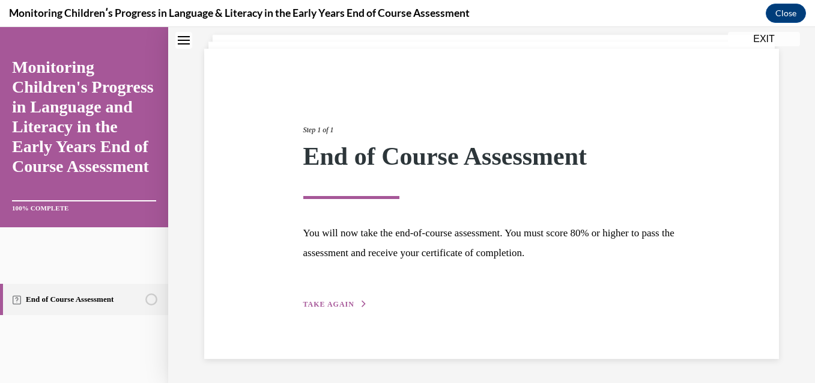
scroll to position [70, 0]
click at [323, 301] on span "TAKE AGAIN" at bounding box center [328, 304] width 51 height 8
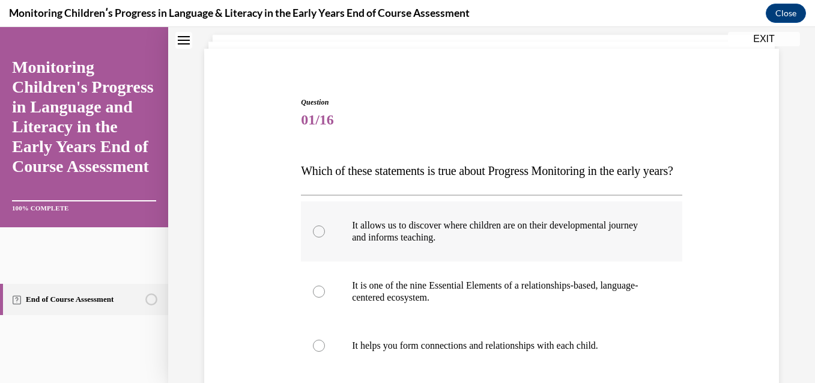
click at [500, 243] on p "It allows us to discover where children are on their developmental journey and …" at bounding box center [502, 231] width 300 height 24
click at [325, 237] on input "It allows us to discover where children are on their developmental journey and …" at bounding box center [319, 231] width 12 height 12
radio input "true"
click at [454, 303] on p "It is one of the nine Essential Elements of a relationships-based, language-cen…" at bounding box center [502, 291] width 300 height 24
click at [325, 297] on input "It is one of the nine Essential Elements of a relationships-based, language-cen…" at bounding box center [319, 291] width 12 height 12
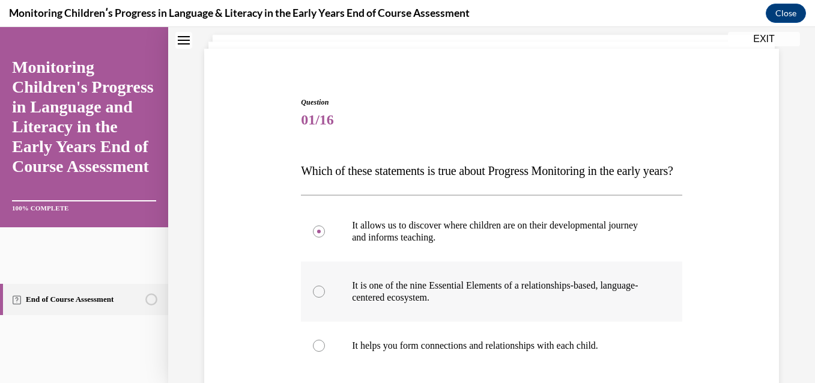
radio input "true"
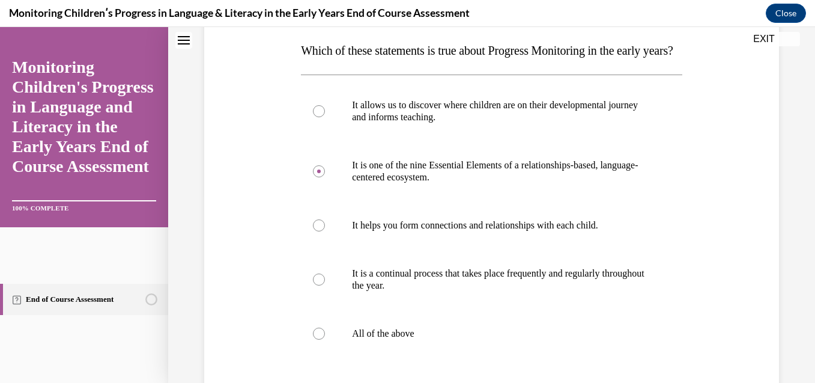
scroll to position [214, 0]
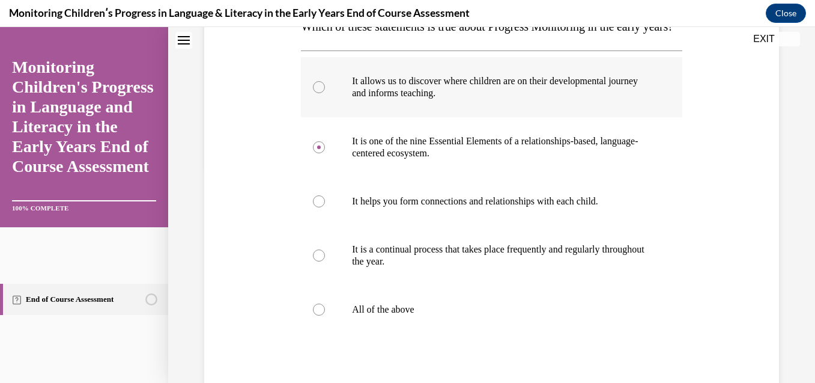
click at [315, 93] on div at bounding box center [319, 87] width 12 height 12
click at [315, 93] on input "It allows us to discover where children are on their developmental journey and …" at bounding box center [319, 87] width 12 height 12
radio input "true"
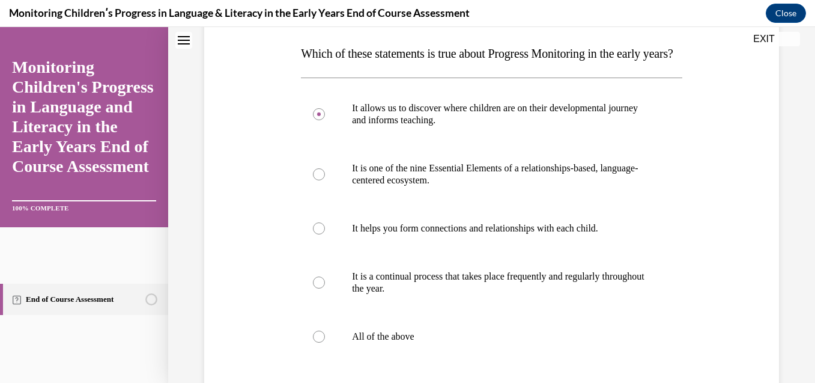
scroll to position [190, 0]
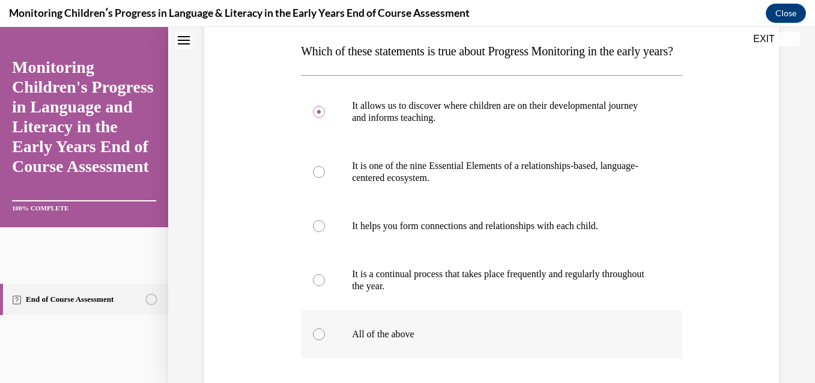
click at [402, 340] on p "All of the above" at bounding box center [502, 334] width 300 height 12
click at [325, 340] on input "All of the above" at bounding box center [319, 334] width 12 height 12
radio input "true"
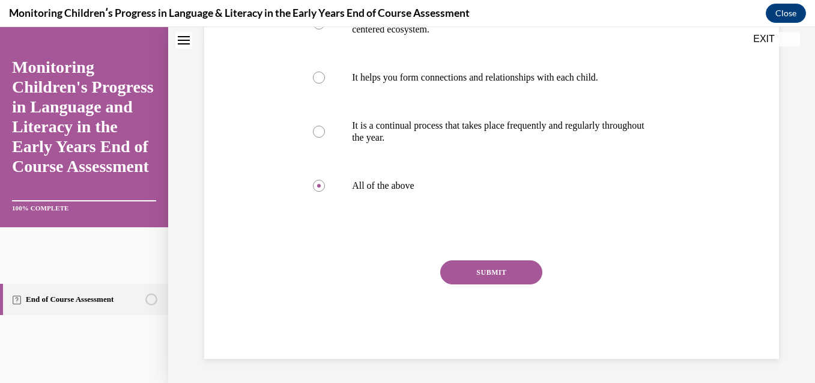
scroll to position [362, 0]
click at [460, 266] on button "SUBMIT" at bounding box center [491, 272] width 102 height 24
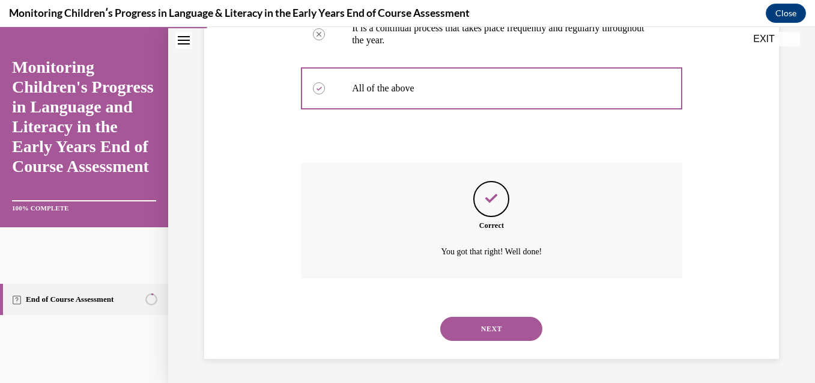
scroll to position [460, 0]
click at [477, 318] on button "NEXT" at bounding box center [491, 329] width 102 height 24
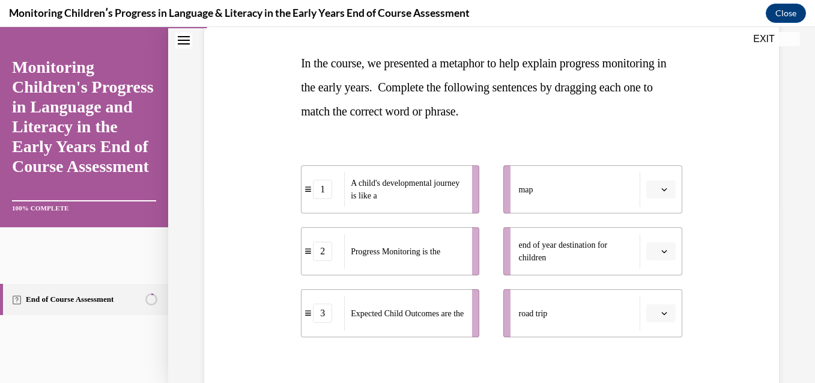
scroll to position [184, 0]
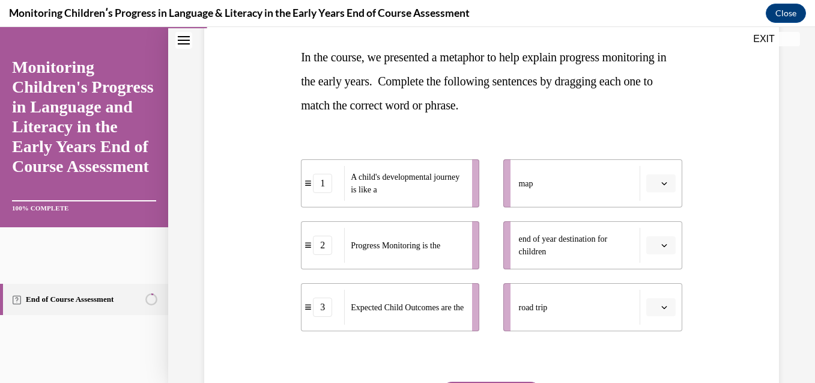
click at [661, 252] on button "button" at bounding box center [660, 245] width 29 height 18
click at [655, 290] on div "1" at bounding box center [652, 296] width 30 height 24
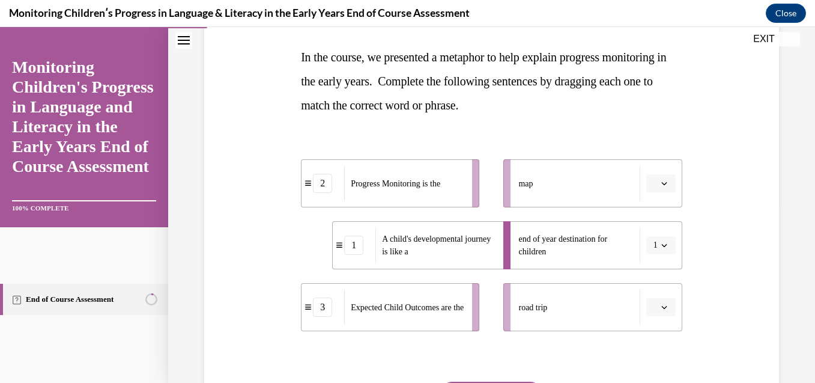
click at [668, 299] on button "button" at bounding box center [660, 307] width 29 height 18
click at [657, 261] on div "2" at bounding box center [652, 256] width 30 height 24
click at [661, 183] on icon "button" at bounding box center [664, 183] width 6 height 6
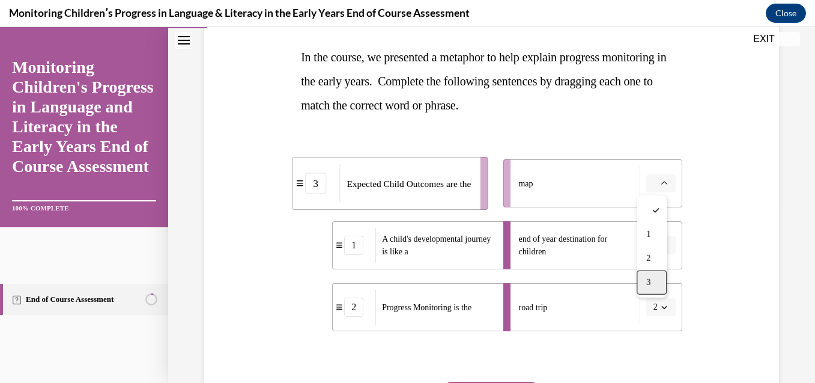
click at [649, 280] on span "3" at bounding box center [648, 283] width 4 height 10
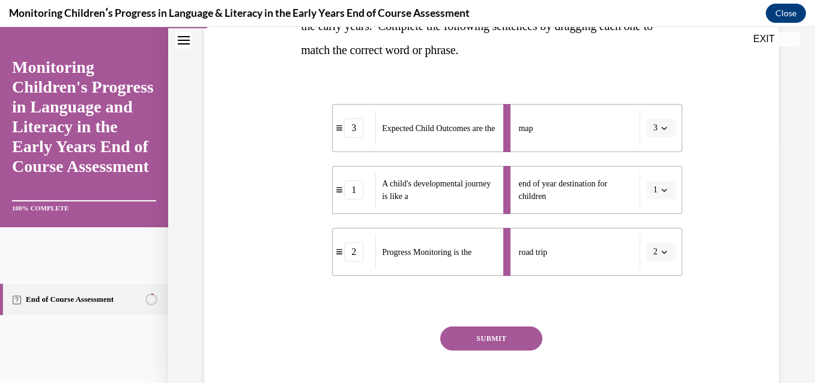
scroll to position [280, 0]
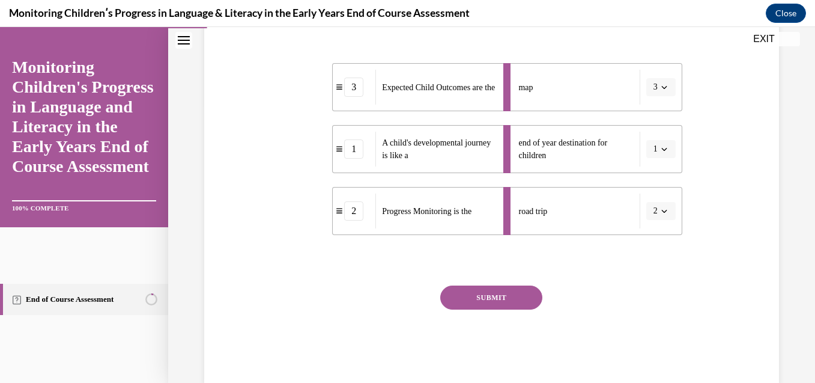
click at [505, 306] on button "SUBMIT" at bounding box center [491, 297] width 102 height 24
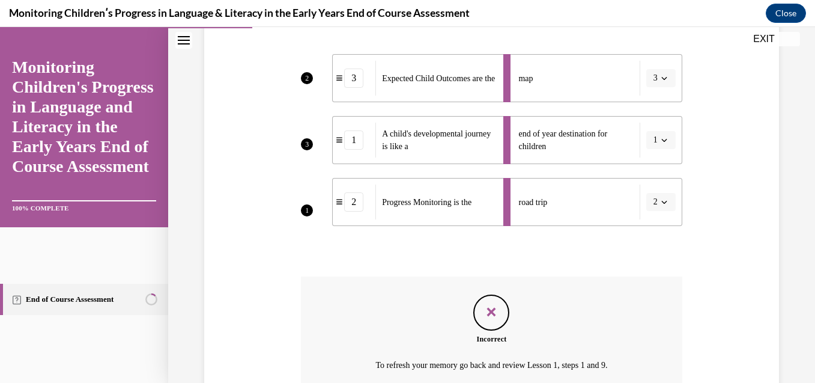
scroll to position [277, 0]
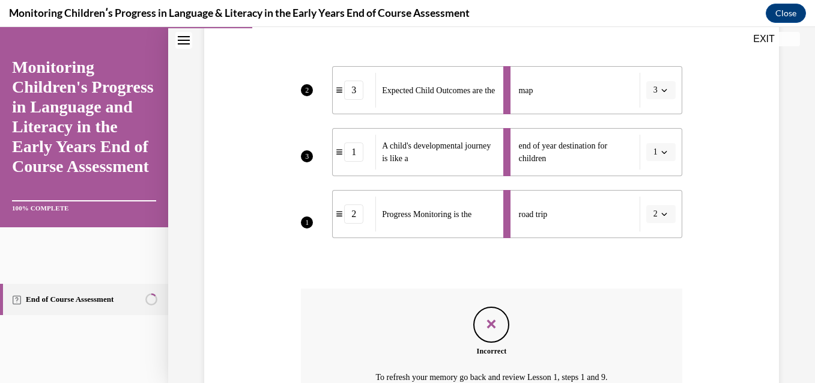
click at [654, 154] on li "end of year destination for children 1" at bounding box center [592, 152] width 178 height 48
click at [652, 148] on li "end of year destination for children 1" at bounding box center [592, 152] width 178 height 48
click at [657, 151] on li "end of year destination for children 1" at bounding box center [592, 152] width 178 height 48
click at [654, 153] on li "end of year destination for children 1" at bounding box center [592, 152] width 178 height 48
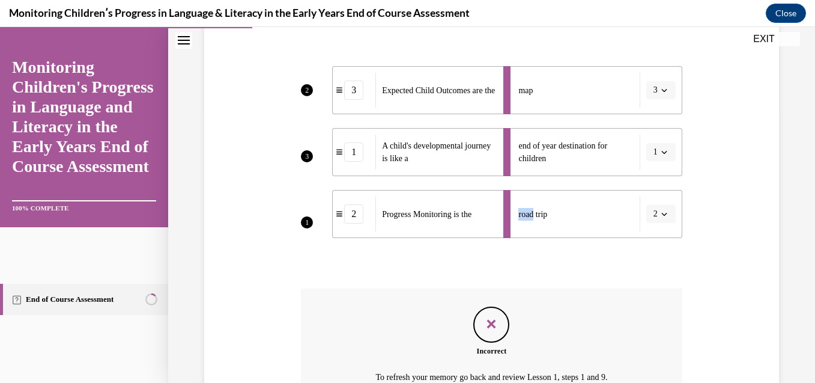
click at [654, 153] on li "end of year destination for children 1" at bounding box center [592, 152] width 178 height 48
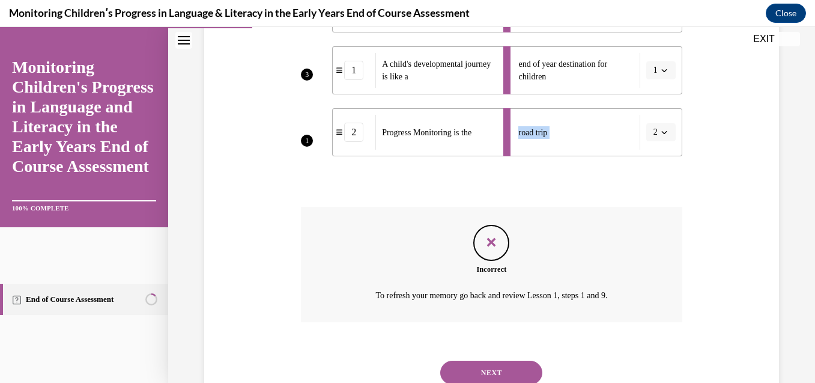
scroll to position [374, 0]
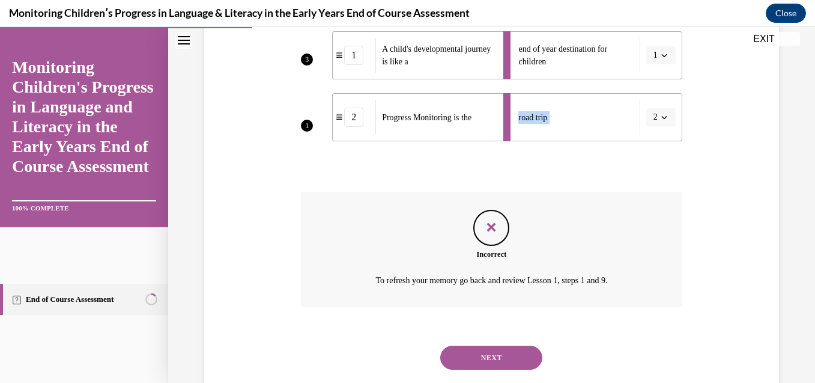
click at [494, 351] on button "NEXT" at bounding box center [491, 357] width 102 height 24
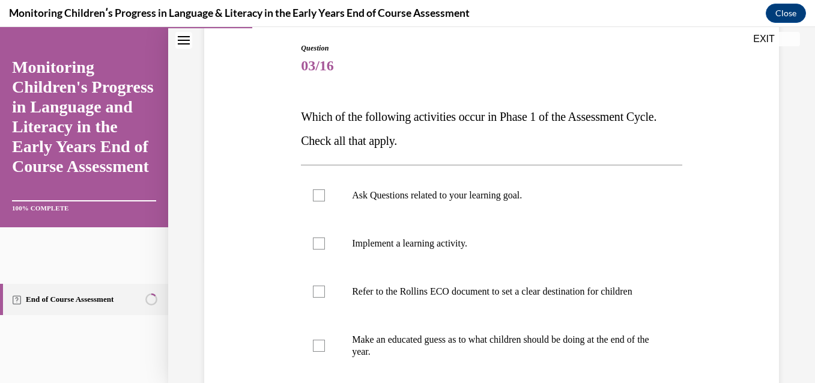
scroll to position [129, 0]
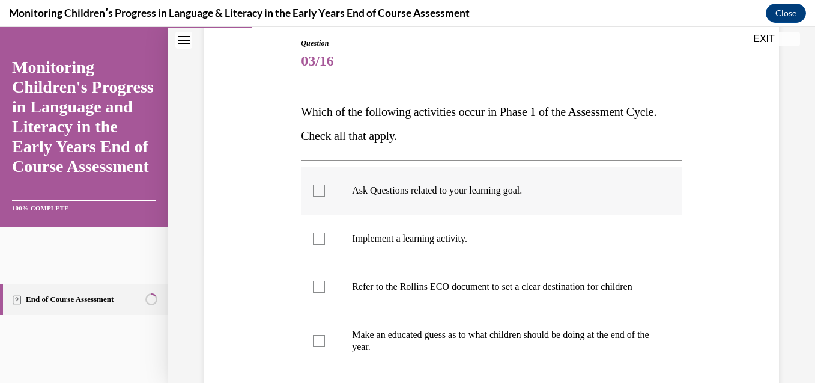
click at [497, 193] on p "Ask Questions related to your learning goal." at bounding box center [502, 190] width 300 height 12
click at [325, 193] on input "Ask Questions related to your learning goal." at bounding box center [319, 190] width 12 height 12
checkbox input "true"
click at [420, 288] on p "Refer to the Rollins ECO document to set a clear destination for children" at bounding box center [502, 287] width 300 height 12
click at [325, 288] on input "Refer to the Rollins ECO document to set a clear destination for children" at bounding box center [319, 287] width 12 height 12
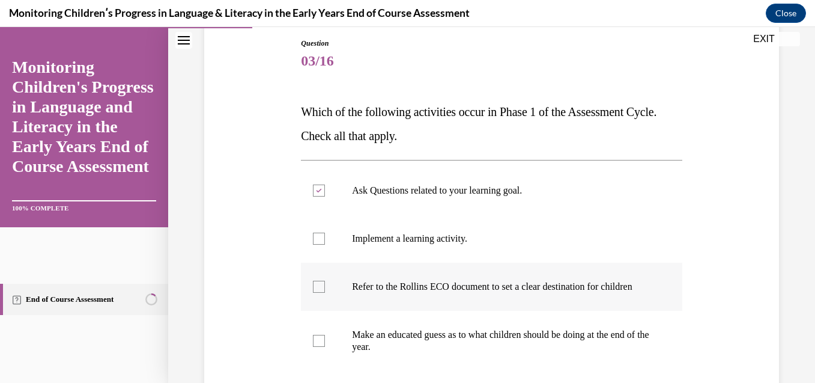
checkbox input "true"
click at [399, 346] on p "Make an educated guess as to what children should be doing at the end of the ye…" at bounding box center [502, 341] width 300 height 24
click at [325, 346] on input "Make an educated guess as to what children should be doing at the end of the ye…" at bounding box center [319, 341] width 12 height 12
checkbox input "true"
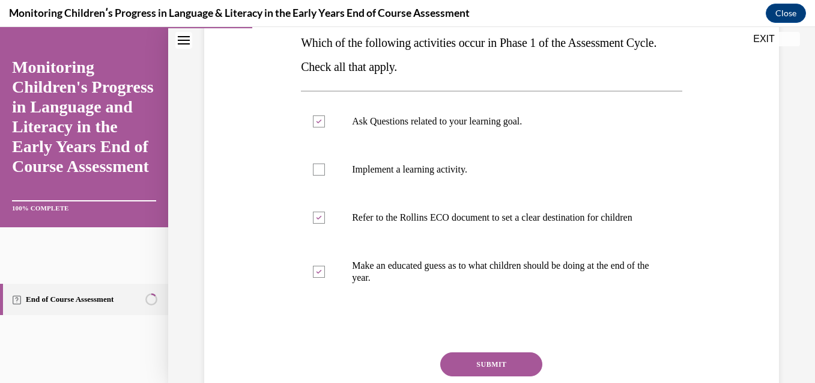
scroll to position [201, 0]
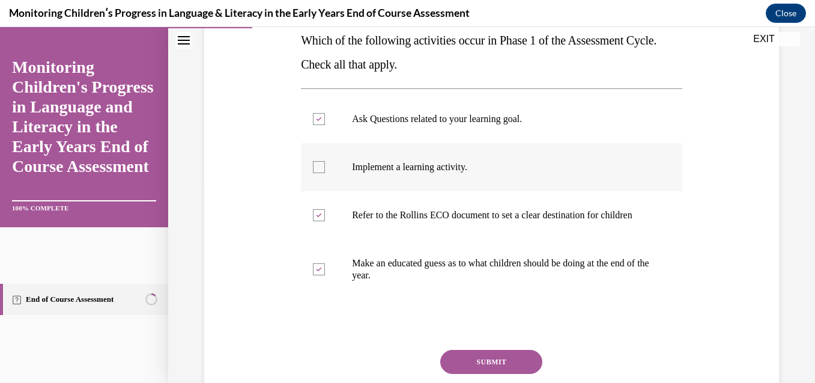
click at [353, 166] on p "Implement a learning activity." at bounding box center [502, 167] width 300 height 12
click at [325, 166] on input "Implement a learning activity." at bounding box center [319, 167] width 12 height 12
checkbox input "true"
click at [475, 367] on button "SUBMIT" at bounding box center [491, 362] width 102 height 24
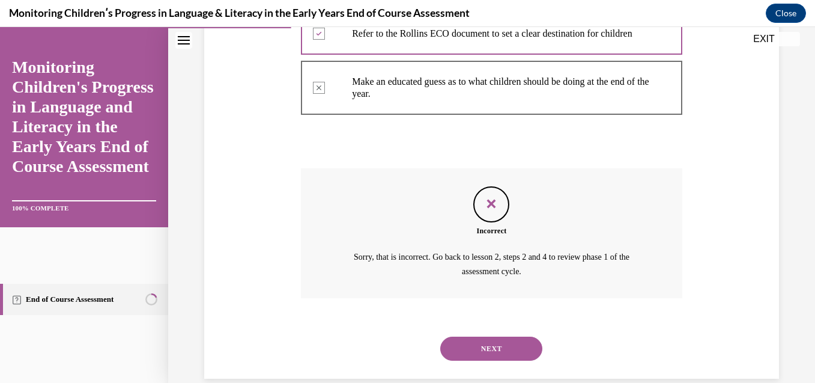
scroll to position [414, 0]
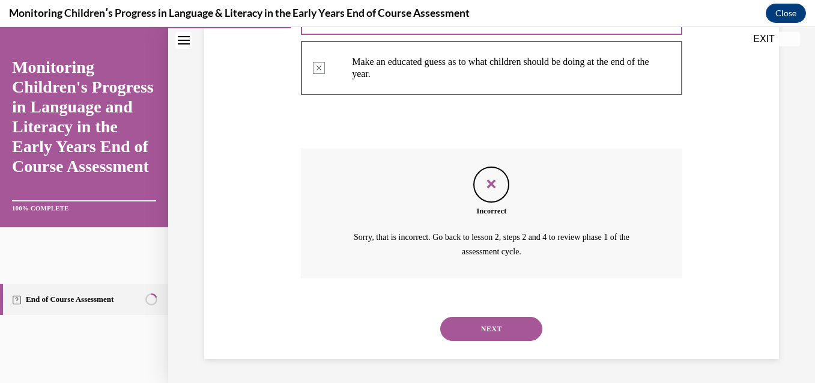
click at [485, 333] on button "NEXT" at bounding box center [491, 329] width 102 height 24
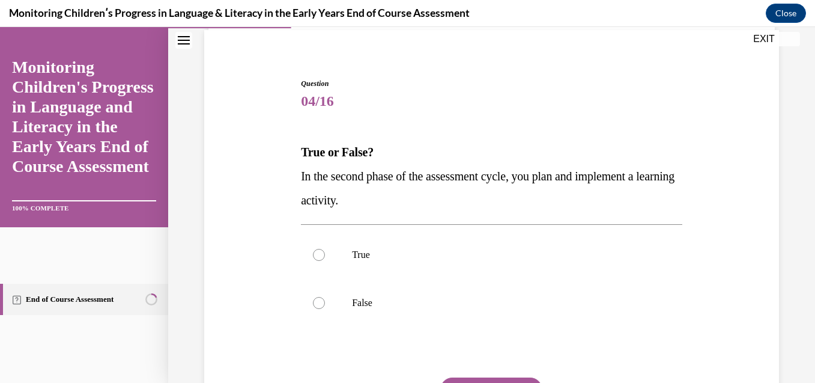
scroll to position [101, 0]
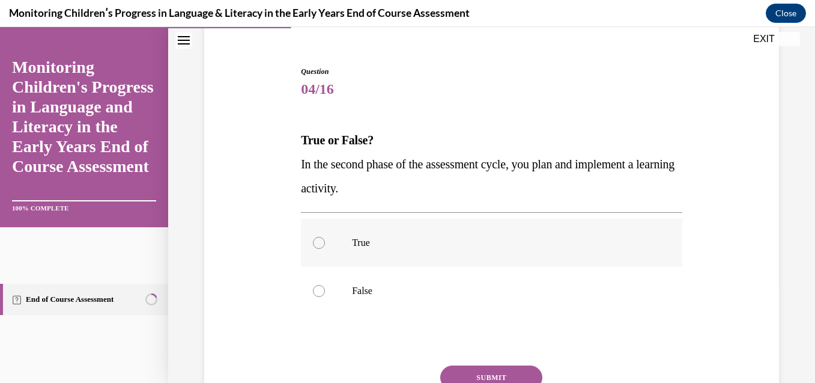
click at [313, 240] on div at bounding box center [319, 243] width 12 height 12
click at [313, 240] on input "True" at bounding box center [319, 243] width 12 height 12
radio input "true"
click at [463, 371] on button "SUBMIT" at bounding box center [491, 377] width 102 height 24
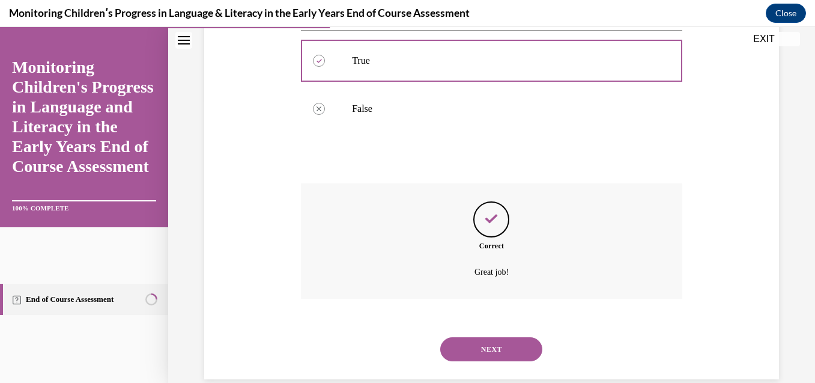
scroll to position [303, 0]
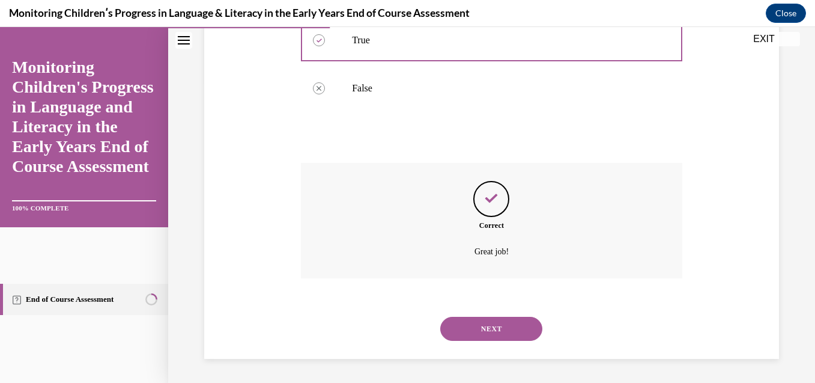
click at [488, 327] on button "NEXT" at bounding box center [491, 329] width 102 height 24
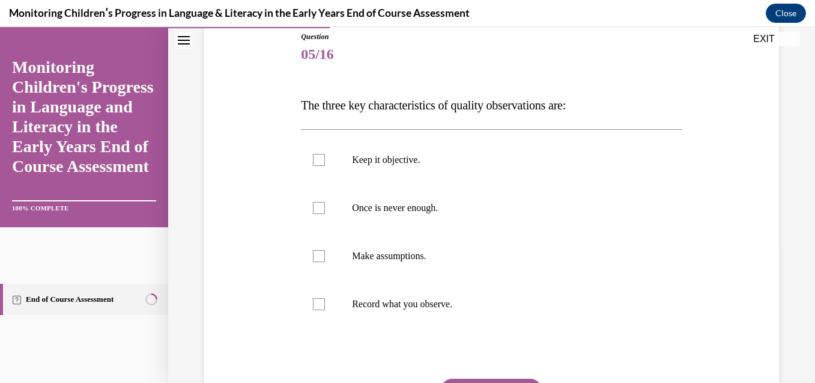
scroll to position [152, 0]
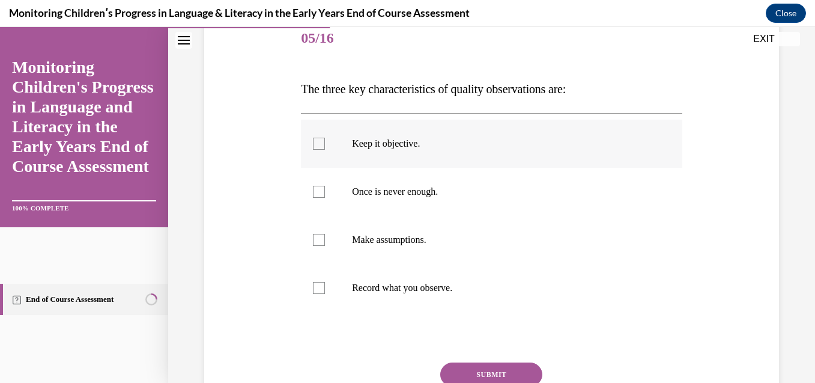
click at [352, 141] on p "Keep it objective." at bounding box center [502, 144] width 300 height 12
click at [325, 141] on input "Keep it objective." at bounding box center [319, 144] width 12 height 12
checkbox input "true"
click at [367, 189] on p "Once is never enough." at bounding box center [502, 192] width 300 height 12
click at [325, 189] on input "Once is never enough." at bounding box center [319, 192] width 12 height 12
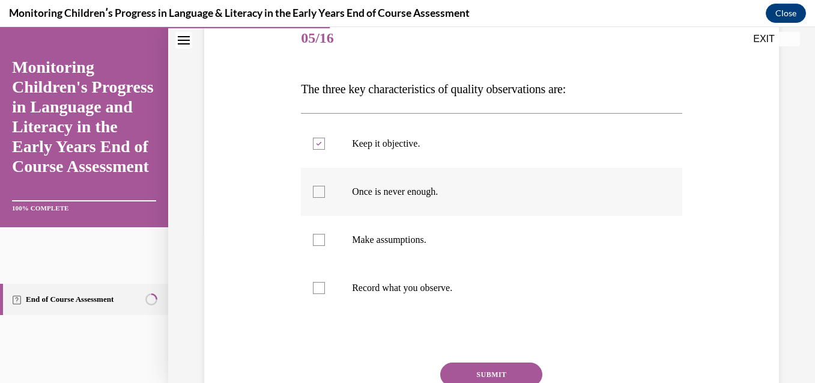
checkbox input "true"
click at [370, 285] on p "Record what you observe." at bounding box center [502, 288] width 300 height 12
click at [325, 285] on input "Record what you observe." at bounding box center [319, 288] width 12 height 12
checkbox input "true"
click at [474, 368] on button "SUBMIT" at bounding box center [491, 374] width 102 height 24
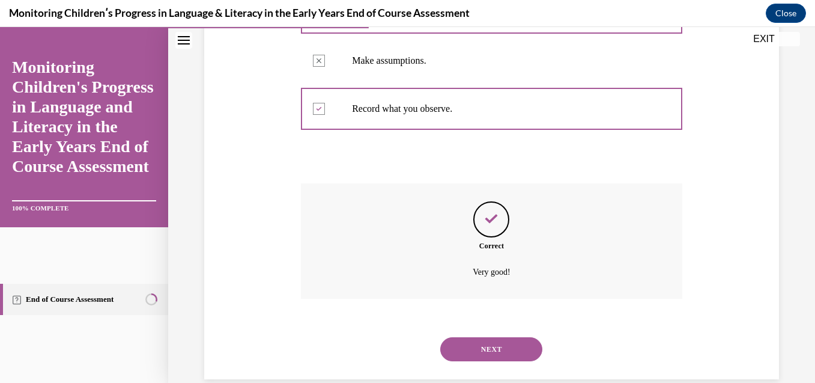
scroll to position [351, 0]
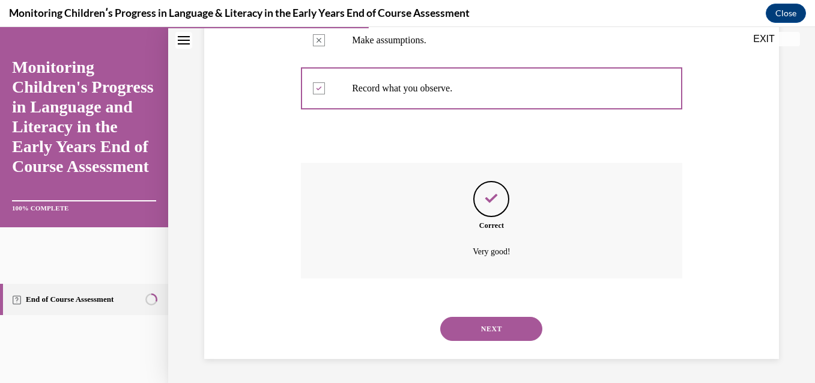
click at [516, 335] on button "NEXT" at bounding box center [491, 329] width 102 height 24
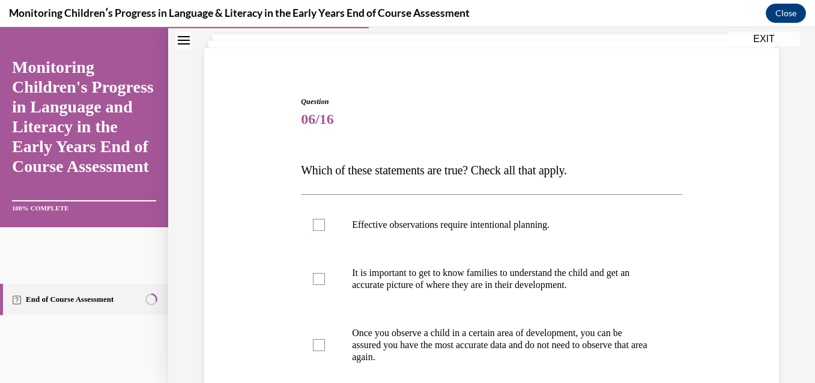
scroll to position [75, 0]
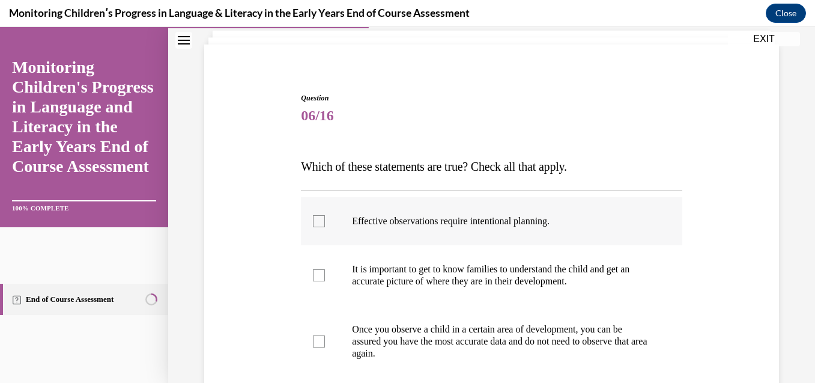
click at [460, 226] on p "Effective observations require intentional planning." at bounding box center [502, 221] width 300 height 12
click at [325, 226] on input "Effective observations require intentional planning." at bounding box center [319, 221] width 12 height 12
checkbox input "true"
click at [435, 275] on p "It is important to get to know families to understand the child and get an accu…" at bounding box center [502, 275] width 300 height 24
click at [325, 275] on input "It is important to get to know families to understand the child and get an accu…" at bounding box center [319, 275] width 12 height 12
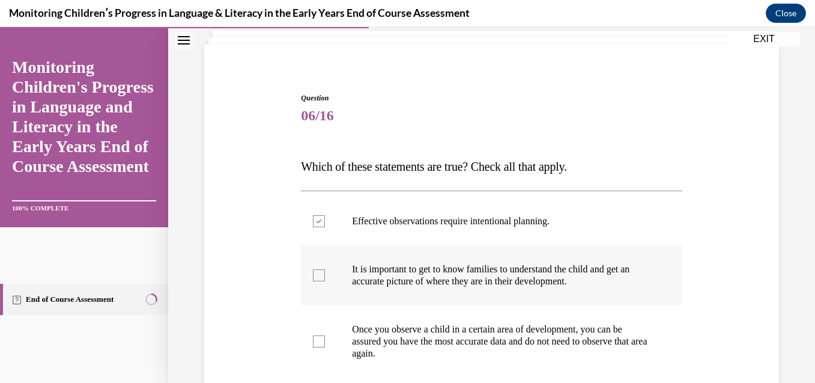
checkbox input "true"
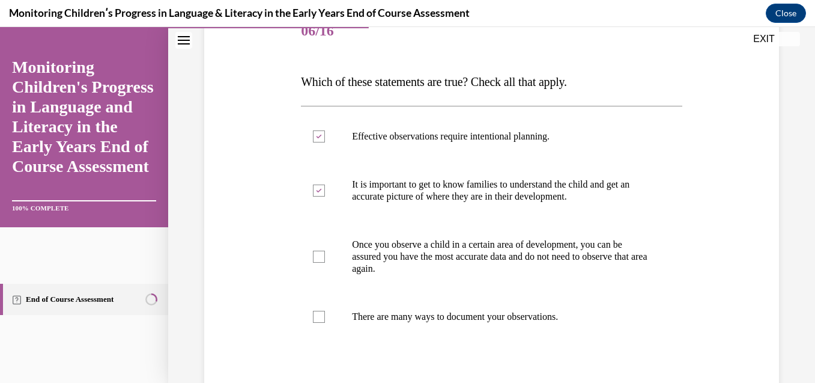
scroll to position [171, 0]
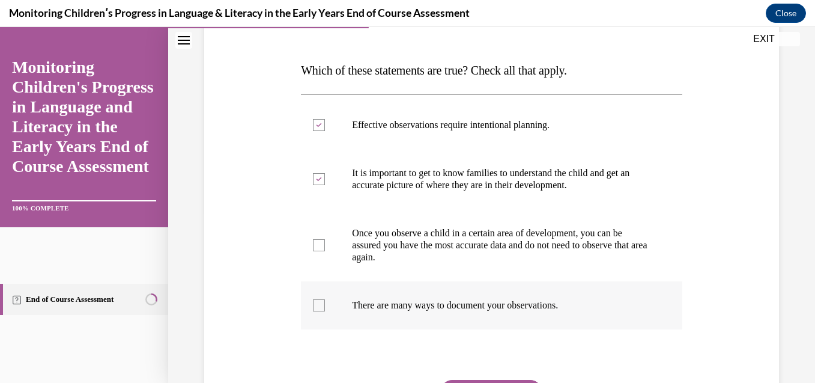
click at [515, 306] on p "There are many ways to document your observations." at bounding box center [502, 305] width 300 height 12
click at [325, 306] on input "There are many ways to document your observations." at bounding box center [319, 305] width 12 height 12
checkbox input "true"
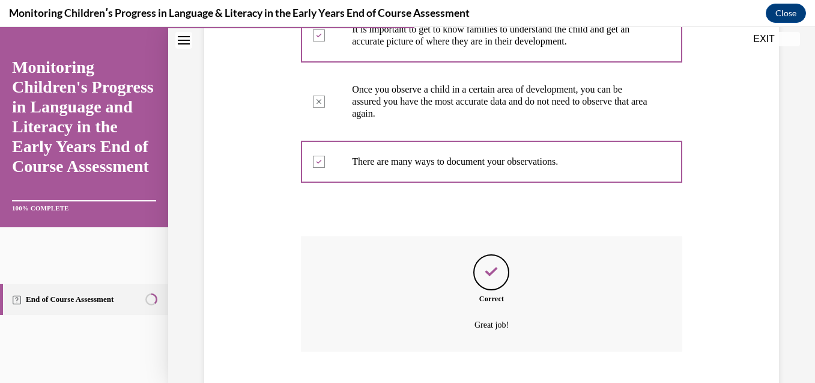
scroll to position [388, 0]
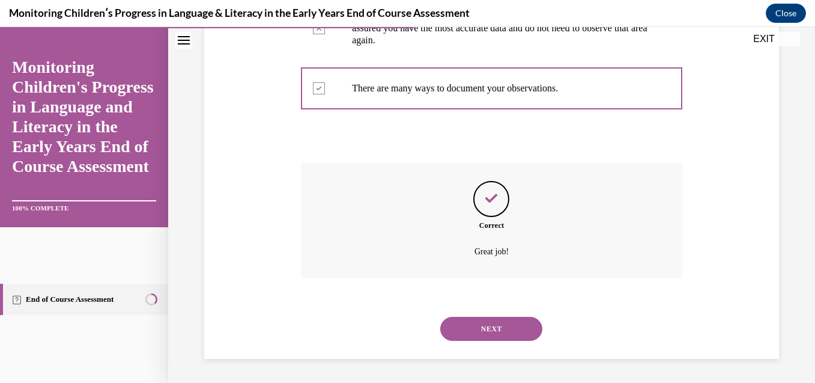
click at [487, 336] on button "NEXT" at bounding box center [491, 329] width 102 height 24
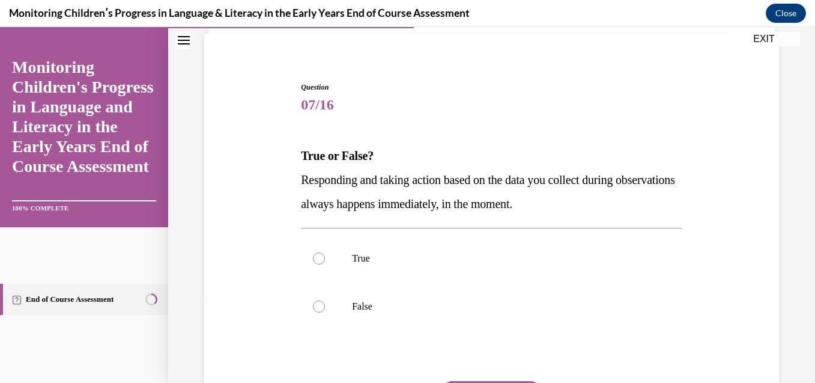
scroll to position [88, 0]
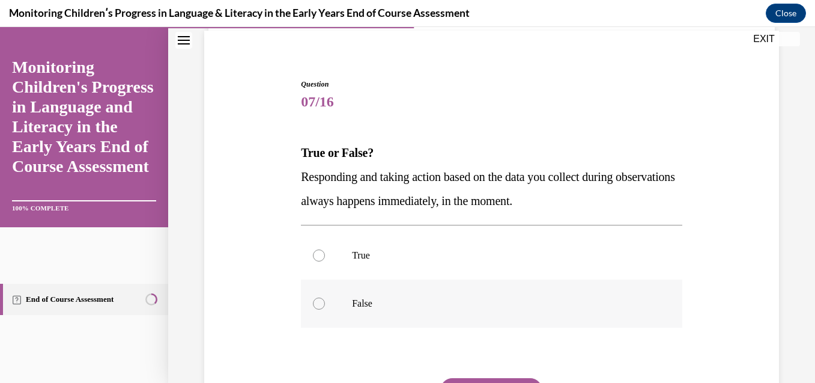
click at [371, 306] on p "False" at bounding box center [502, 303] width 300 height 12
click at [325, 306] on input "False" at bounding box center [319, 303] width 12 height 12
radio input "true"
click at [471, 380] on button "SUBMIT" at bounding box center [491, 390] width 102 height 24
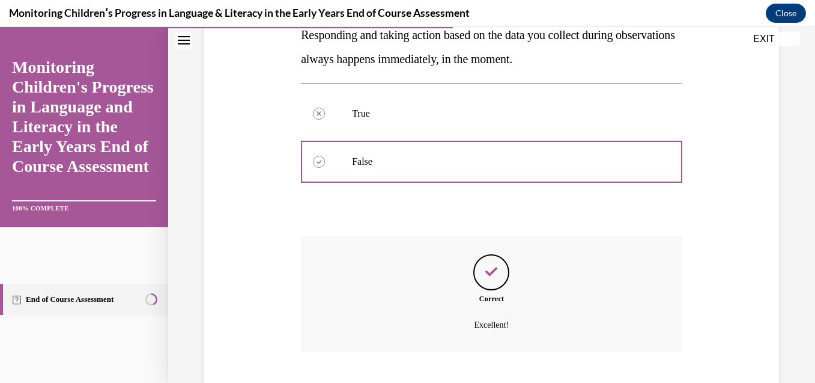
scroll to position [303, 0]
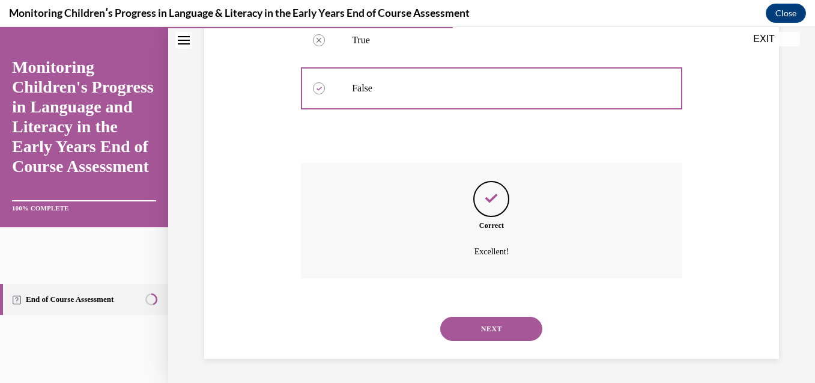
click at [486, 335] on button "NEXT" at bounding box center [491, 329] width 102 height 24
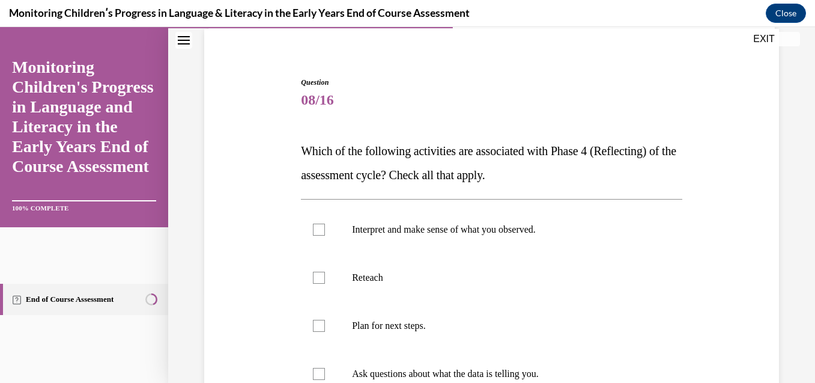
scroll to position [96, 0]
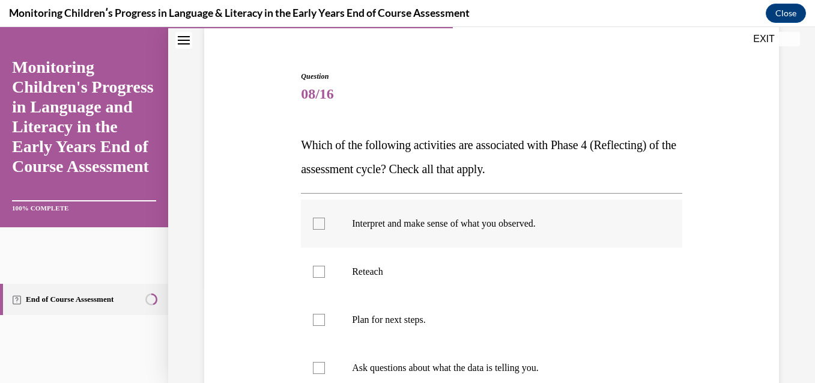
click at [539, 221] on p "Interpret and make sense of what you observed." at bounding box center [502, 223] width 300 height 12
click at [325, 221] on input "Interpret and make sense of what you observed." at bounding box center [319, 223] width 12 height 12
checkbox input "true"
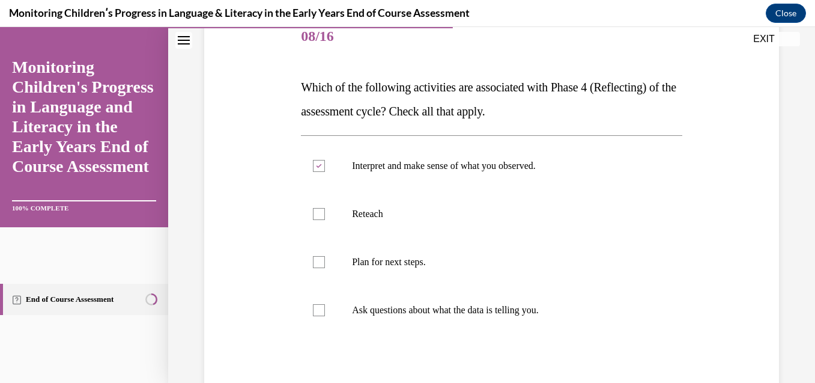
scroll to position [168, 0]
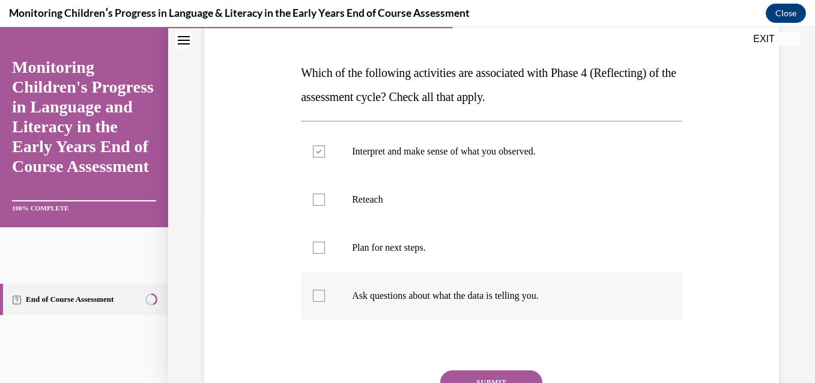
click at [499, 299] on p "Ask questions about what the data is telling you." at bounding box center [502, 296] width 300 height 12
click at [325, 299] on input "Ask questions about what the data is telling you." at bounding box center [319, 296] width 12 height 12
checkbox input "true"
click at [490, 374] on button "SUBMIT" at bounding box center [491, 382] width 102 height 24
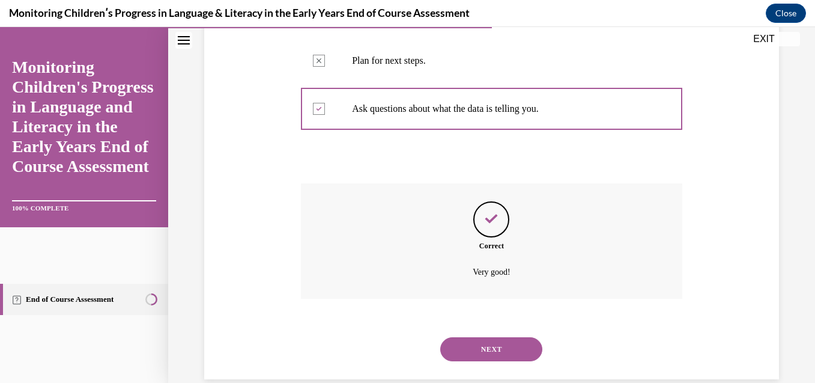
scroll to position [376, 0]
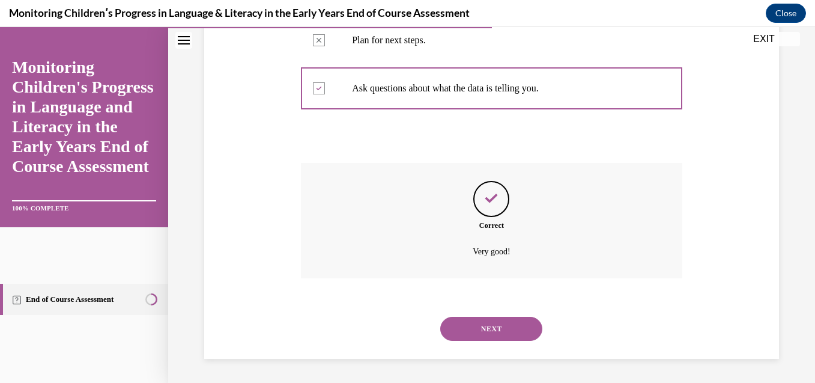
click at [503, 315] on div "NEXT" at bounding box center [492, 329] width 382 height 48
click at [500, 327] on button "NEXT" at bounding box center [491, 329] width 102 height 24
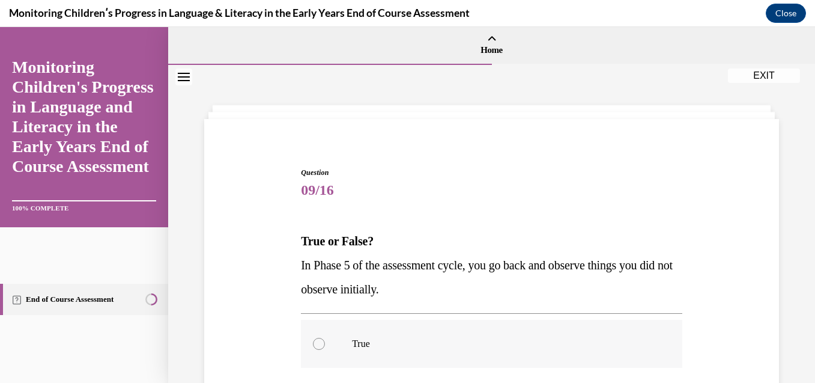
click at [352, 344] on p "True" at bounding box center [502, 344] width 300 height 12
click at [325, 344] on input "True" at bounding box center [319, 344] width 12 height 12
radio input "true"
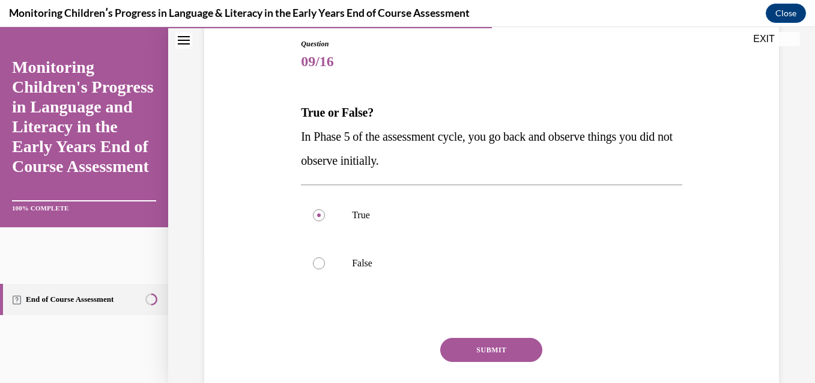
scroll to position [144, 0]
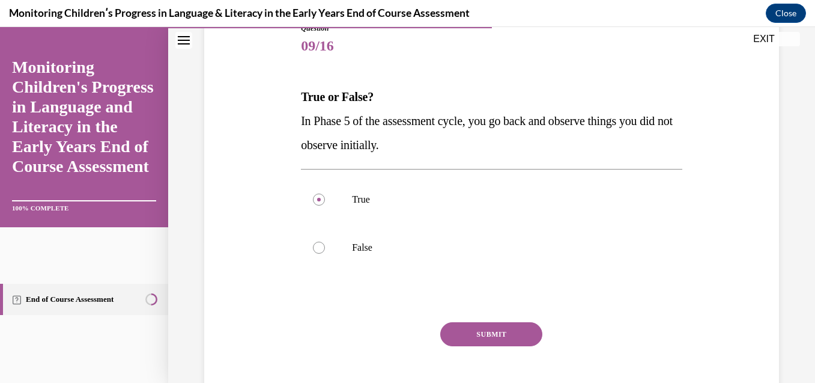
click at [508, 337] on button "SUBMIT" at bounding box center [491, 334] width 102 height 24
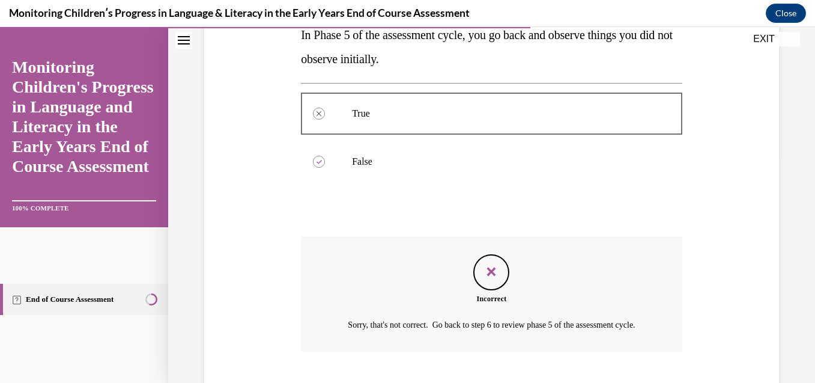
scroll to position [318, 0]
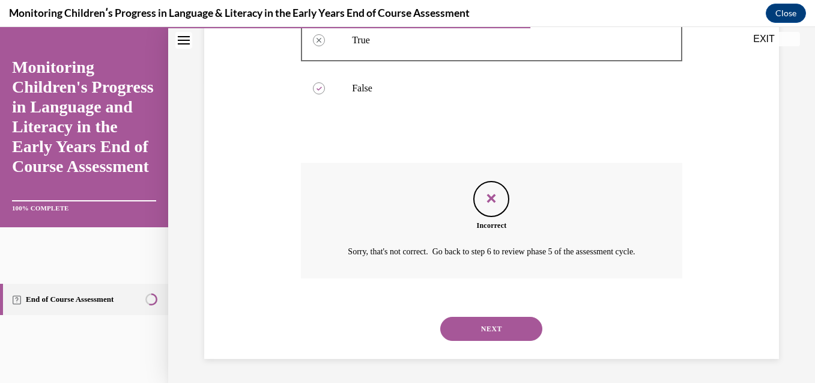
click at [514, 318] on button "NEXT" at bounding box center [491, 329] width 102 height 24
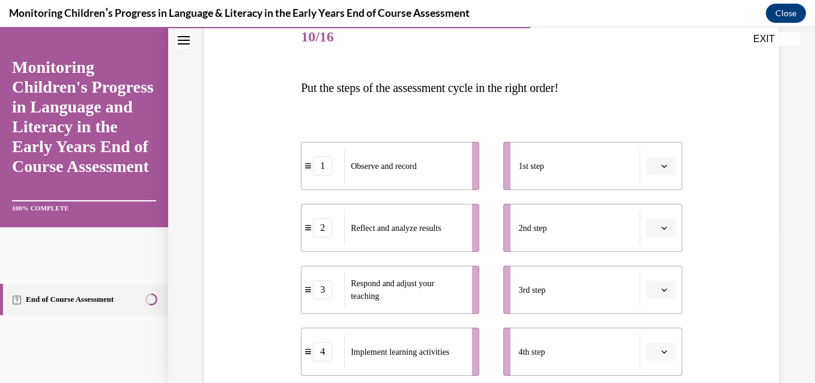
scroll to position [163, 0]
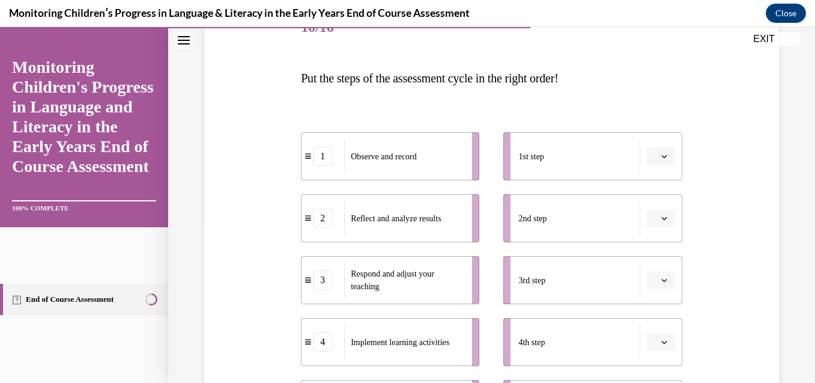
click at [665, 153] on button "button" at bounding box center [660, 156] width 29 height 18
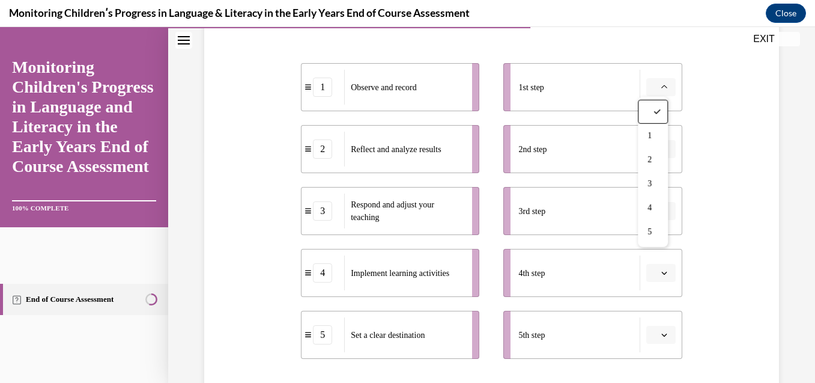
scroll to position [259, 0]
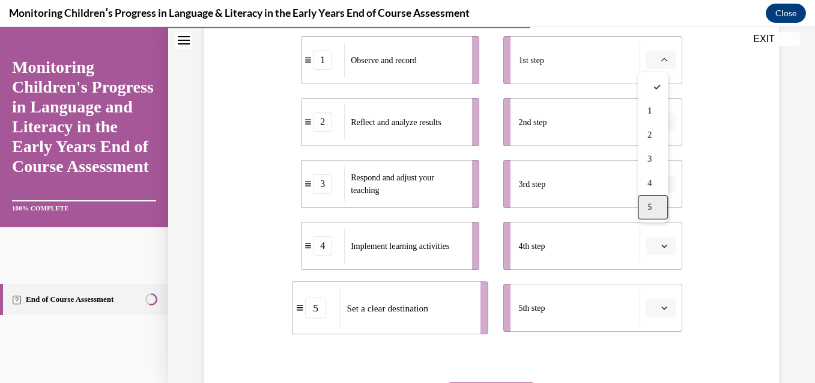
click at [658, 211] on div "5" at bounding box center [653, 207] width 30 height 24
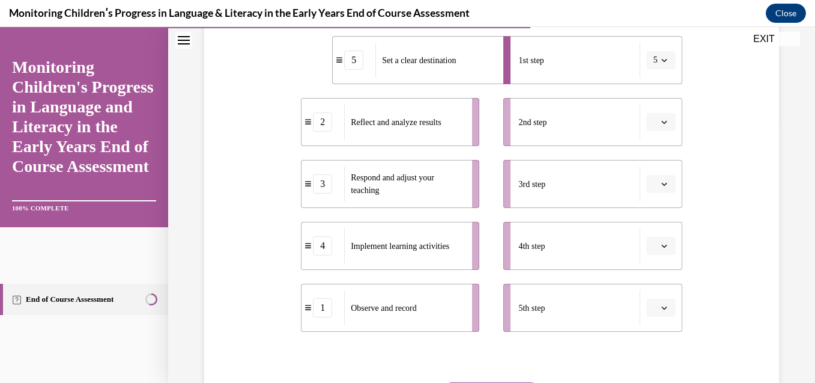
click at [660, 119] on span "button" at bounding box center [664, 122] width 8 height 8
click at [649, 240] on span "4" at bounding box center [648, 245] width 4 height 10
click at [660, 180] on span "button" at bounding box center [664, 184] width 8 height 8
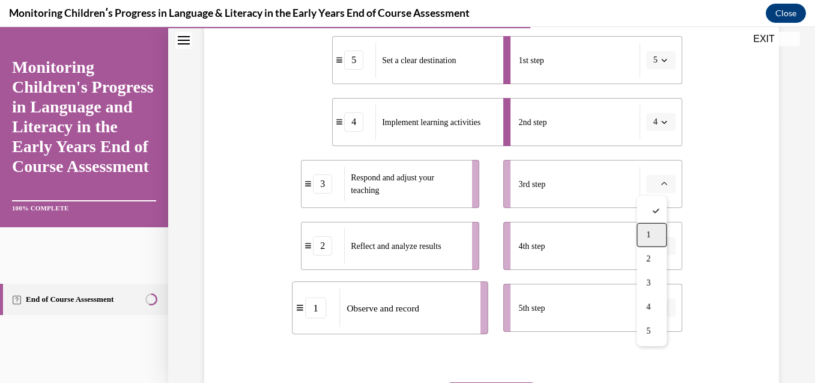
click at [653, 230] on div "1" at bounding box center [652, 235] width 30 height 24
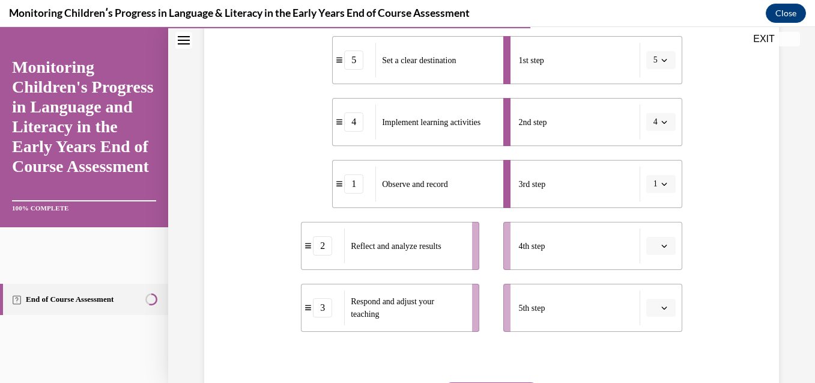
click at [660, 248] on span "button" at bounding box center [664, 246] width 8 height 8
click at [652, 136] on div "2" at bounding box center [652, 147] width 30 height 24
click at [663, 313] on button "button" at bounding box center [660, 308] width 29 height 18
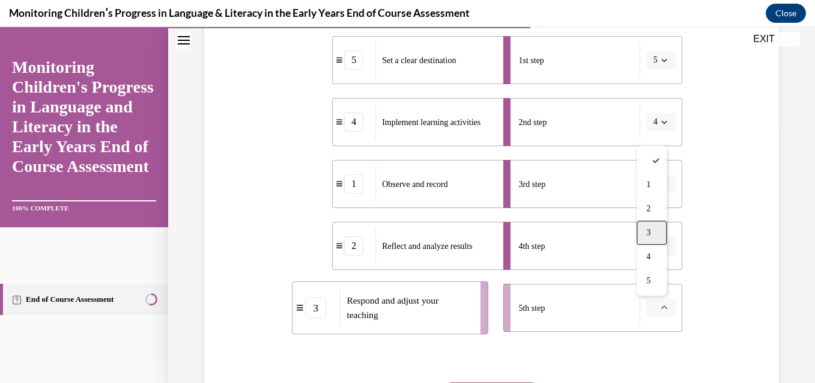
click at [648, 231] on span "3" at bounding box center [648, 233] width 4 height 10
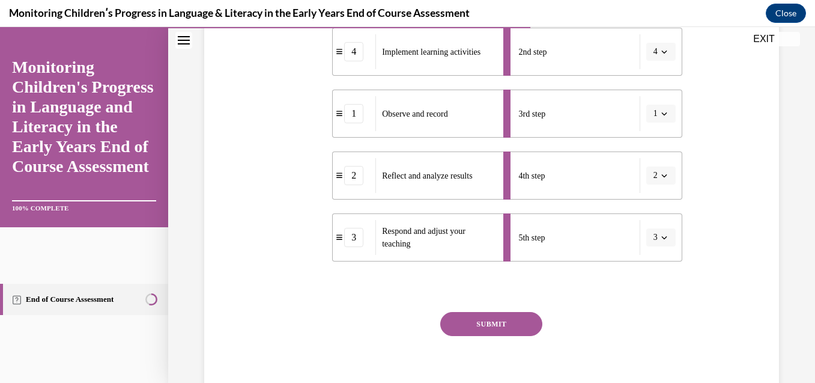
scroll to position [347, 0]
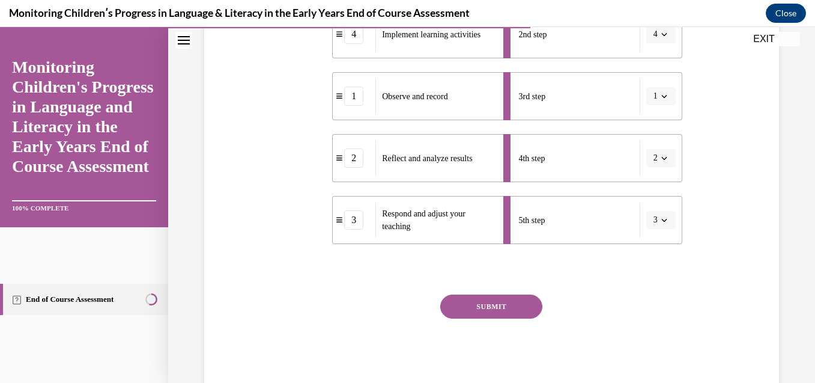
click at [485, 311] on button "SUBMIT" at bounding box center [491, 306] width 102 height 24
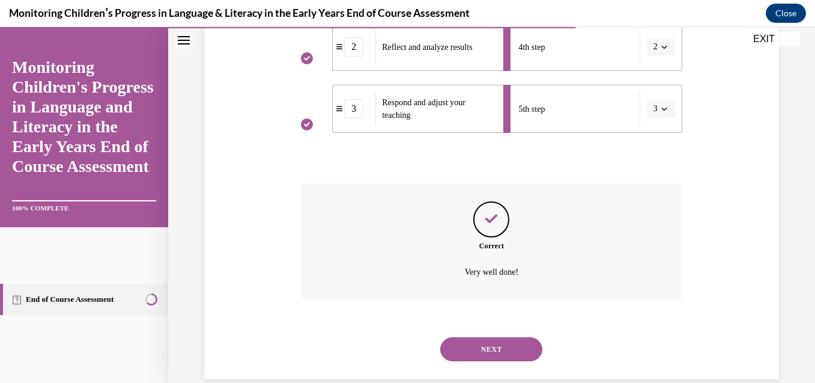
scroll to position [478, 0]
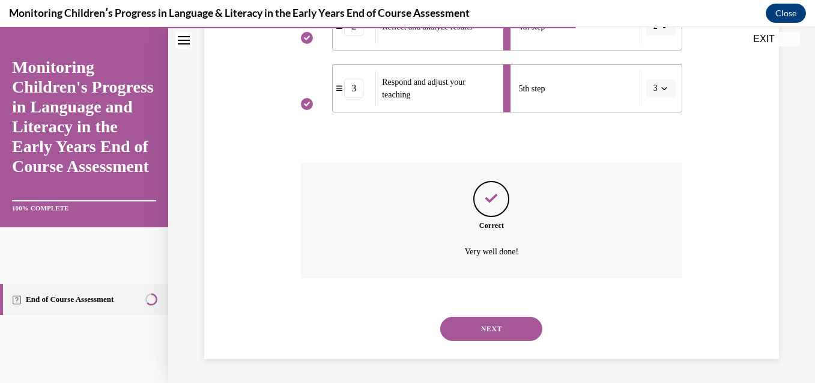
click at [508, 330] on button "NEXT" at bounding box center [491, 329] width 102 height 24
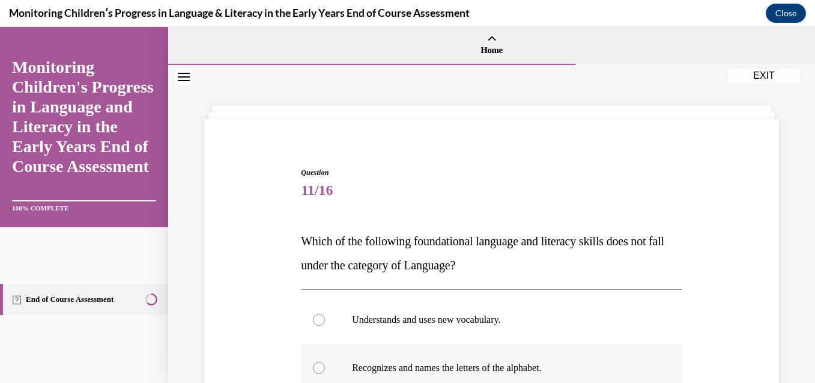
click at [500, 368] on p "Recognizes and names the letters of the alphabet." at bounding box center [502, 368] width 300 height 12
click at [325, 368] on input "Recognizes and names the letters of the alphabet." at bounding box center [319, 368] width 12 height 12
radio input "true"
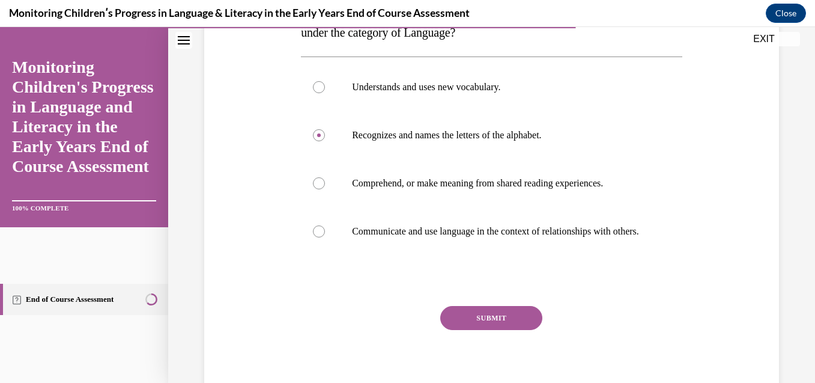
scroll to position [240, 0]
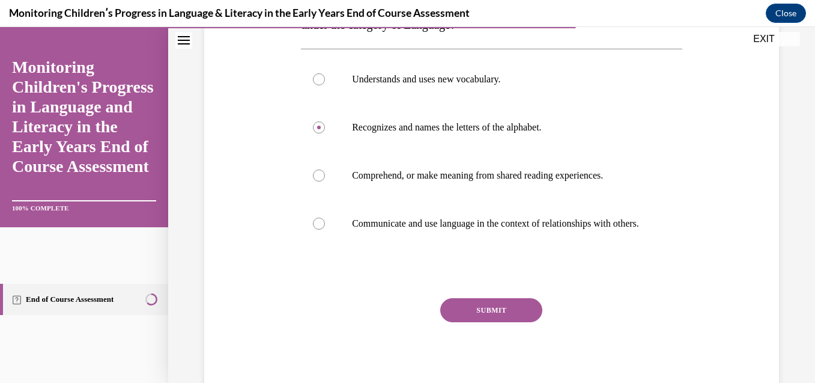
click at [528, 318] on button "SUBMIT" at bounding box center [491, 310] width 102 height 24
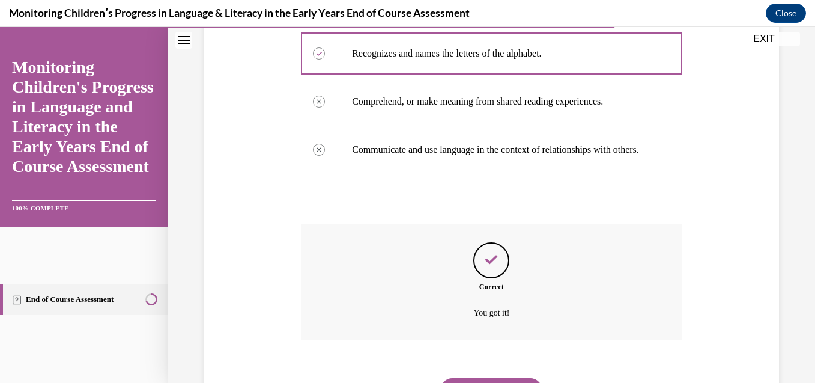
scroll to position [388, 0]
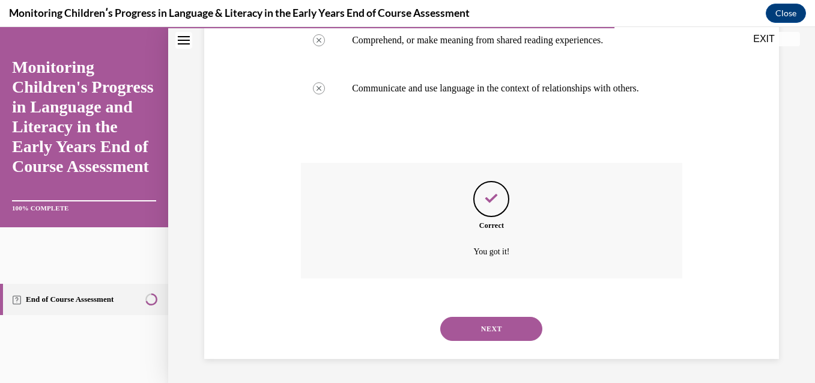
click at [520, 329] on button "NEXT" at bounding box center [491, 329] width 102 height 24
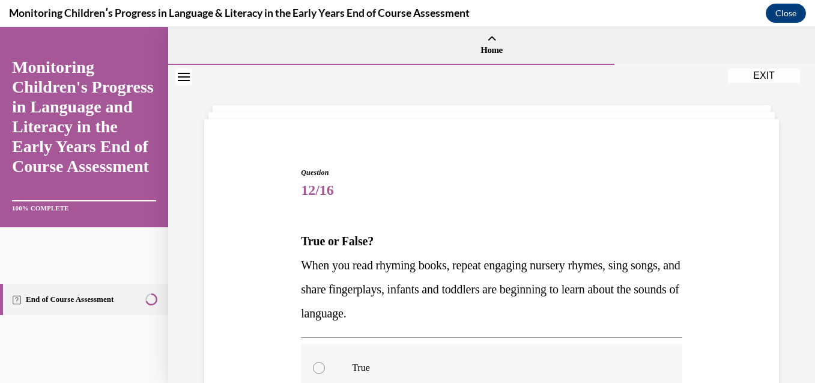
click at [368, 367] on p "True" at bounding box center [502, 368] width 300 height 12
click at [325, 367] on input "True" at bounding box center [319, 368] width 12 height 12
radio input "true"
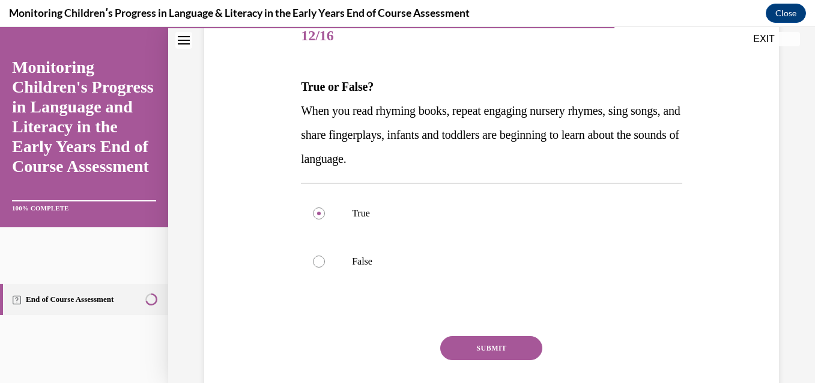
scroll to position [192, 0]
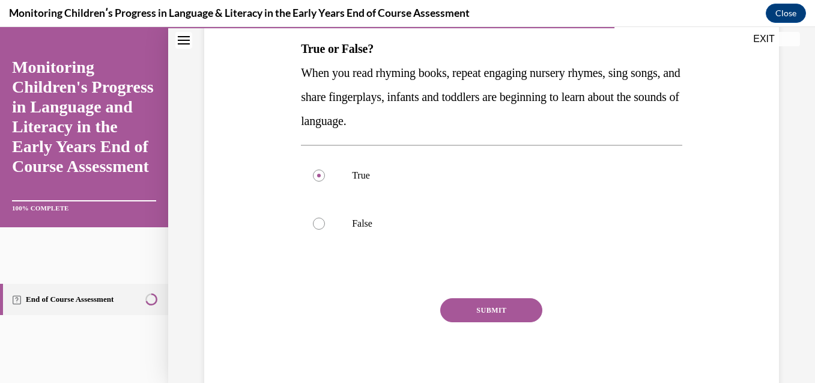
click at [502, 311] on button "SUBMIT" at bounding box center [491, 310] width 102 height 24
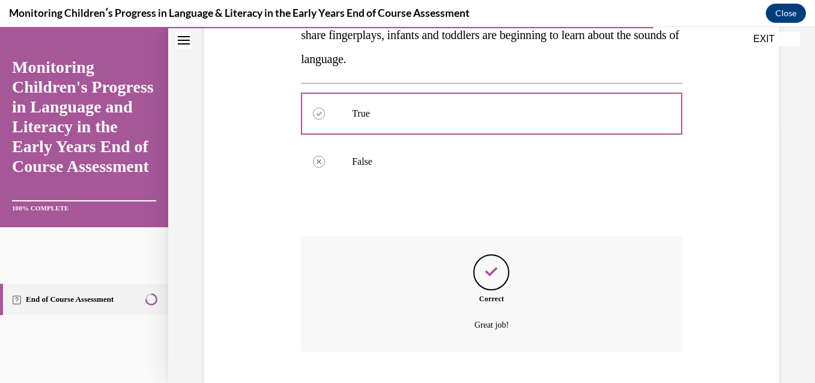
scroll to position [327, 0]
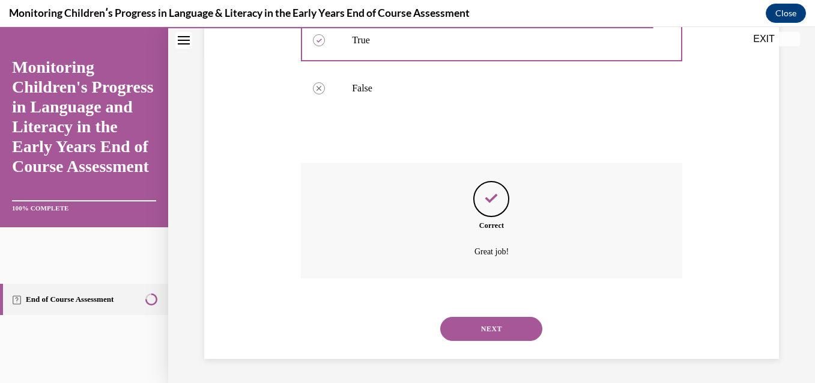
click at [502, 323] on button "NEXT" at bounding box center [491, 329] width 102 height 24
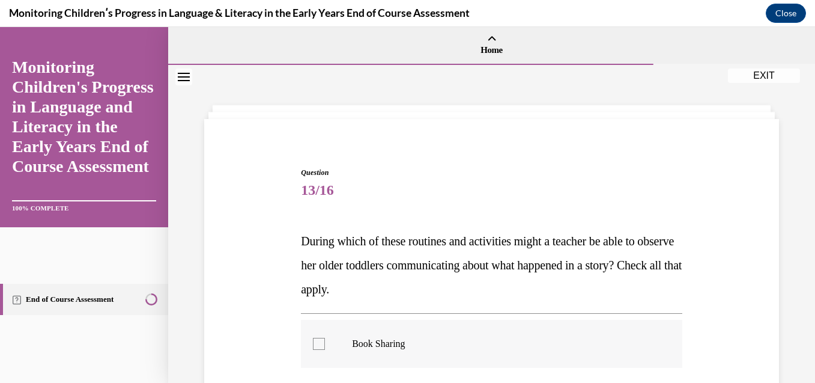
click at [321, 344] on div at bounding box center [319, 344] width 12 height 12
click at [321, 344] on input "Book Sharing" at bounding box center [319, 344] width 12 height 12
checkbox input "true"
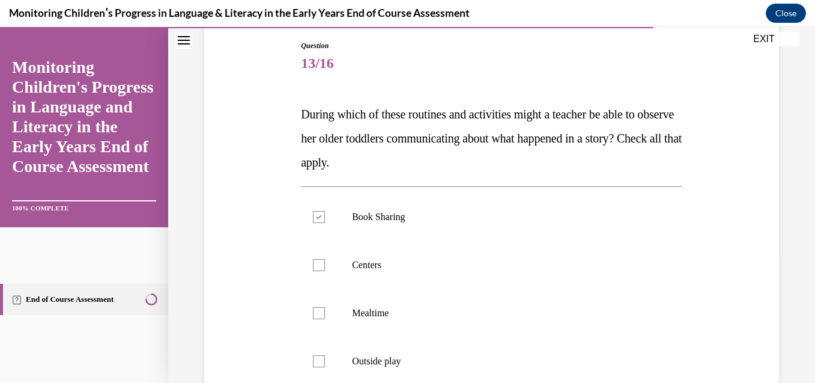
scroll to position [144, 0]
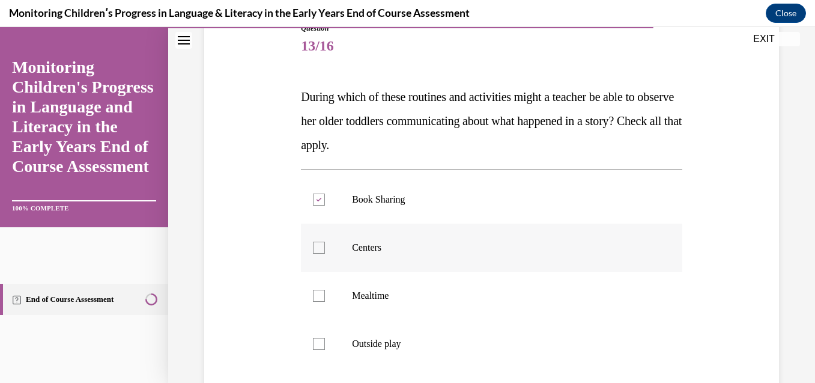
click at [325, 248] on label "Centers" at bounding box center [492, 248] width 382 height 48
click at [325, 248] on input "Centers" at bounding box center [319, 248] width 12 height 12
checkbox input "true"
click at [320, 294] on div at bounding box center [319, 296] width 12 height 12
click at [320, 294] on input "Mealtime" at bounding box center [319, 296] width 12 height 12
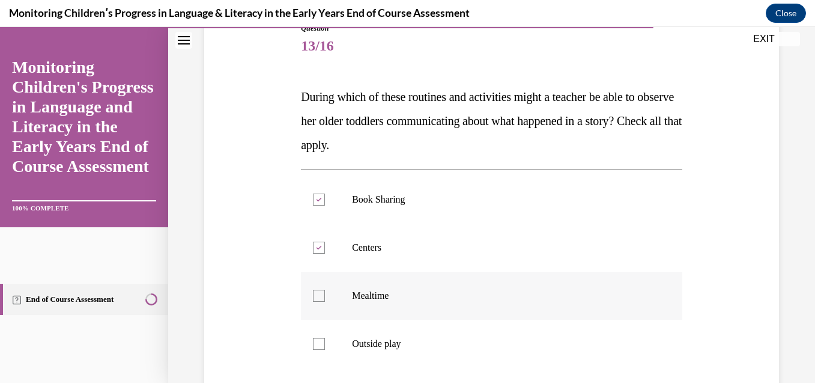
checkbox input "true"
click at [322, 347] on div at bounding box center [319, 344] width 12 height 12
click at [322, 347] on input "Outside play" at bounding box center [319, 344] width 12 height 12
checkbox input "true"
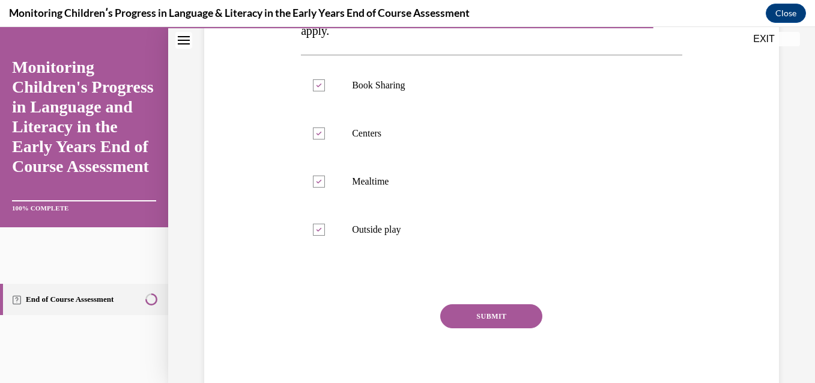
scroll to position [264, 0]
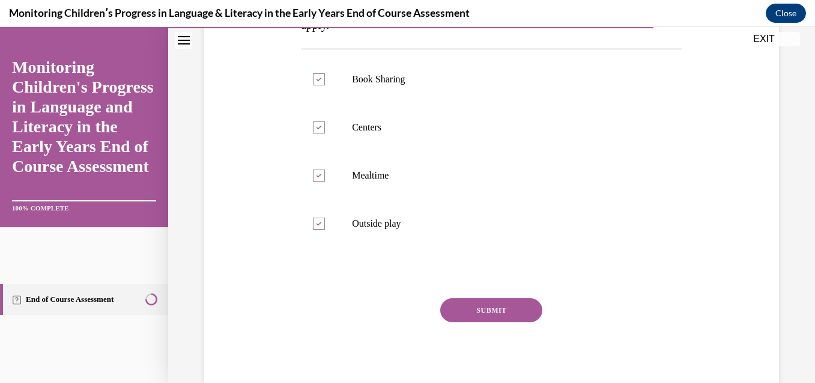
click at [520, 308] on button "SUBMIT" at bounding box center [491, 310] width 102 height 24
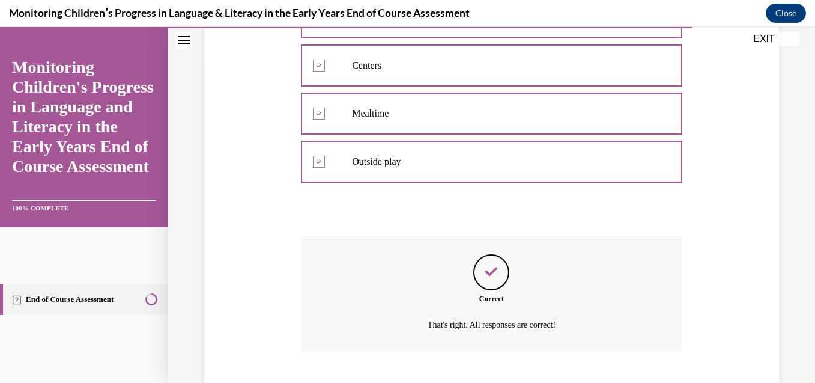
scroll to position [400, 0]
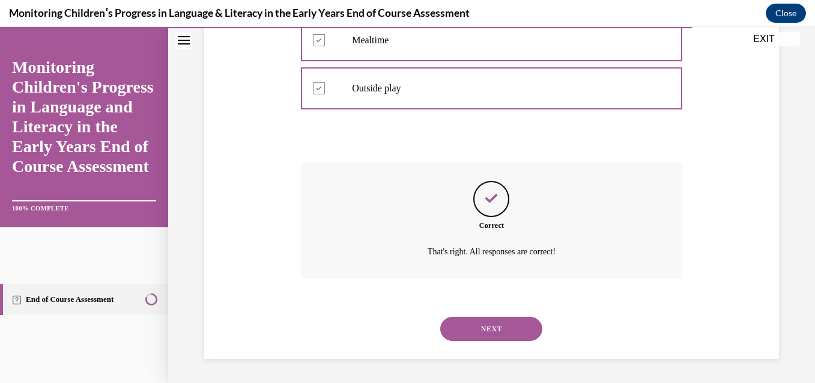
click at [509, 326] on button "NEXT" at bounding box center [491, 329] width 102 height 24
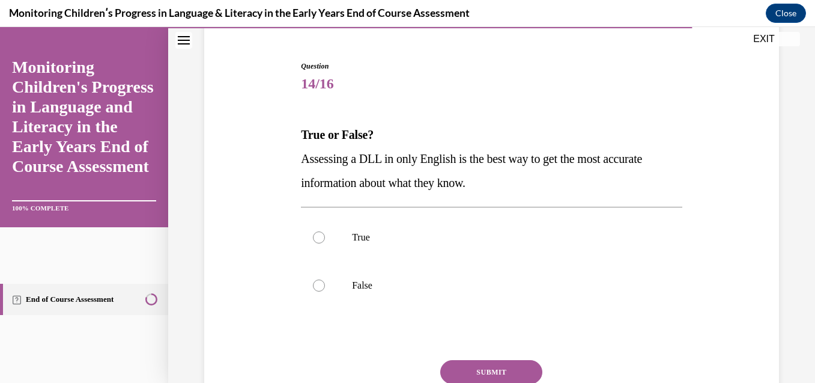
scroll to position [120, 0]
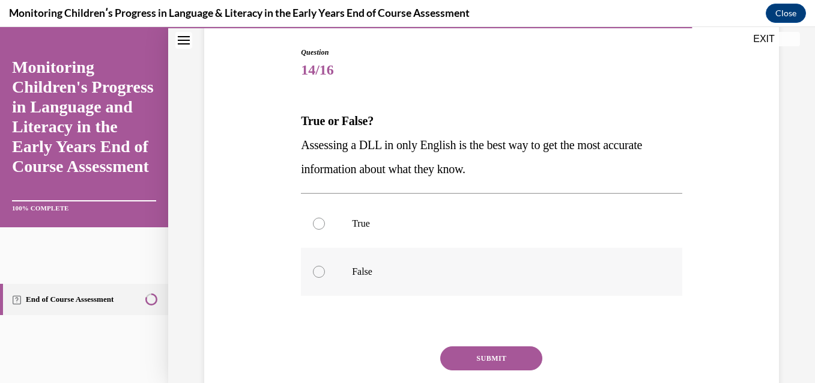
click at [363, 269] on p "False" at bounding box center [502, 272] width 300 height 12
click at [325, 269] on input "False" at bounding box center [319, 272] width 12 height 12
radio input "true"
click at [476, 358] on button "SUBMIT" at bounding box center [491, 358] width 102 height 24
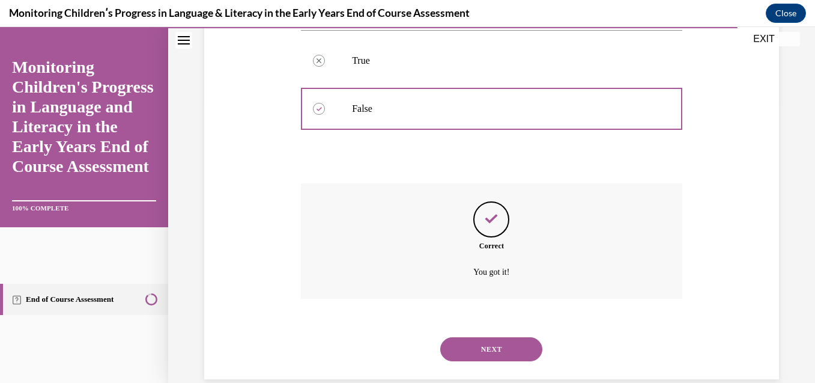
scroll to position [303, 0]
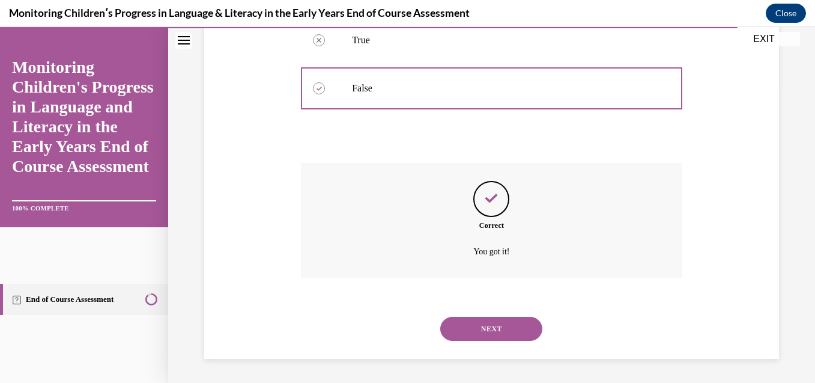
click at [483, 337] on button "NEXT" at bounding box center [491, 329] width 102 height 24
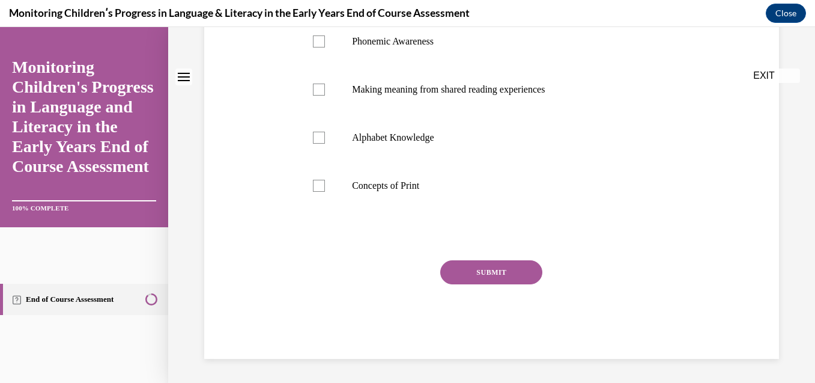
scroll to position [0, 0]
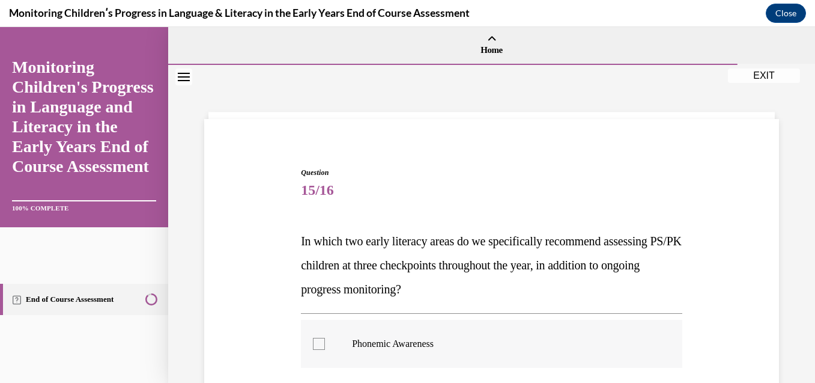
click at [368, 348] on p "Phonemic Awareness" at bounding box center [502, 344] width 300 height 12
click at [325, 348] on input "Phonemic Awareness" at bounding box center [319, 344] width 12 height 12
checkbox input "true"
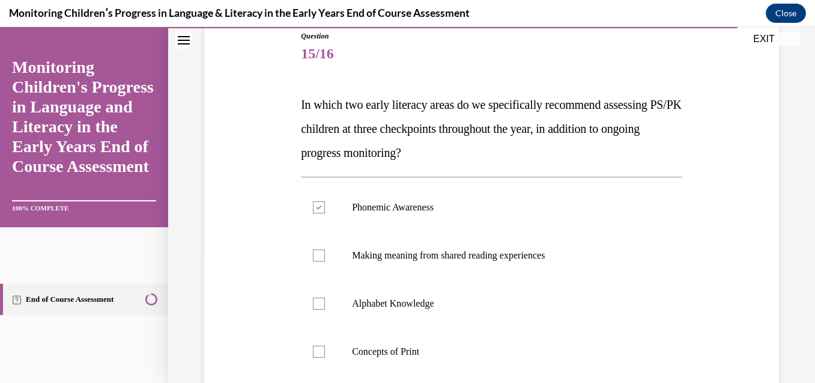
scroll to position [144, 0]
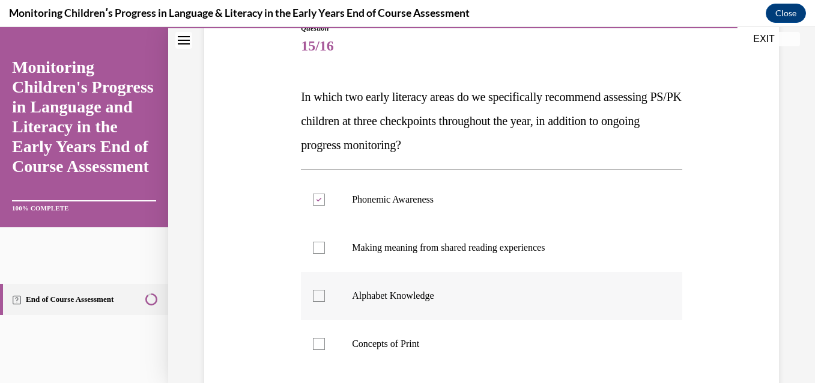
click at [422, 289] on label "Alphabet Knowledge" at bounding box center [492, 296] width 382 height 48
click at [325, 290] on input "Alphabet Knowledge" at bounding box center [319, 296] width 12 height 12
checkbox input "true"
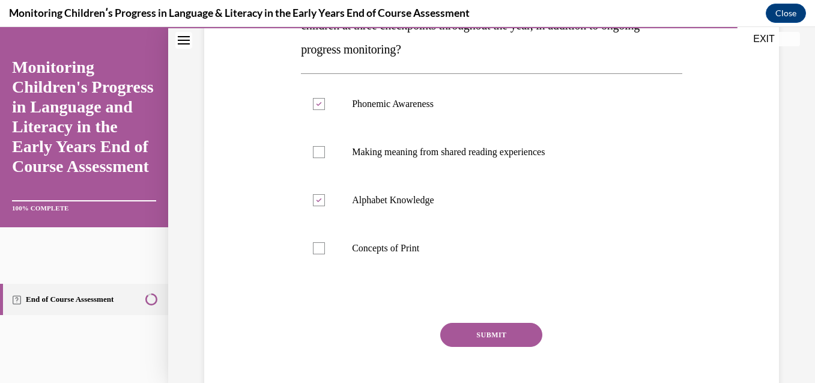
scroll to position [240, 0]
click at [528, 327] on button "SUBMIT" at bounding box center [491, 334] width 102 height 24
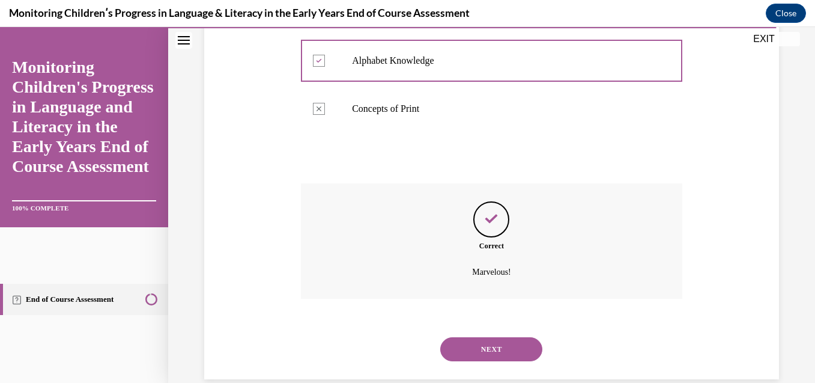
scroll to position [400, 0]
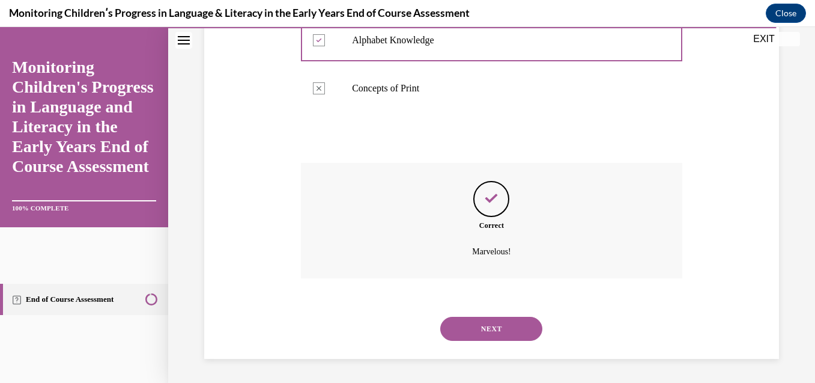
click at [514, 333] on button "NEXT" at bounding box center [491, 329] width 102 height 24
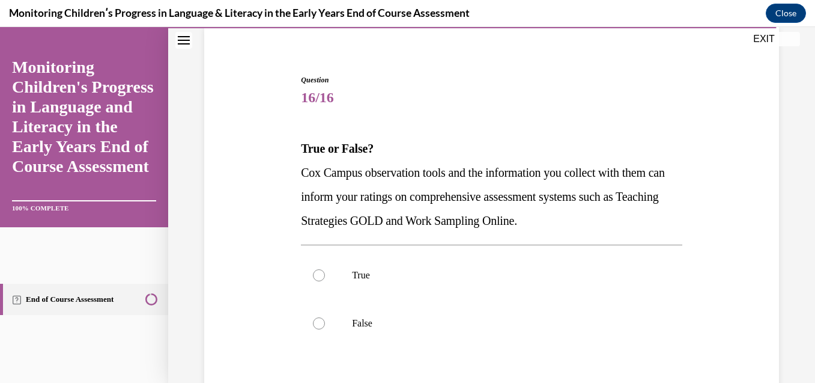
scroll to position [120, 0]
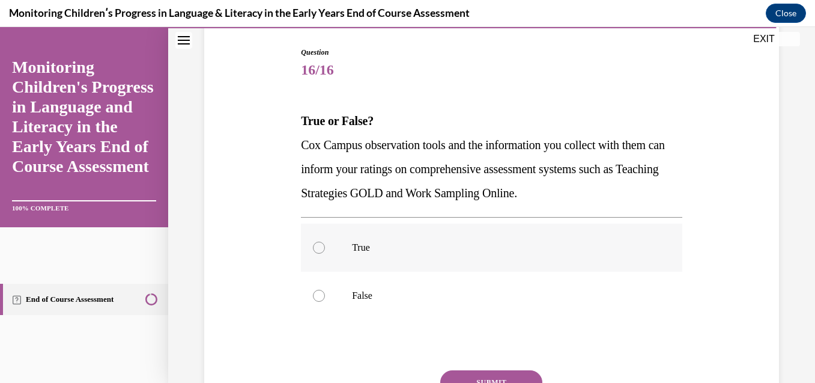
click at [367, 256] on label "True" at bounding box center [492, 248] width 382 height 48
click at [325, 254] on input "True" at bounding box center [319, 248] width 12 height 12
radio input "true"
click at [476, 377] on button "SUBMIT" at bounding box center [491, 382] width 102 height 24
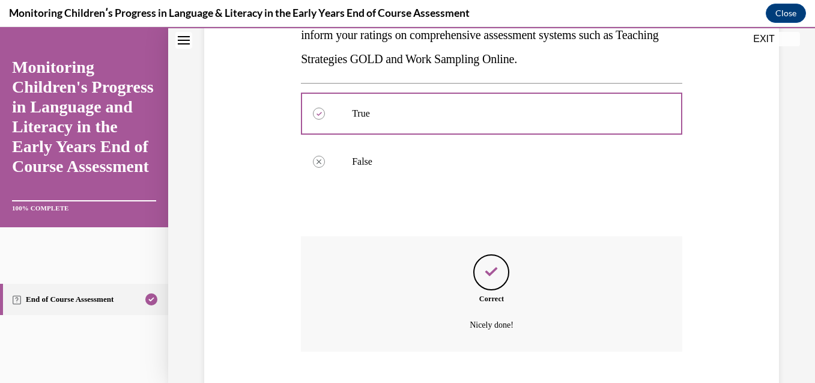
scroll to position [327, 0]
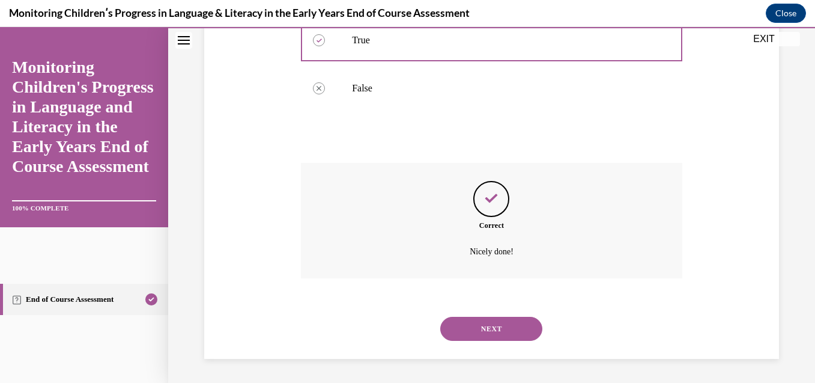
click at [488, 328] on button "NEXT" at bounding box center [491, 329] width 102 height 24
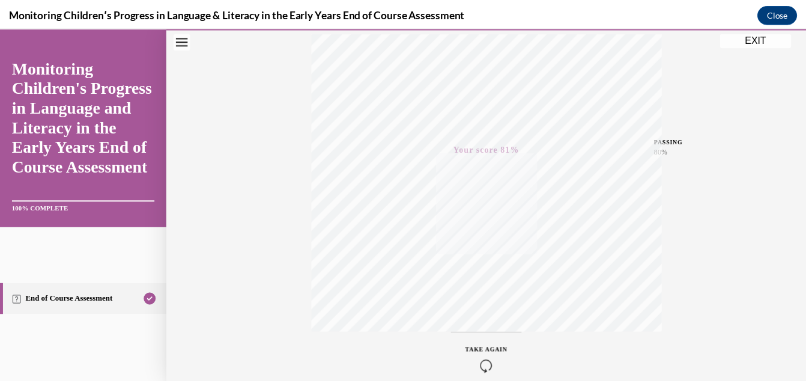
scroll to position [260, 0]
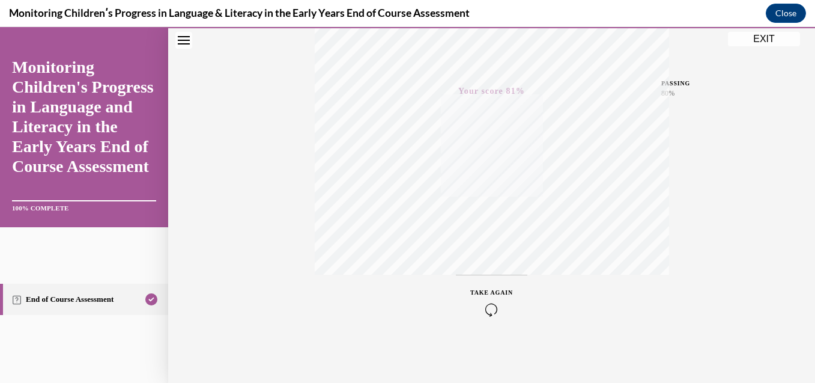
click at [767, 43] on button "EXIT" at bounding box center [764, 39] width 72 height 14
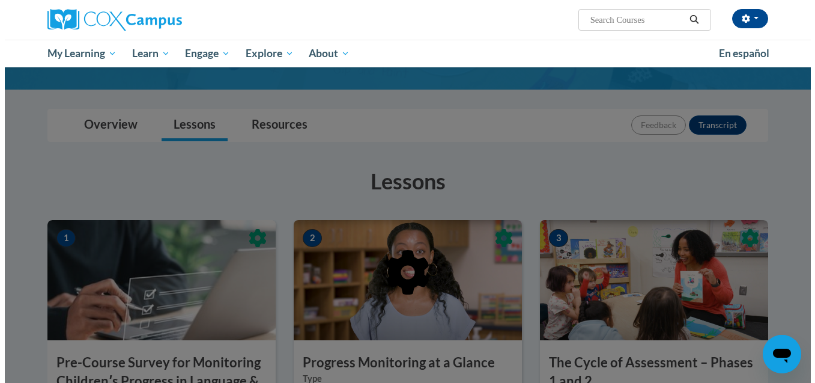
scroll to position [114, 0]
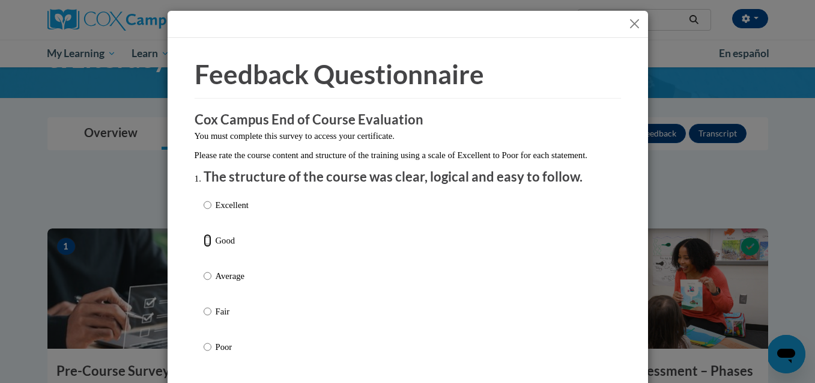
click at [204, 247] on input "Good" at bounding box center [208, 240] width 8 height 13
radio input "true"
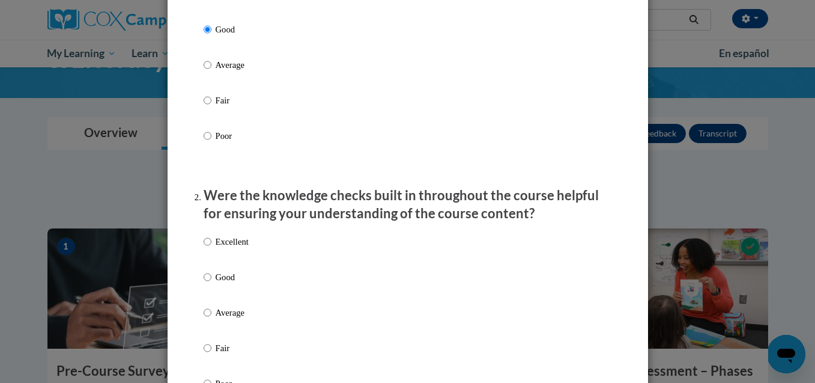
scroll to position [216, 0]
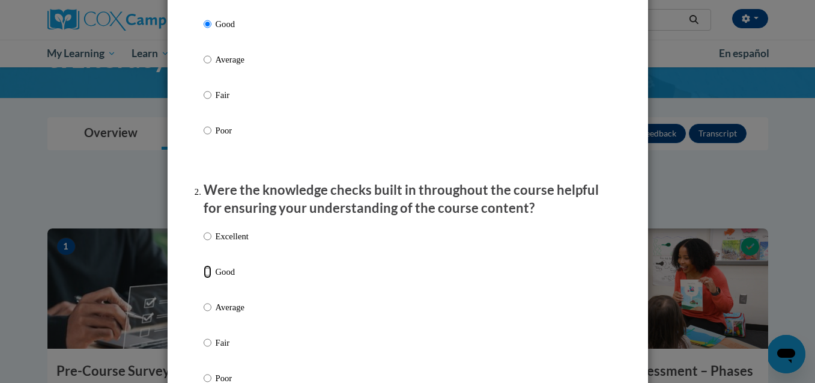
click at [205, 278] on input "Good" at bounding box center [208, 271] width 8 height 13
radio input "true"
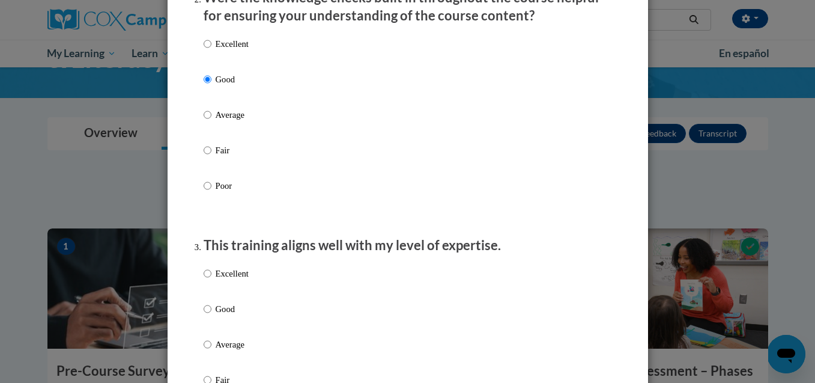
scroll to position [433, 0]
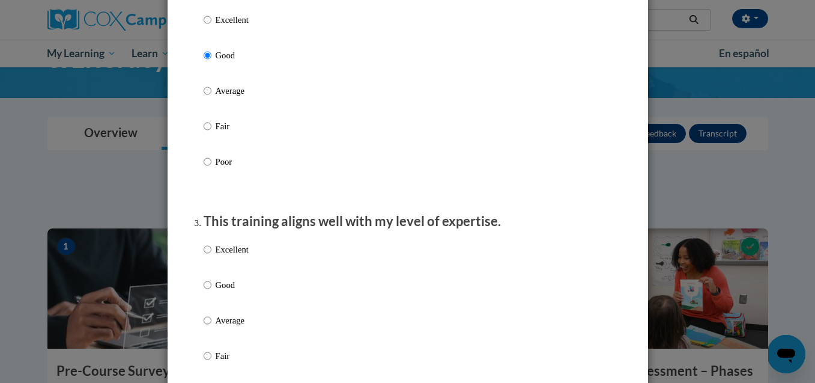
click at [219, 305] on label "Good" at bounding box center [226, 294] width 45 height 32
click at [211, 291] on input "Good" at bounding box center [208, 284] width 8 height 13
radio input "true"
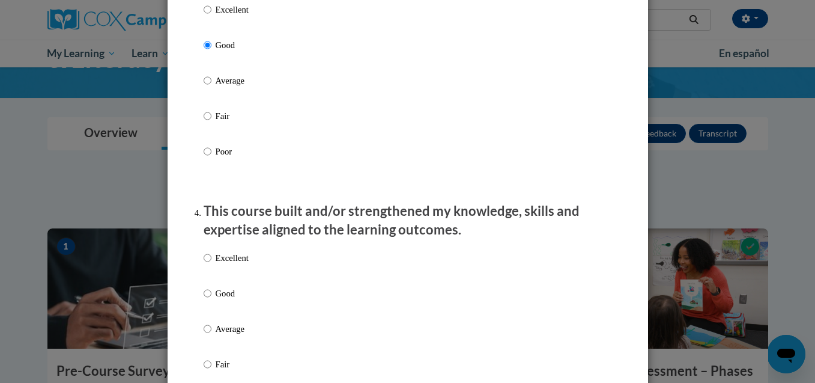
scroll to position [673, 0]
click at [247, 302] on div "Excellent Good Average Fair Poor" at bounding box center [408, 343] width 409 height 196
click at [218, 299] on p "Good" at bounding box center [232, 292] width 33 height 13
click at [211, 299] on input "Good" at bounding box center [208, 292] width 8 height 13
radio input "true"
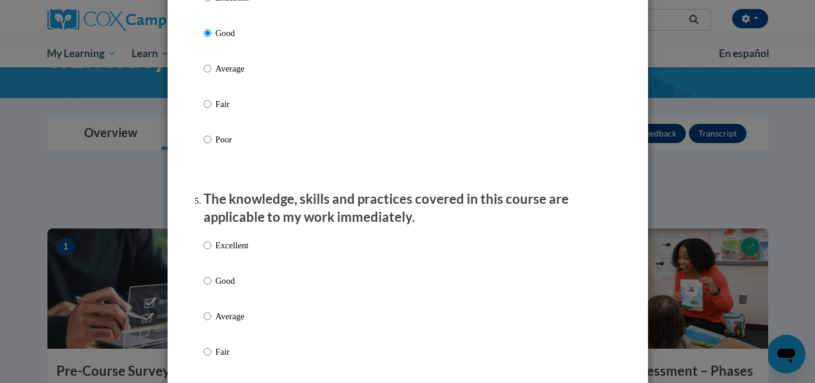
scroll to position [937, 0]
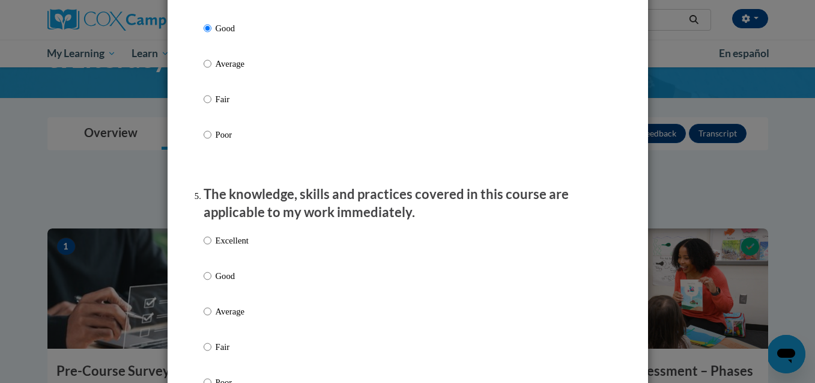
click at [216, 282] on p "Good" at bounding box center [232, 275] width 33 height 13
click at [211, 282] on input "Good" at bounding box center [208, 275] width 8 height 13
radio input "true"
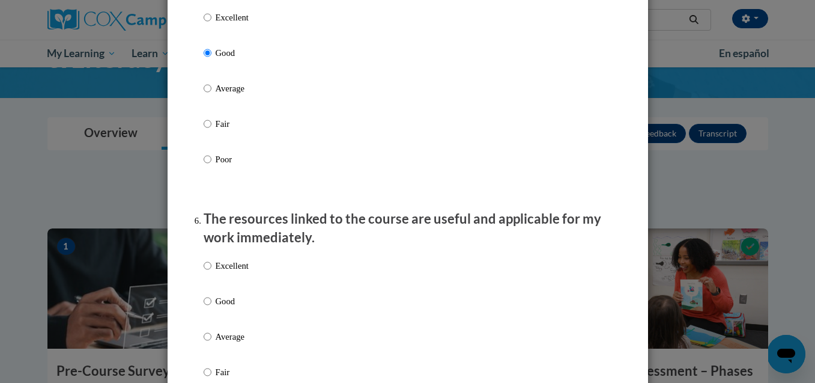
scroll to position [1178, 0]
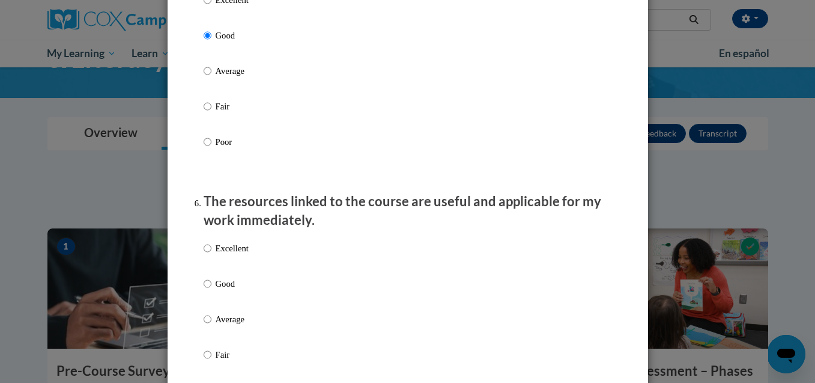
click at [227, 290] on p "Good" at bounding box center [232, 283] width 33 height 13
click at [211, 290] on input "Good" at bounding box center [208, 283] width 8 height 13
radio input "true"
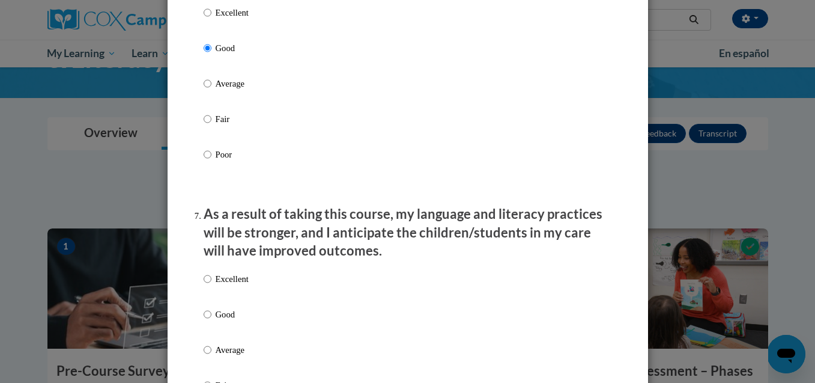
scroll to position [1418, 0]
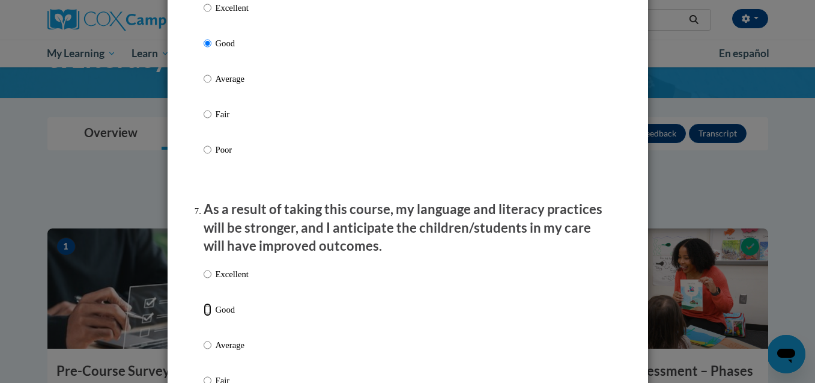
click at [205, 316] on input "Good" at bounding box center [208, 309] width 8 height 13
radio input "true"
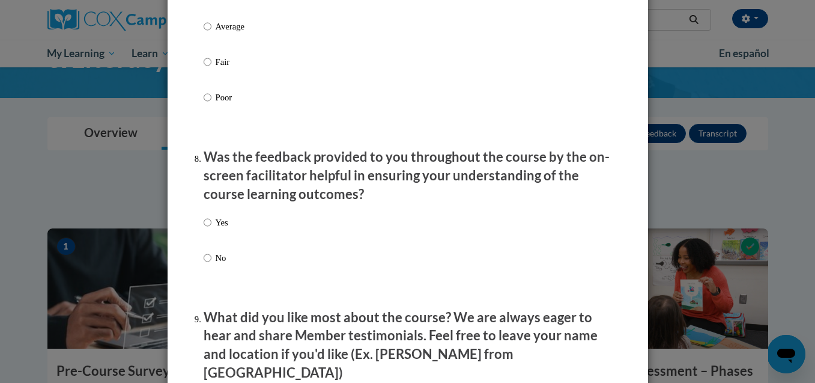
scroll to position [1754, 0]
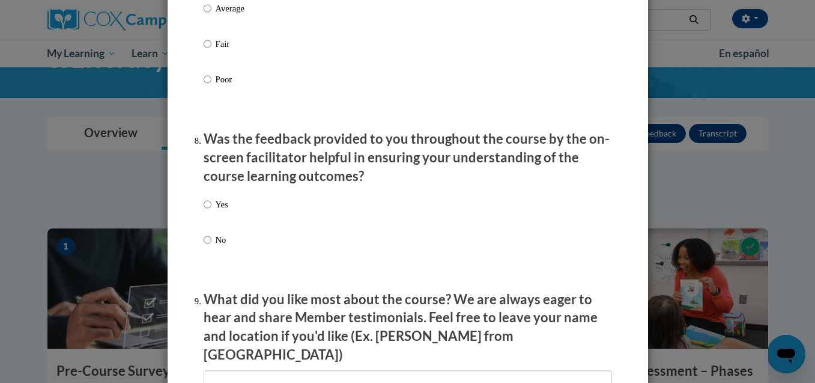
click at [207, 211] on label "Yes" at bounding box center [216, 214] width 25 height 32
click at [207, 211] on input "Yes" at bounding box center [208, 204] width 8 height 13
radio input "true"
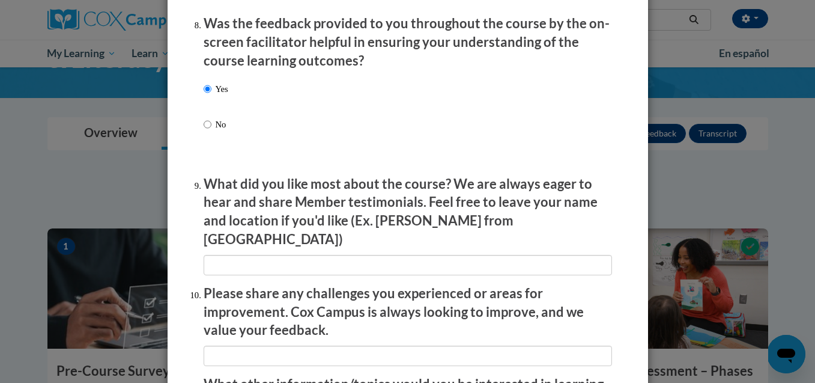
scroll to position [1899, 0]
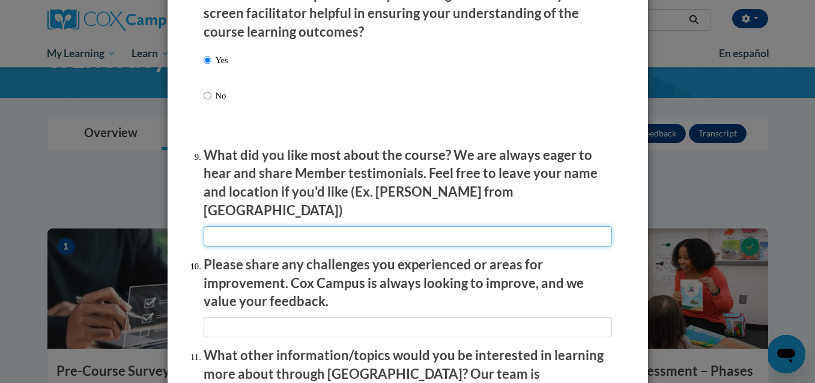
click at [471, 226] on input "textbox" at bounding box center [408, 236] width 409 height 20
type input "n/a"
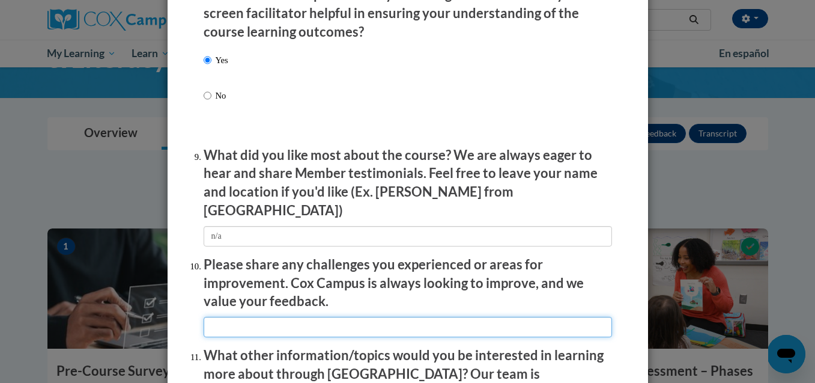
click at [295, 317] on input "textbox" at bounding box center [408, 327] width 409 height 20
type input "n/a"
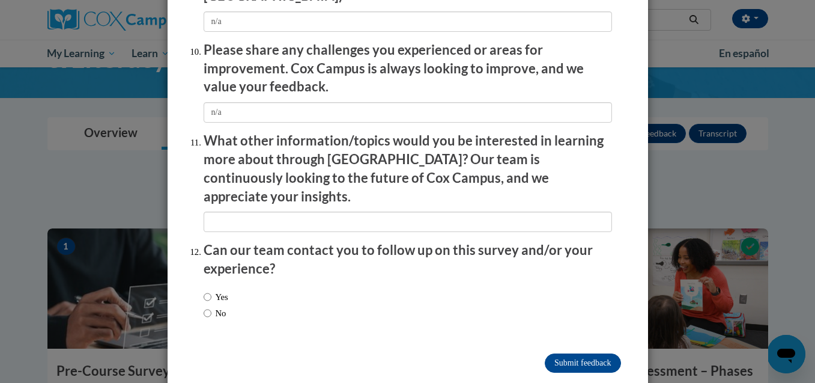
scroll to position [2114, 0]
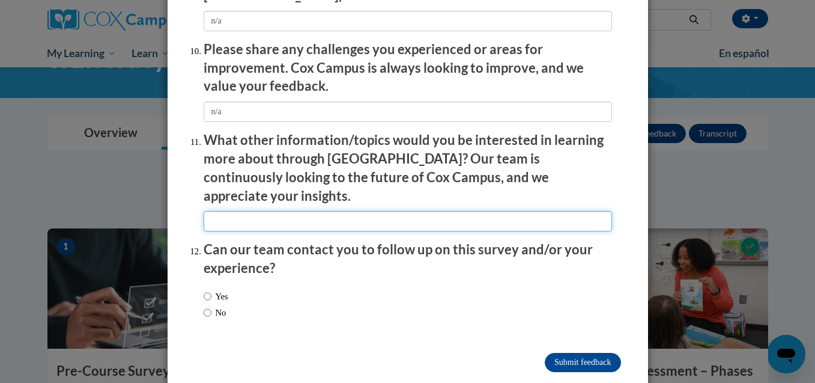
click at [465, 211] on input "textbox" at bounding box center [408, 221] width 409 height 20
type input "n/a"
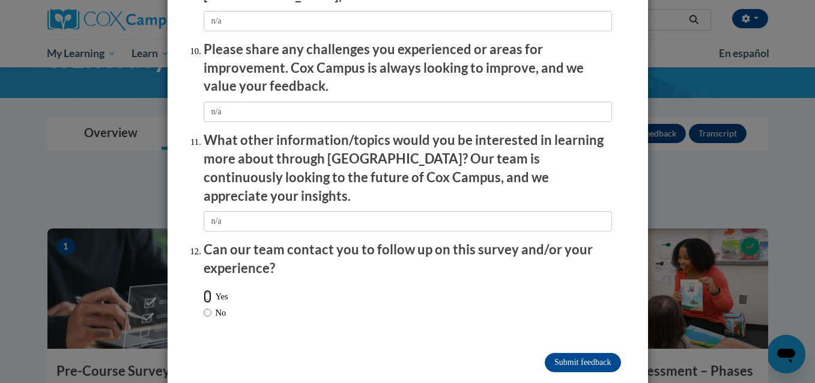
click at [204, 290] on input "Yes" at bounding box center [208, 296] width 8 height 13
radio input "true"
click at [567, 353] on input "Submit feedback" at bounding box center [583, 362] width 76 height 19
click at [567, 353] on input "Submitting" at bounding box center [583, 362] width 76 height 19
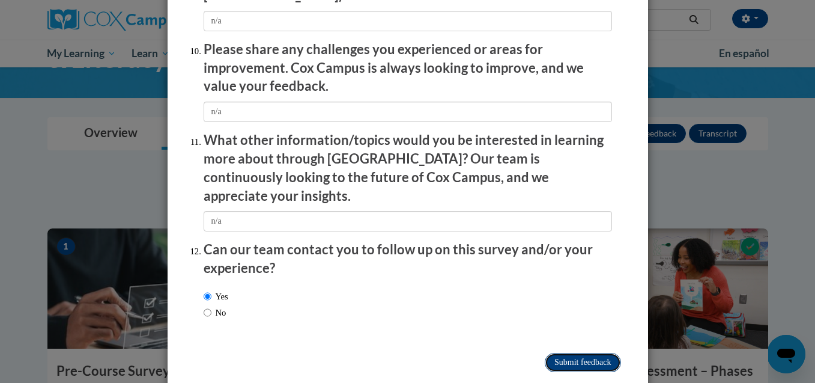
click at [567, 353] on input "Submitting" at bounding box center [583, 362] width 76 height 19
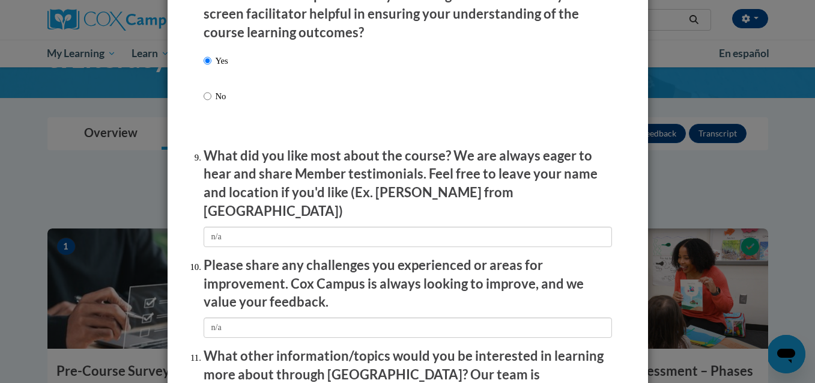
scroll to position [1819, 0]
